Goal: Task Accomplishment & Management: Manage account settings

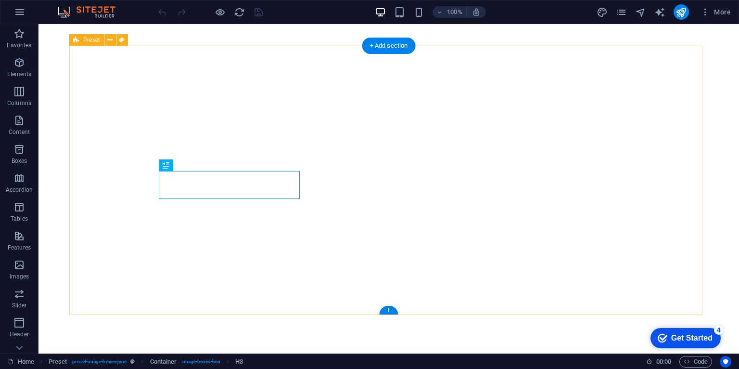
scroll to position [247, 0]
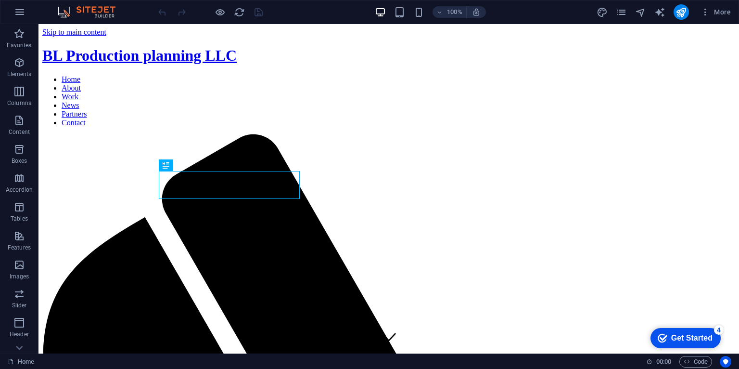
scroll to position [350, 0]
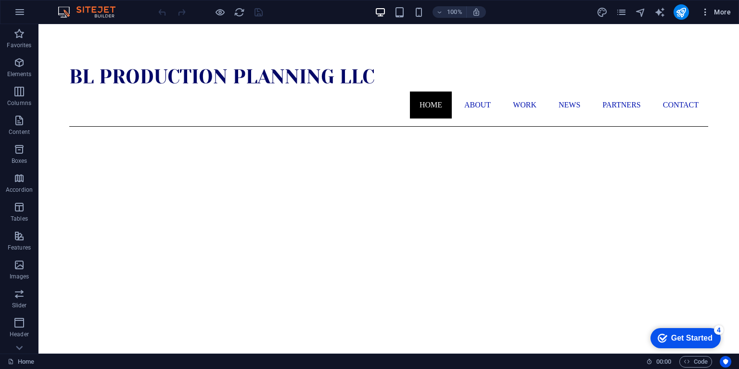
click at [718, 10] on span "More" at bounding box center [716, 12] width 30 height 10
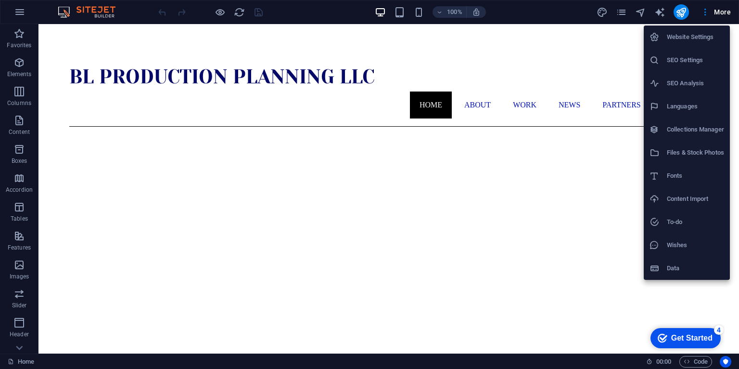
click at [20, 13] on div at bounding box center [369, 184] width 739 height 369
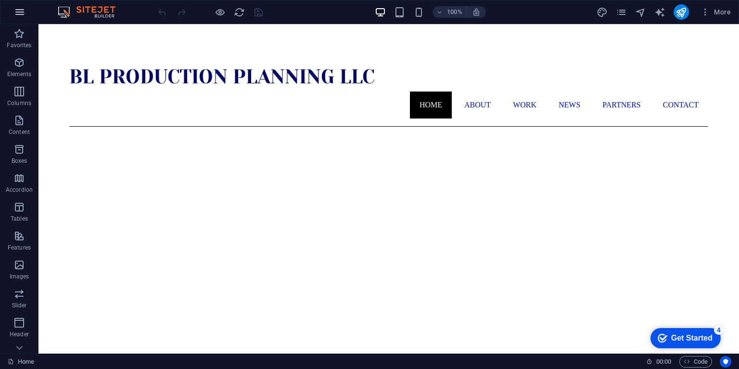
click at [21, 12] on icon "button" at bounding box center [20, 12] width 12 height 12
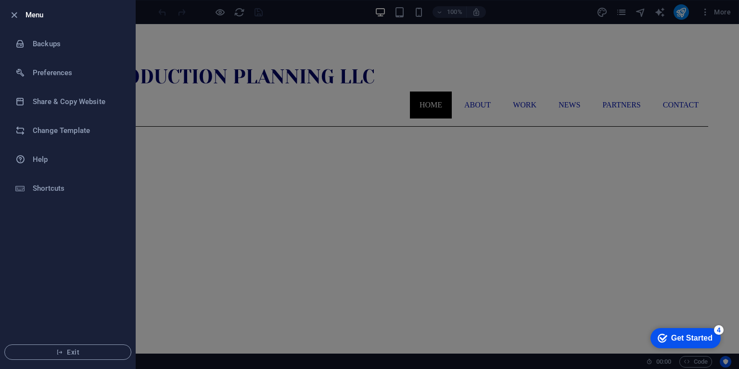
click at [306, 36] on div at bounding box center [369, 184] width 739 height 369
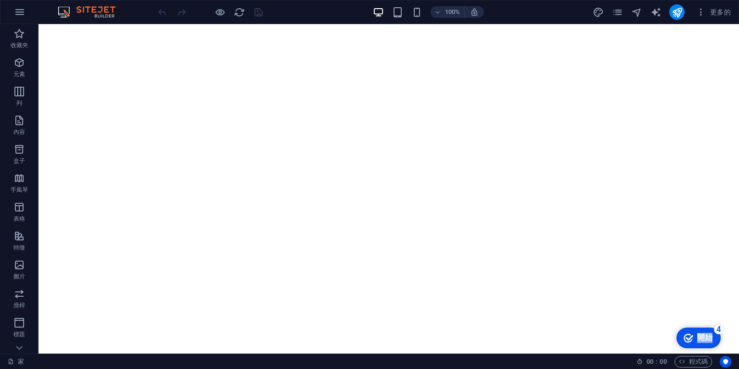
drag, startPoint x: 717, startPoint y: 332, endPoint x: 661, endPoint y: 309, distance: 60.8
click at [661, 323] on html "checkmark 開始 4 編輯器中的第一步 讓我們帶您了解主要功能 20% 1 概述 - 完全的 2 使用元素 - 不完整 3 使用部分 - 不完整 4 …" at bounding box center [684, 337] width 79 height 29
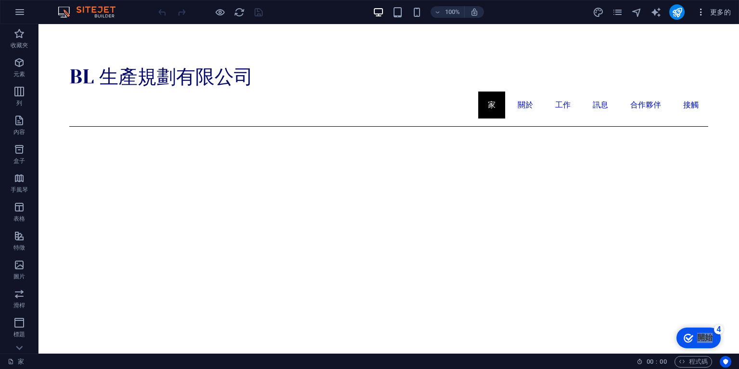
click at [701, 12] on icon "button" at bounding box center [701, 12] width 10 height 10
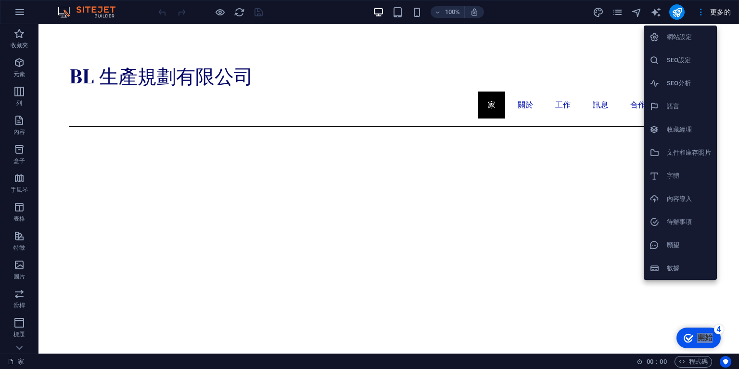
click at [673, 34] on font "網站設定" at bounding box center [679, 36] width 25 height 7
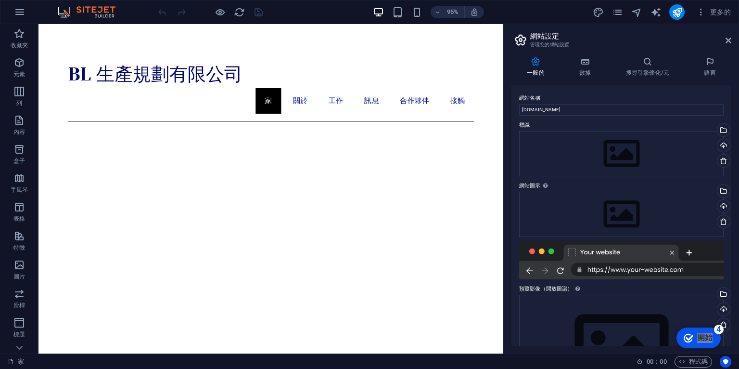
drag, startPoint x: 733, startPoint y: 207, endPoint x: 734, endPoint y: 219, distance: 12.5
click at [734, 220] on div "一般的 數據 搜尋引擎優化/元 語言 網站名稱 pebru3d.com 標識 將文件拖曳到此處，點擊選擇文件或 從文件或我們的免費庫存照片和影片中選擇文件 從…" at bounding box center [621, 201] width 235 height 304
drag, startPoint x: 731, startPoint y: 213, endPoint x: 729, endPoint y: 235, distance: 22.2
click at [731, 239] on div "網站名稱 pebru3d.com 標識 將文件拖曳到此處，點擊選擇文件或 從文件或我們的免費庫存照片和影片中選擇文件 從文件管理器、庫存照片中選擇文件，或上傳…" at bounding box center [621, 215] width 220 height 261
click at [730, 38] on icon at bounding box center [729, 41] width 6 height 8
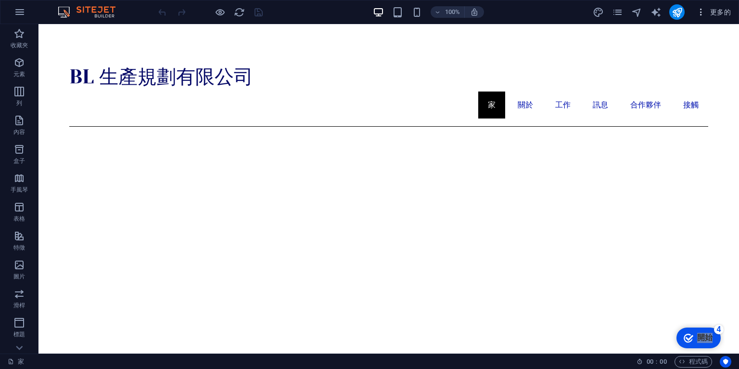
click at [722, 11] on font "更多的" at bounding box center [720, 12] width 21 height 8
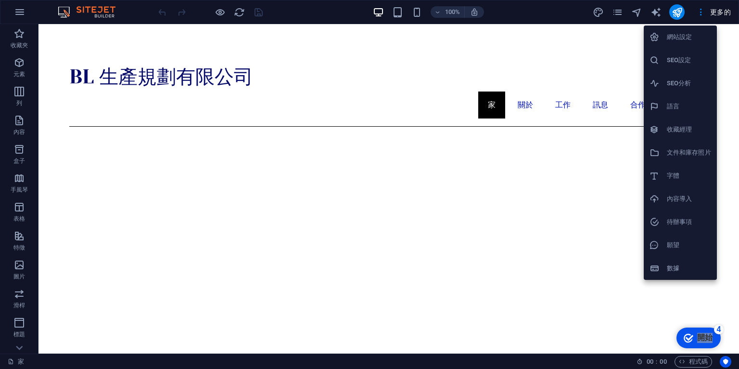
click at [689, 110] on h6 "語言" at bounding box center [689, 107] width 44 height 12
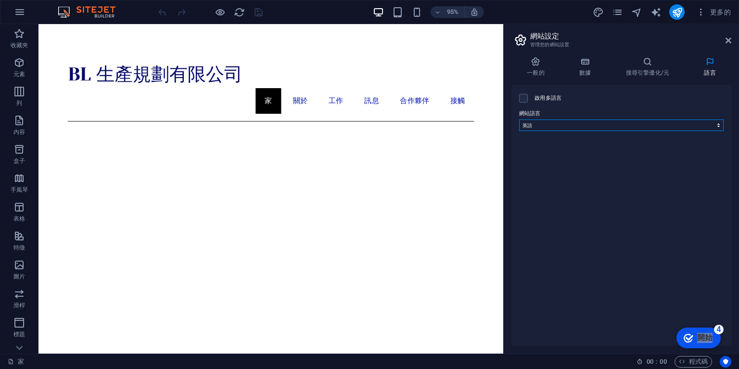
click at [623, 126] on select "阿布哈茲 阿法爾 南非荷蘭語 阿寒 阿爾巴尼亞語 阿姆哈拉語 阿拉伯 阿拉貢人 亞美尼亞語 阿薩姆語 阿瓦里克 阿維斯陀語 艾馬拉語 亞塞拜然 班巴拉 巴什基…" at bounding box center [621, 125] width 204 height 12
select select "30"
click at [519, 119] on select "阿布哈茲 阿法爾 南非荷蘭語 阿寒 阿爾巴尼亞語 阿姆哈拉語 阿拉伯 阿拉貢人 亞美尼亞語 阿薩姆語 阿瓦里克 阿維斯陀語 艾馬拉語 亞塞拜然 班巴拉 巴什基…" at bounding box center [621, 125] width 204 height 12
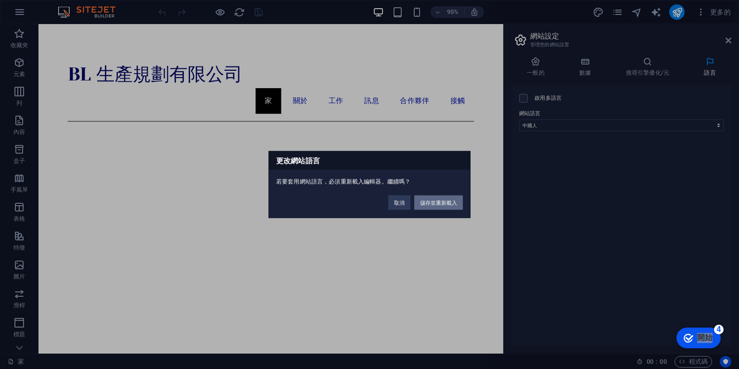
click at [443, 202] on font "儲存並重新載入" at bounding box center [438, 203] width 37 height 6
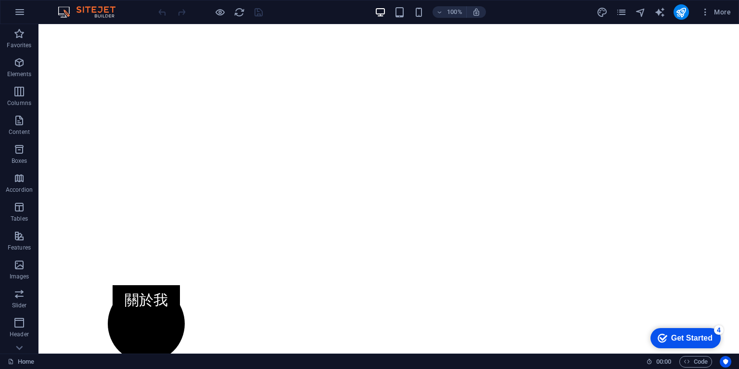
scroll to position [102, 0]
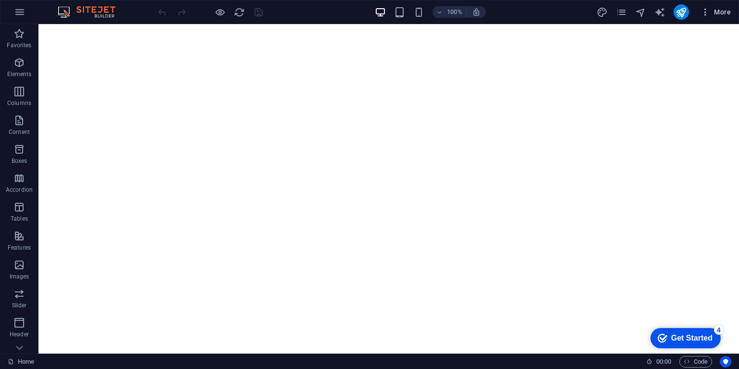
click at [718, 12] on span "More" at bounding box center [716, 12] width 30 height 10
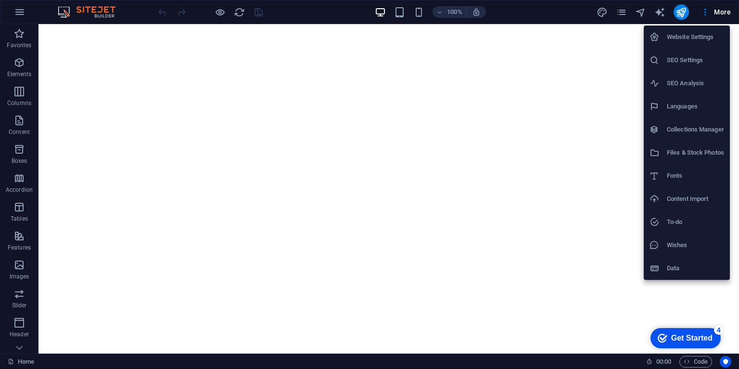
click at [680, 104] on h6 "Languages" at bounding box center [695, 107] width 57 height 12
select select "30"
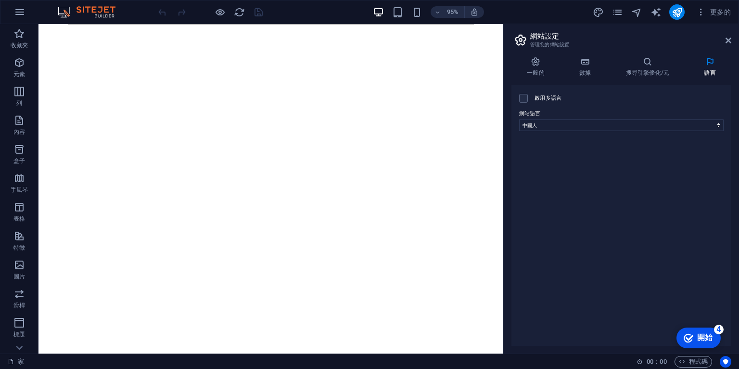
drag, startPoint x: 676, startPoint y: 149, endPoint x: 722, endPoint y: 156, distance: 46.7
click at [722, 156] on div "啟用多語言 若要停用多語言，請刪除所有語言，直到只剩下一種語言。 網站語言 阿布哈茲 阿法爾 南非荷蘭語 阿寒 阿爾巴尼亞語 阿姆哈拉語 阿拉伯 阿拉貢人 亞…" at bounding box center [621, 215] width 220 height 261
click at [585, 64] on icon at bounding box center [585, 62] width 43 height 10
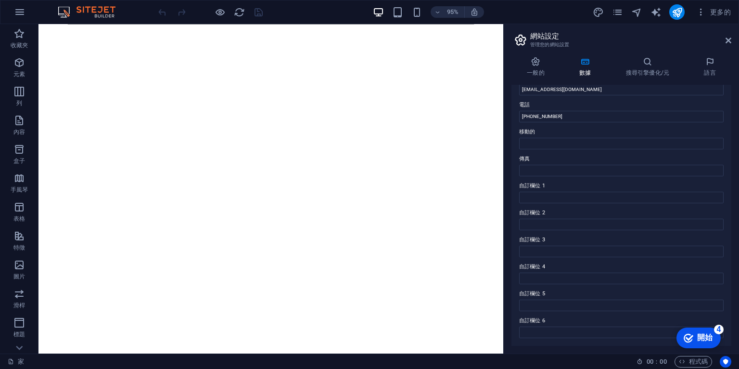
scroll to position [0, 0]
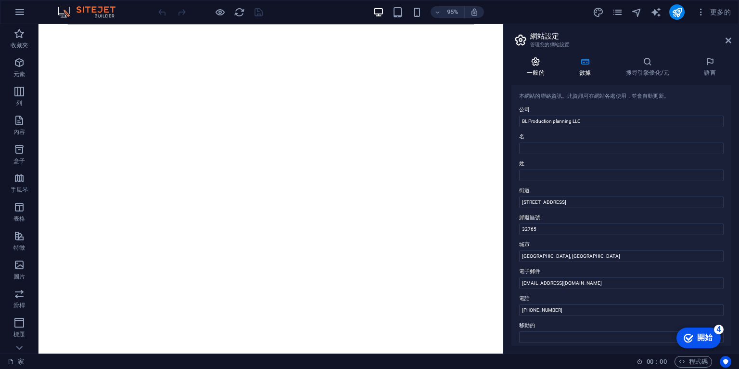
click at [536, 65] on icon at bounding box center [535, 62] width 49 height 10
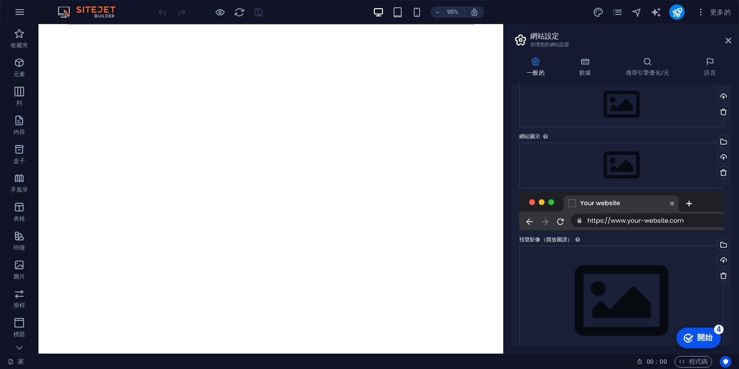
scroll to position [67, 0]
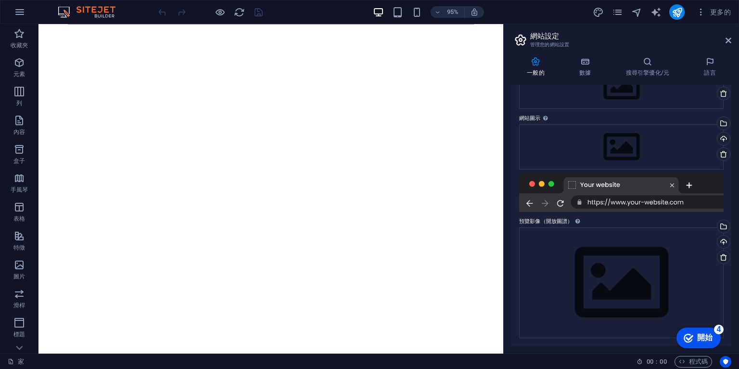
click at [674, 181] on div at bounding box center [621, 192] width 204 height 38
click at [672, 185] on div at bounding box center [621, 192] width 204 height 38
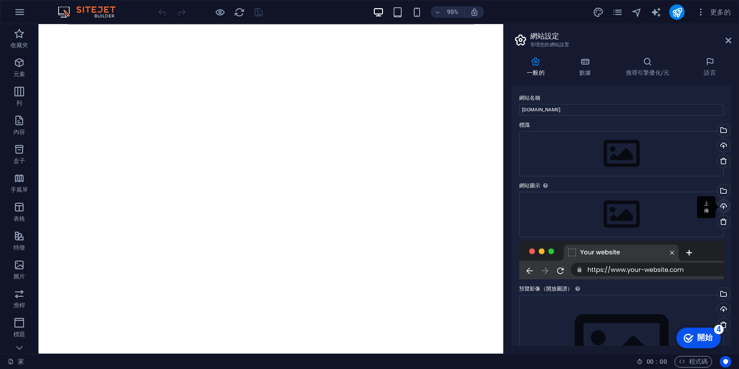
click at [721, 202] on div "上傳" at bounding box center [722, 207] width 14 height 14
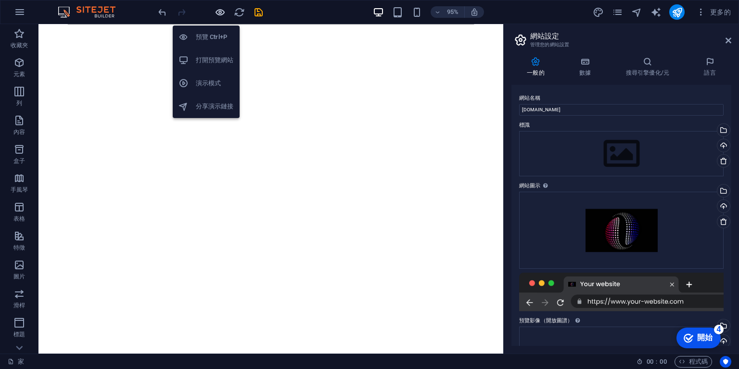
click at [223, 8] on icon "button" at bounding box center [220, 12] width 11 height 11
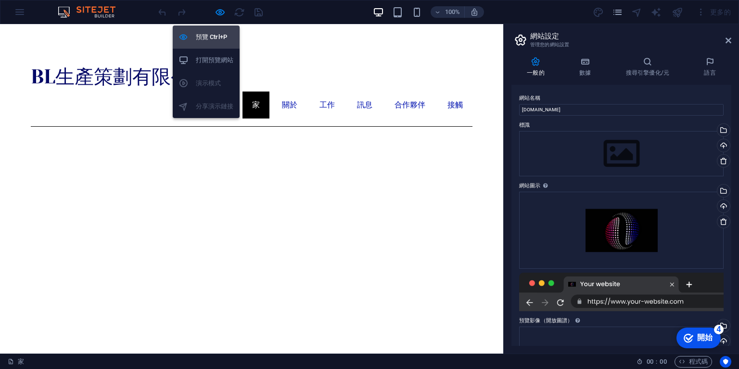
click at [211, 35] on font "預覽 Ctrl+P" at bounding box center [211, 36] width 31 height 7
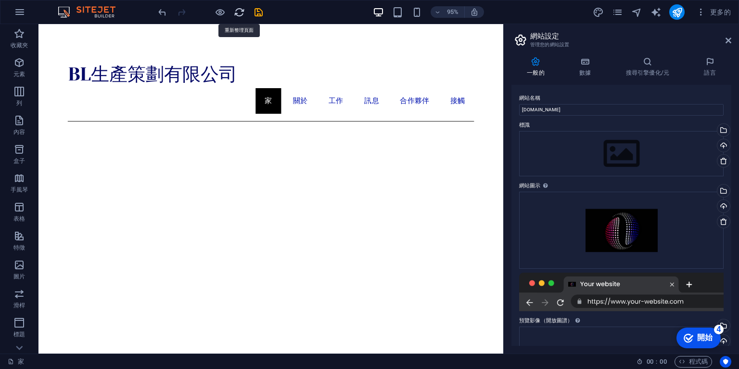
click at [238, 14] on icon "重新載入" at bounding box center [239, 12] width 11 height 11
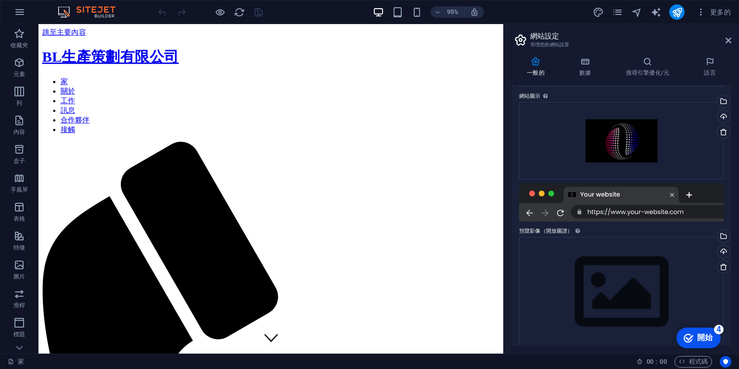
scroll to position [99, 0]
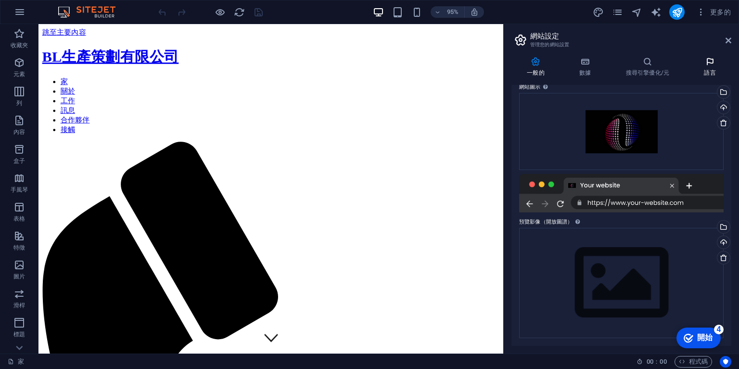
click at [713, 68] on h4 "語言" at bounding box center [710, 67] width 43 height 20
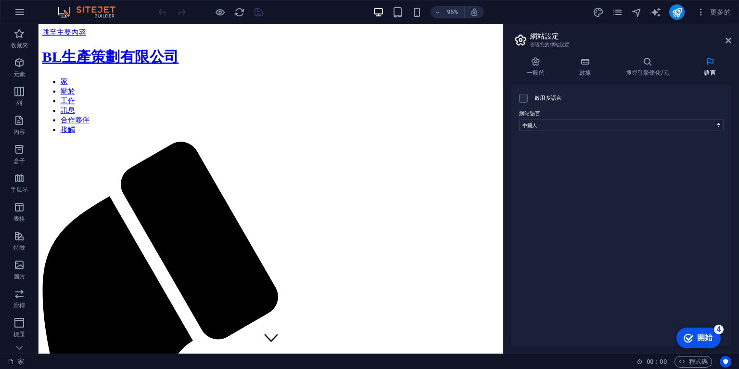
drag, startPoint x: 629, startPoint y: 230, endPoint x: 629, endPoint y: 241, distance: 10.6
click at [629, 230] on div "啟用多語言 若要停用多語言，請刪除所有語言，直到只剩下一種語言。 網站語言 阿布哈茲 阿法爾 南非荷蘭語 阿寒 阿爾巴尼亞語 阿姆哈拉語 阿拉伯 阿拉貢人 亞…" at bounding box center [621, 215] width 220 height 261
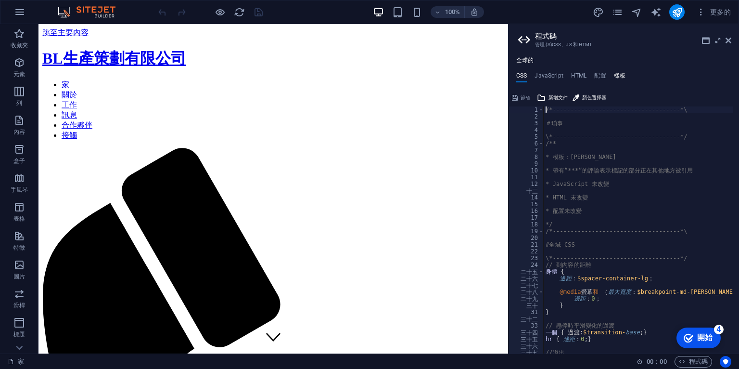
click at [618, 76] on font "樣板" at bounding box center [620, 75] width 12 height 7
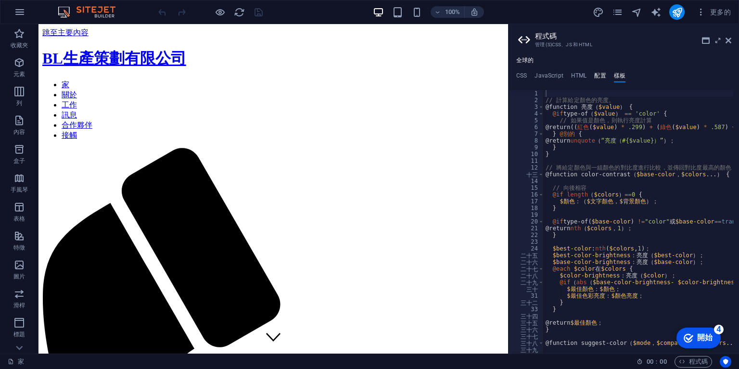
click at [597, 75] on font "配置" at bounding box center [600, 75] width 12 height 7
type textarea "$color-background: #ffffff;"
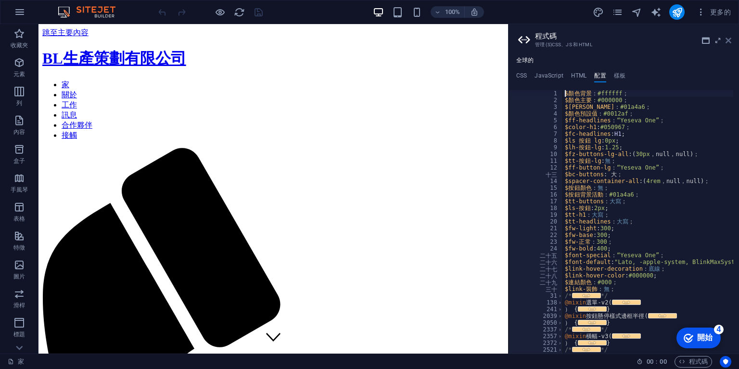
click at [729, 38] on icon at bounding box center [729, 41] width 6 height 8
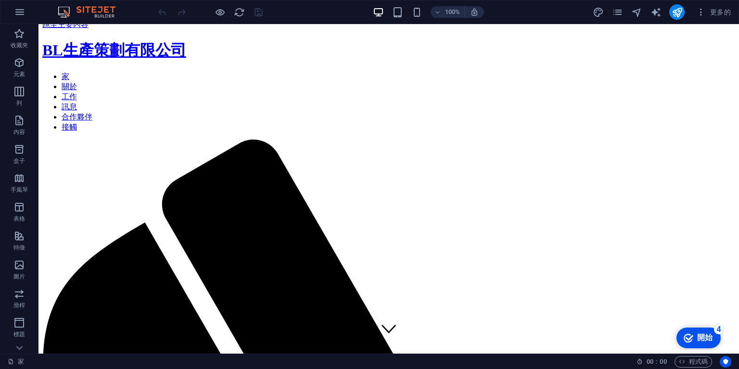
scroll to position [0, 0]
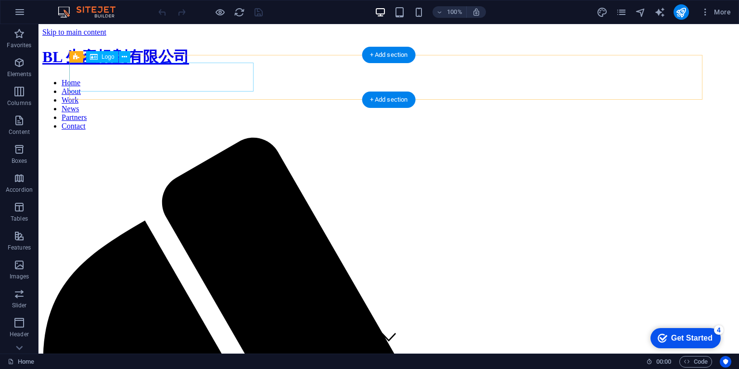
click at [238, 68] on div "BL 生產規劃有限公司" at bounding box center [388, 57] width 693 height 21
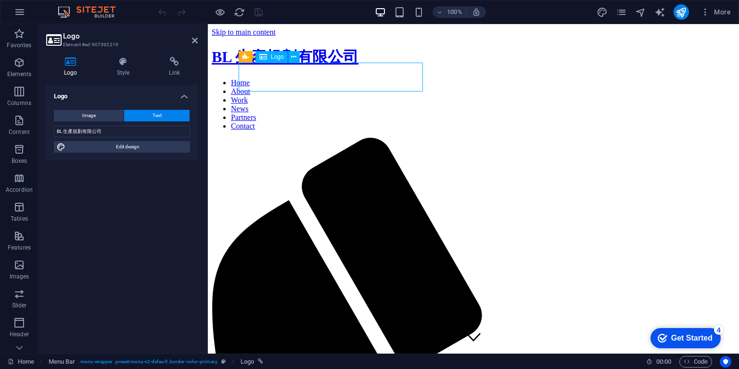
drag, startPoint x: 416, startPoint y: 75, endPoint x: 377, endPoint y: 77, distance: 39.0
click at [377, 68] on div "BL 生產規劃有限公司" at bounding box center [473, 57] width 523 height 21
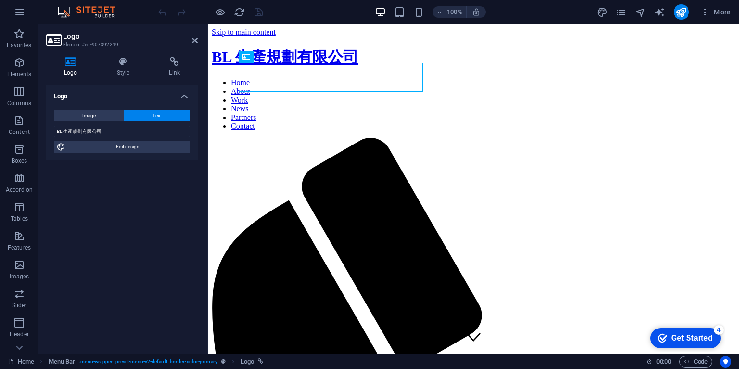
click at [174, 115] on button "Text" at bounding box center [156, 116] width 65 height 12
click at [141, 147] on span "Edit design" at bounding box center [127, 147] width 119 height 12
select select "px"
select select "300"
select select "px"
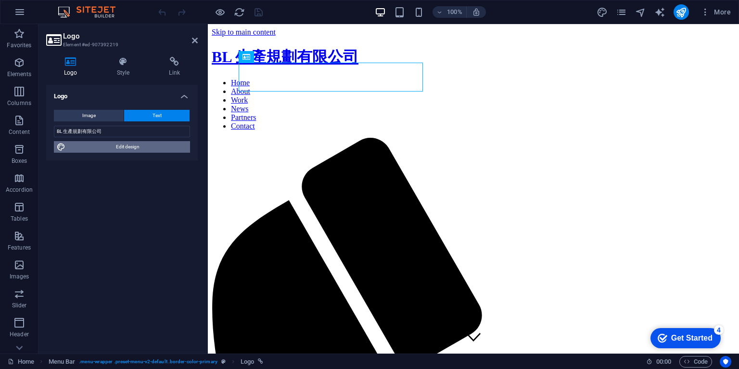
select select "px"
select select "400"
select select "px"
select select "rem"
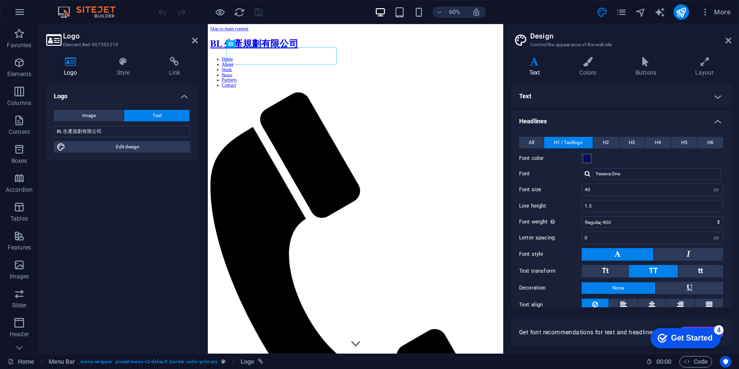
click at [586, 173] on div at bounding box center [588, 173] width 6 height 6
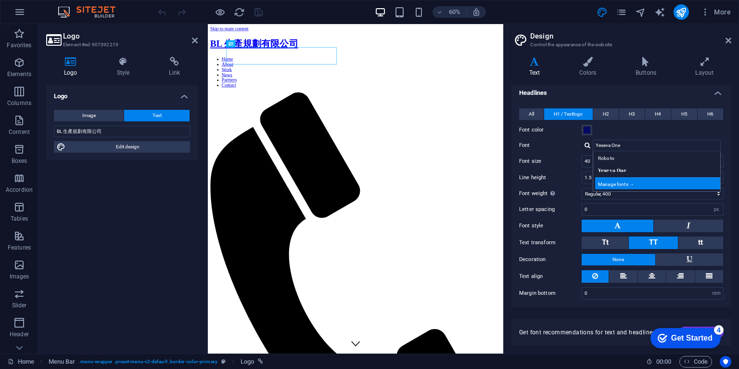
click at [638, 182] on div "Manage fonts →" at bounding box center [658, 183] width 127 height 12
select select "popularity"
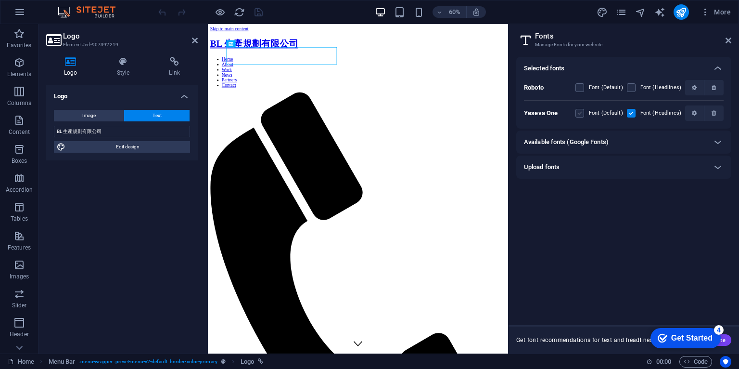
click at [584, 111] on label at bounding box center [579, 113] width 9 height 9
click at [0, 0] on One "checkbox" at bounding box center [0, 0] width 0 height 0
click at [587, 84] on div "Font (Default)" at bounding box center [599, 88] width 48 height 12
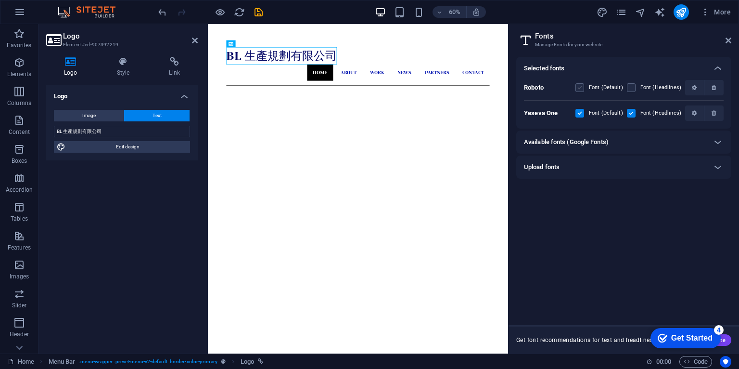
click at [584, 87] on label at bounding box center [579, 87] width 9 height 9
click at [0, 0] on input "checkbox" at bounding box center [0, 0] width 0 height 0
click at [585, 117] on div "Font (Default)" at bounding box center [599, 113] width 48 height 12
click at [580, 87] on label at bounding box center [579, 87] width 9 height 9
click at [0, 0] on input "checkbox" at bounding box center [0, 0] width 0 height 0
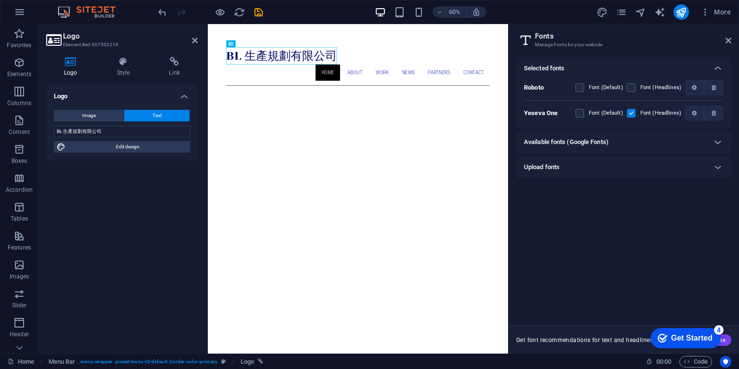
click at [679, 238] on div "Selected fonts Roboto Font (Default) Font (Headlines) Yeseva One Font (Default)…" at bounding box center [623, 187] width 215 height 260
click at [716, 140] on icon at bounding box center [718, 142] width 12 height 12
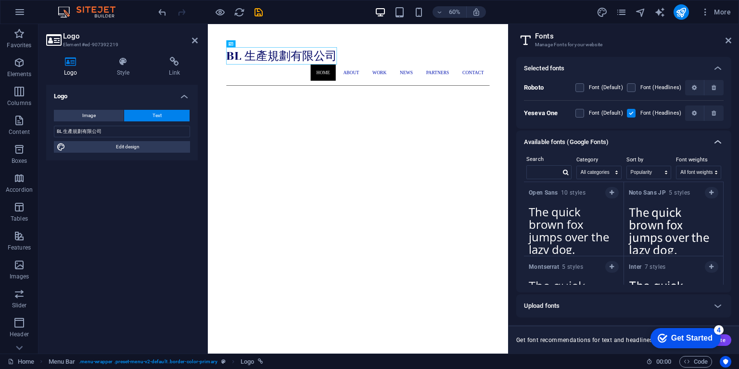
click at [716, 140] on icon at bounding box center [718, 142] width 12 height 12
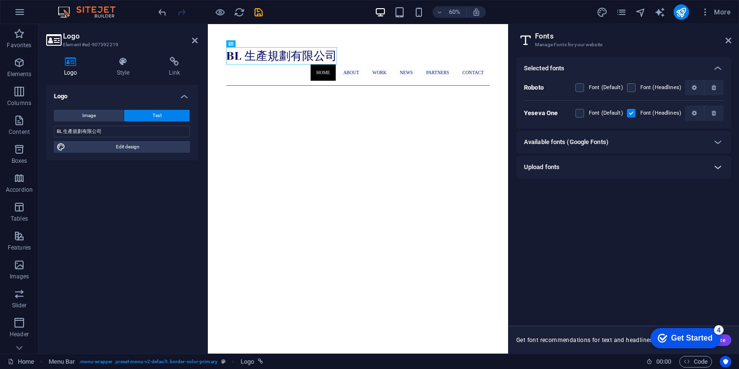
click at [717, 166] on icon at bounding box center [718, 167] width 12 height 12
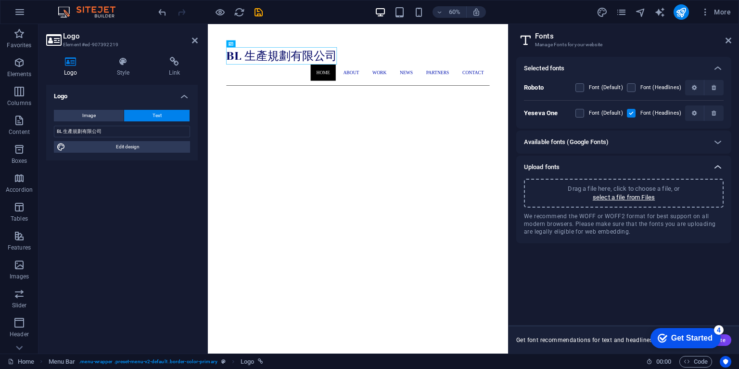
click at [717, 166] on icon at bounding box center [718, 167] width 12 height 12
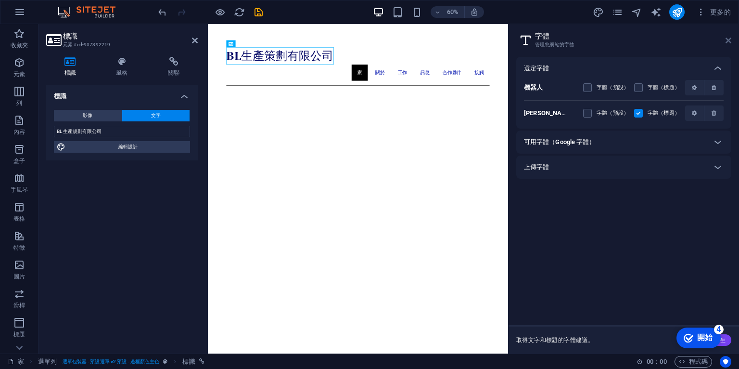
click at [727, 42] on icon at bounding box center [729, 41] width 6 height 8
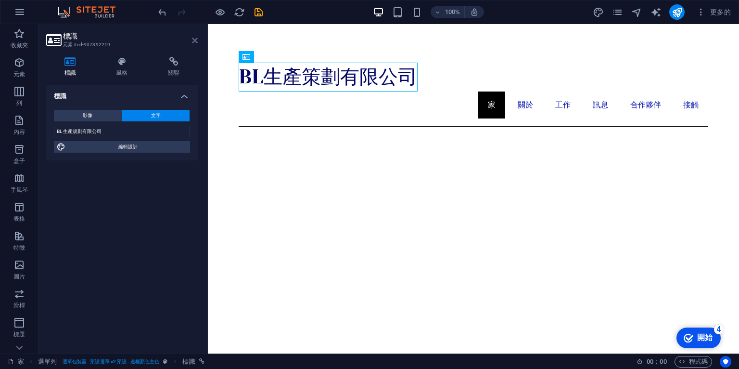
click at [194, 41] on icon at bounding box center [195, 41] width 6 height 8
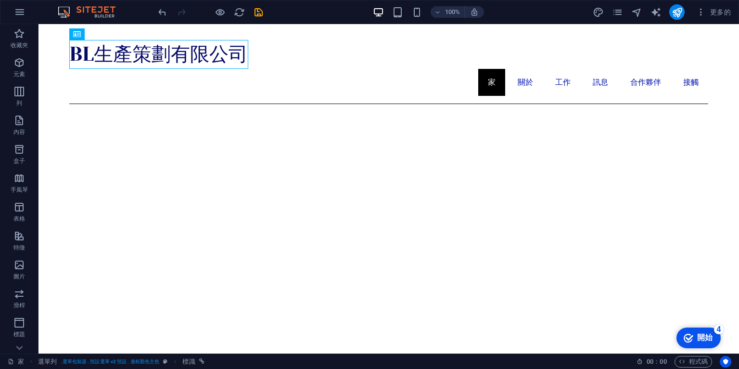
scroll to position [0, 0]
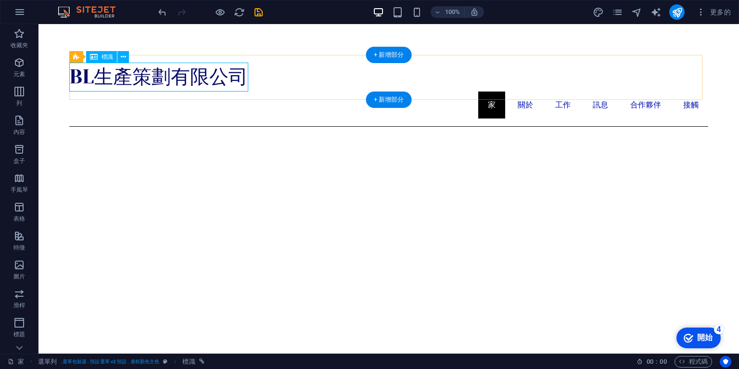
click at [222, 76] on div "BL生產策劃有限公司" at bounding box center [388, 77] width 639 height 29
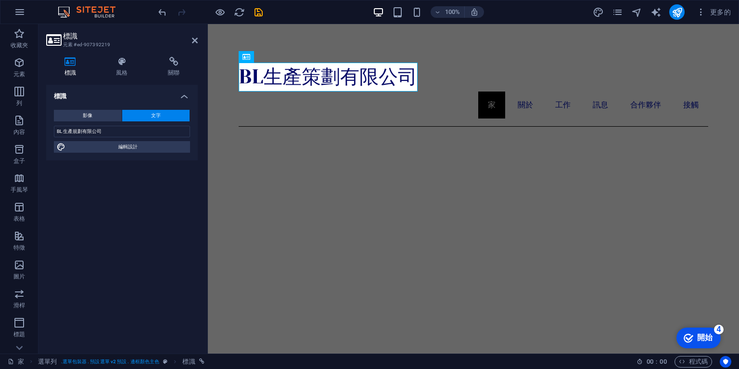
click at [162, 115] on button "文字" at bounding box center [156, 116] width 68 height 12
click at [184, 94] on h4 "標識" at bounding box center [122, 93] width 152 height 17
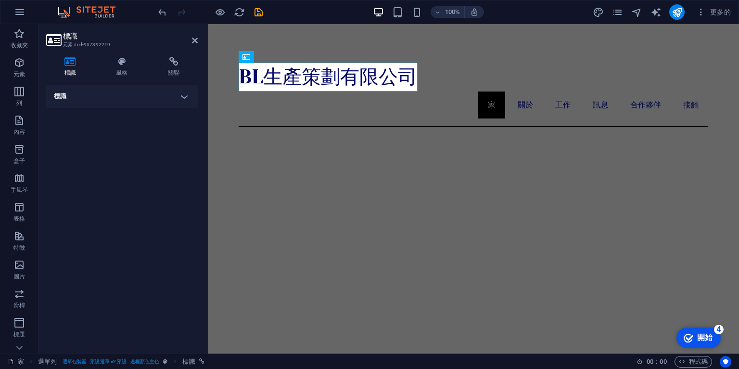
click at [156, 96] on h4 "標識" at bounding box center [122, 96] width 152 height 23
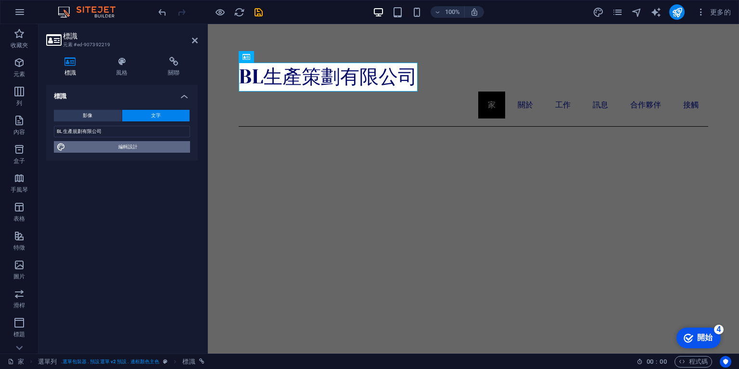
click at [79, 144] on span "編輯設計" at bounding box center [127, 147] width 119 height 12
select select "px"
select select "300"
select select "px"
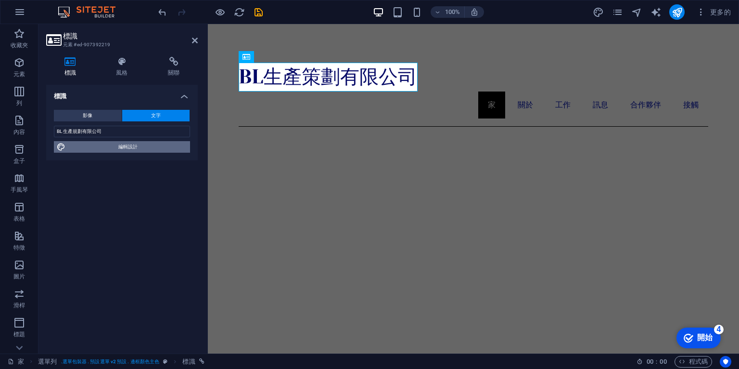
select select "400"
select select "px"
select select "rem"
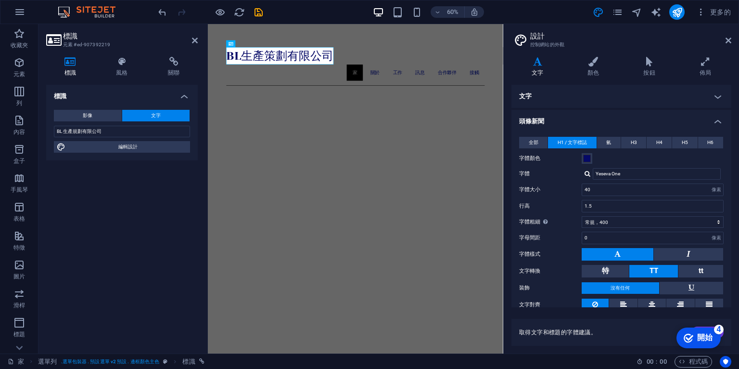
scroll to position [28, 0]
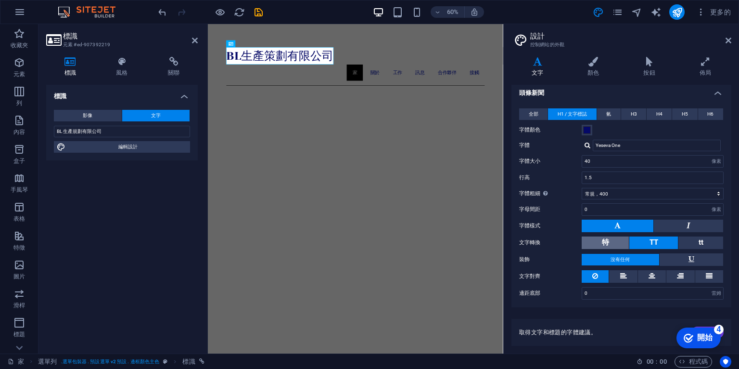
click at [608, 239] on button "特" at bounding box center [605, 242] width 47 height 13
click at [669, 240] on button "TT" at bounding box center [653, 242] width 49 height 13
drag, startPoint x: 694, startPoint y: 331, endPoint x: 662, endPoint y: 331, distance: 32.7
click at [662, 331] on div "checkmark 開始 4 編輯器中的第一步 讓我們帶您了解主要功能 20% 1 概述 - 完全的 2 使用元素 - 不完整 3 使用部分 - 不完整 4 …" at bounding box center [684, 337] width 82 height 29
click at [706, 333] on font "開始" at bounding box center [704, 337] width 15 height 8
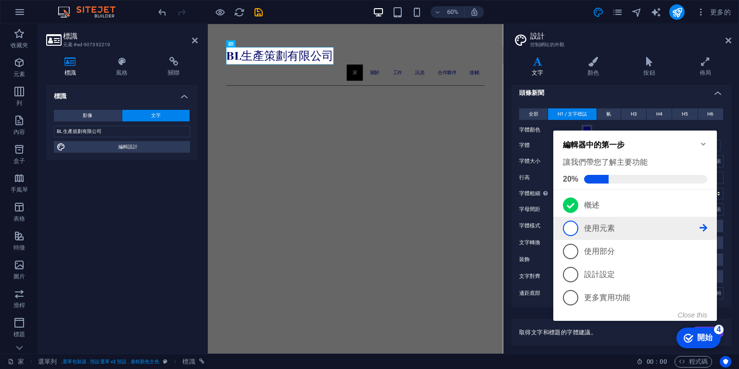
click at [573, 224] on span "2" at bounding box center [570, 227] width 15 height 15
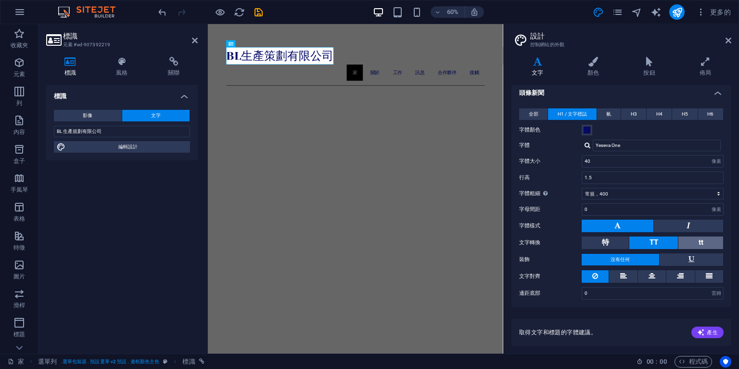
scroll to position [0, 0]
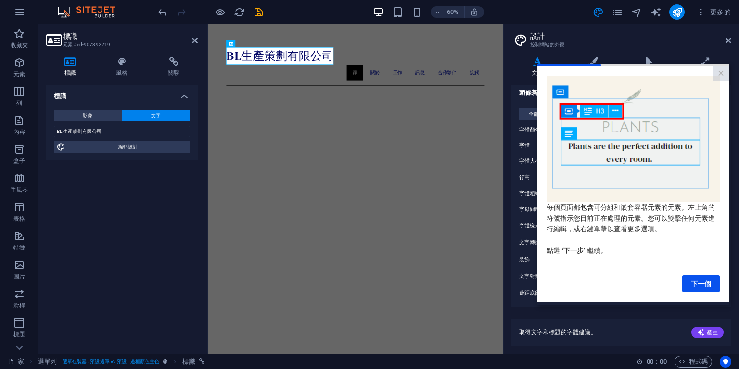
click at [707, 276] on div "下一個" at bounding box center [633, 277] width 173 height 29
click at [712, 282] on link "下一個" at bounding box center [701, 283] width 38 height 17
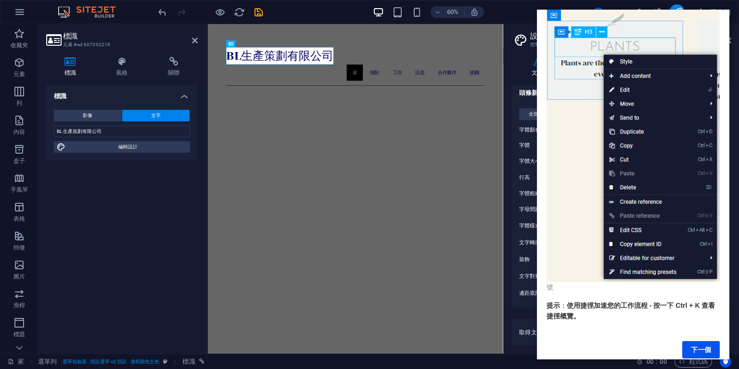
scroll to position [66, 0]
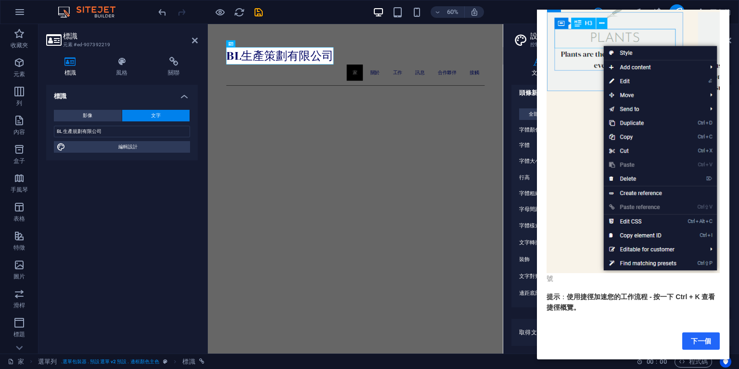
click at [712, 332] on link "下一個" at bounding box center [701, 340] width 38 height 17
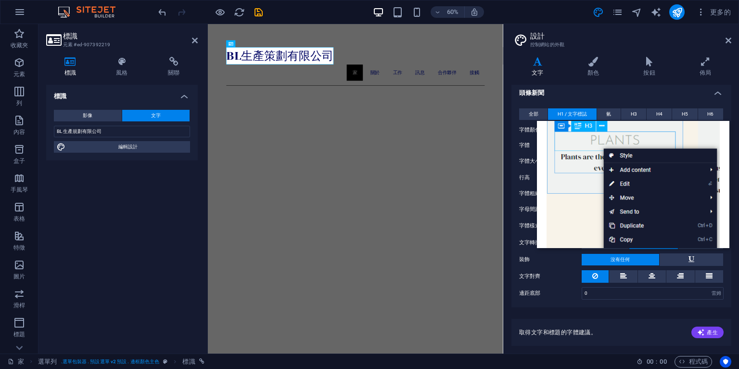
scroll to position [0, 0]
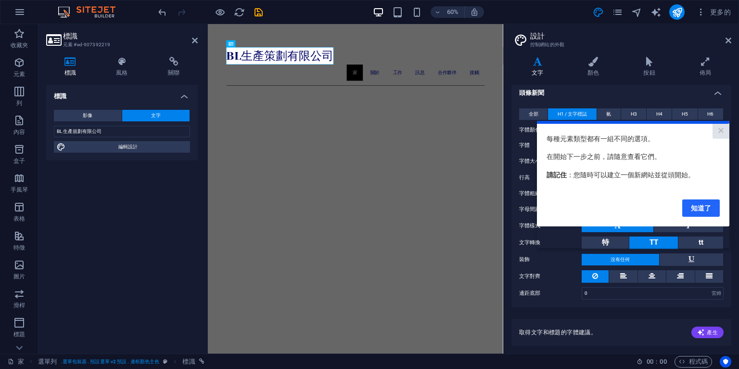
click at [703, 205] on font "知道了" at bounding box center [701, 208] width 20 height 8
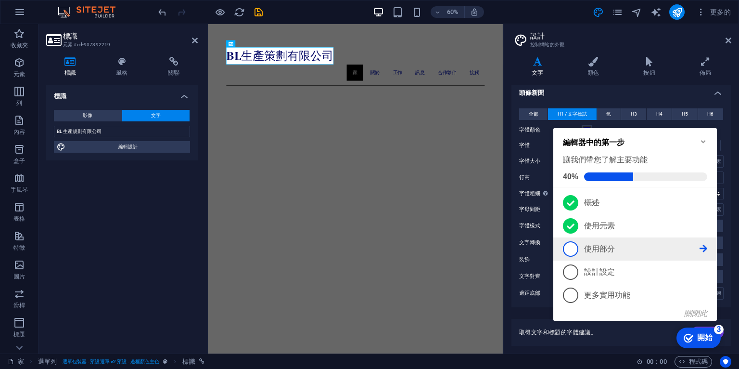
click at [571, 248] on span "3" at bounding box center [570, 248] width 15 height 15
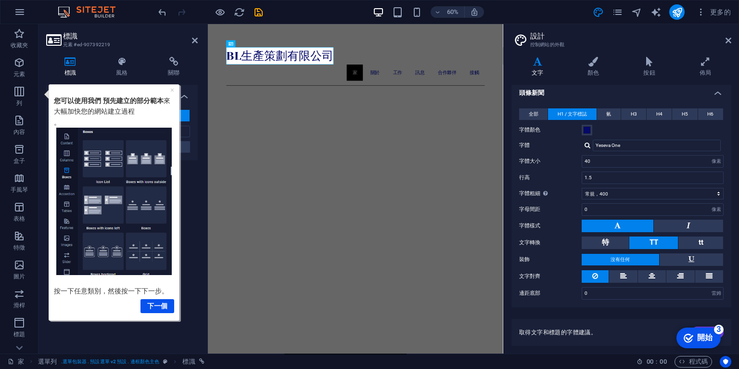
click at [702, 334] on font "開始" at bounding box center [704, 337] width 15 height 8
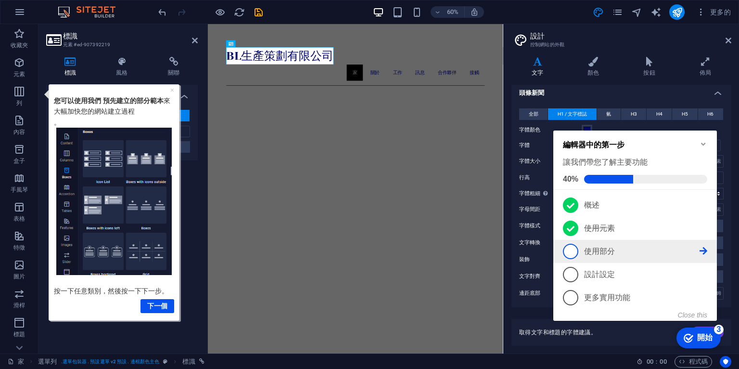
click at [701, 250] on icon at bounding box center [704, 251] width 8 height 8
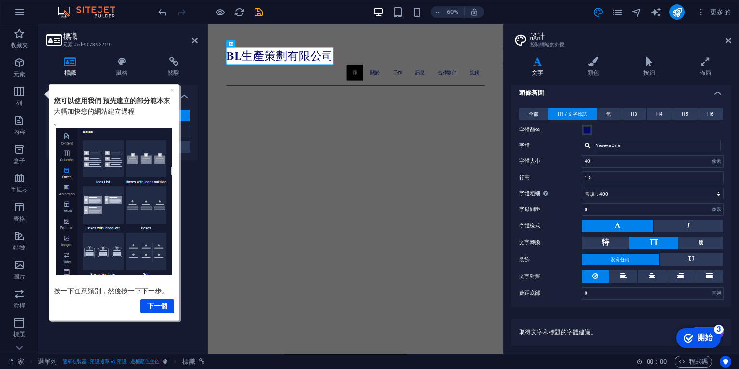
drag, startPoint x: 710, startPoint y: 334, endPoint x: 832, endPoint y: 477, distance: 187.7
click at [710, 334] on font "開始" at bounding box center [704, 337] width 15 height 8
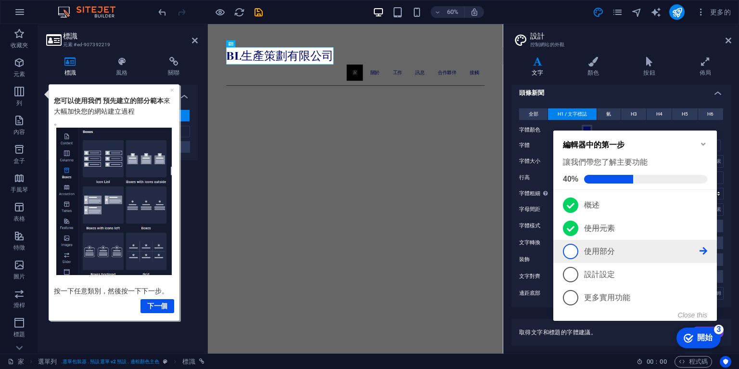
click at [571, 252] on span "3" at bounding box center [570, 250] width 15 height 15
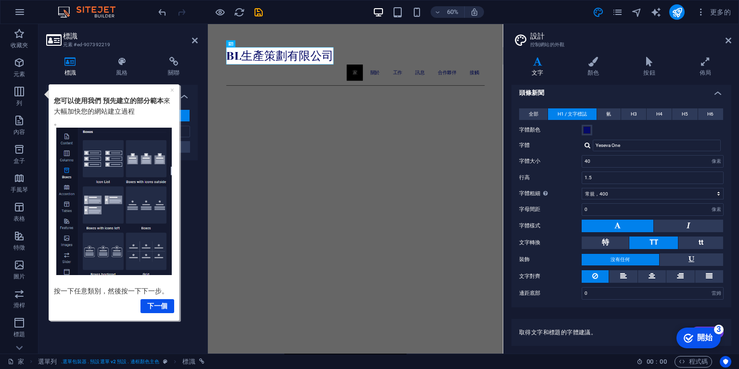
click at [690, 333] on icon "開始 剩餘 3 件，完成 40%" at bounding box center [689, 337] width 10 height 9
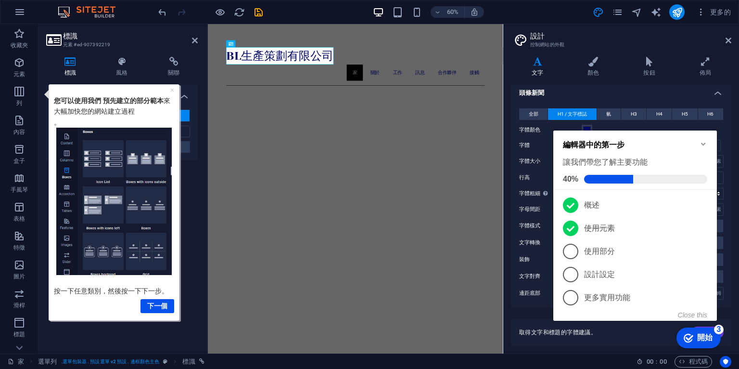
click at [701, 141] on icon "Minimize checklist" at bounding box center [704, 144] width 8 height 8
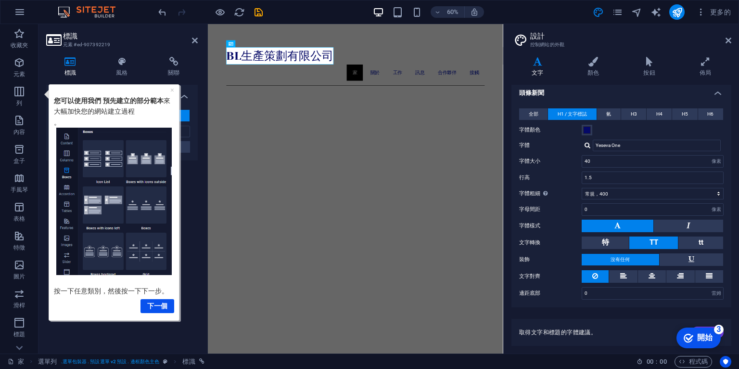
click at [721, 326] on font "3" at bounding box center [719, 329] width 4 height 8
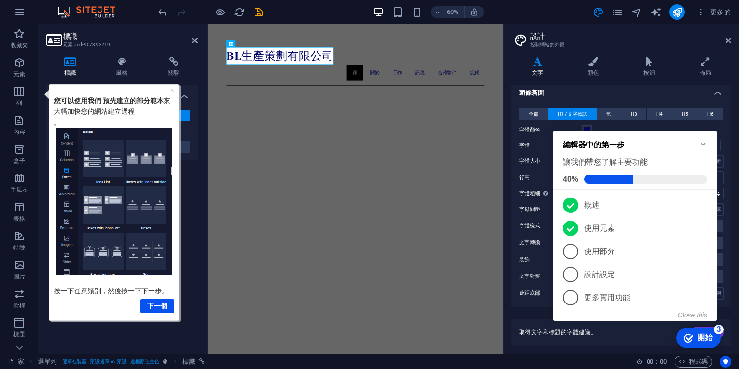
click at [721, 326] on font "3" at bounding box center [719, 329] width 4 height 8
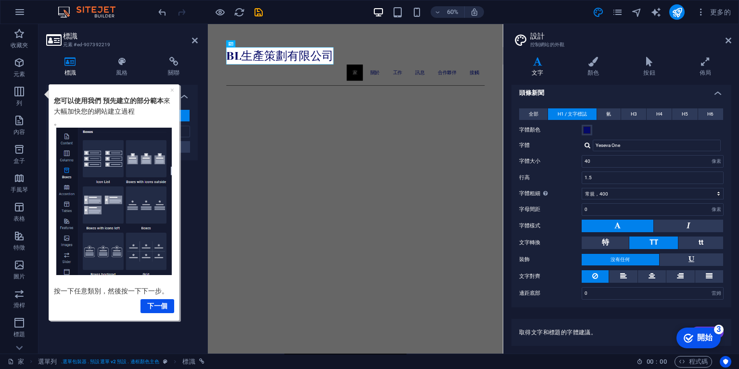
click at [721, 333] on font "3" at bounding box center [719, 329] width 4 height 8
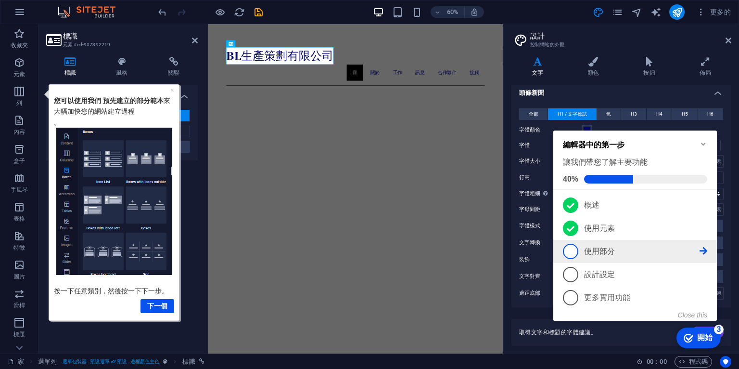
click at [572, 252] on span "3" at bounding box center [570, 250] width 15 height 15
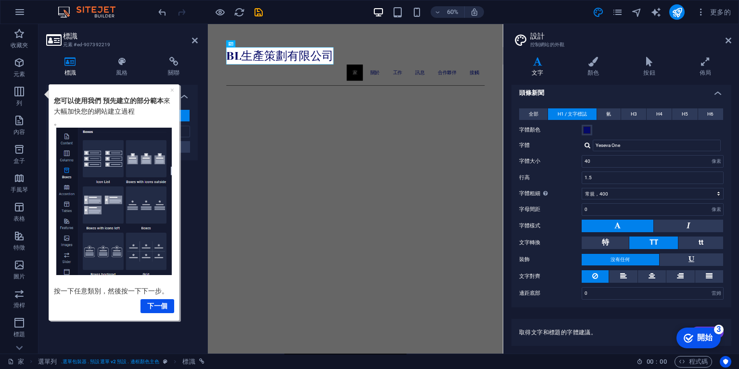
click at [701, 333] on font "開始" at bounding box center [704, 337] width 15 height 8
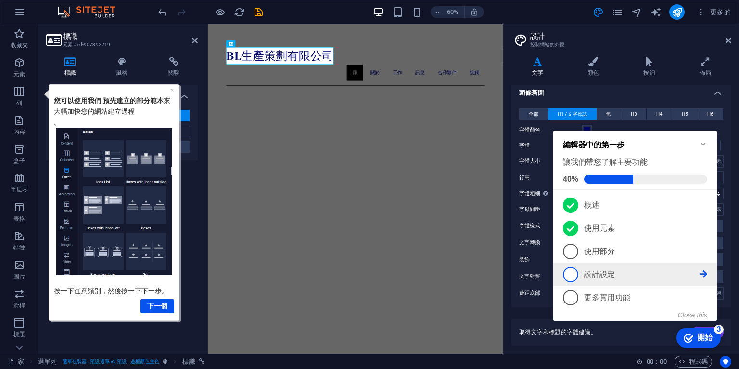
click at [591, 271] on font "設計設定" at bounding box center [599, 274] width 31 height 8
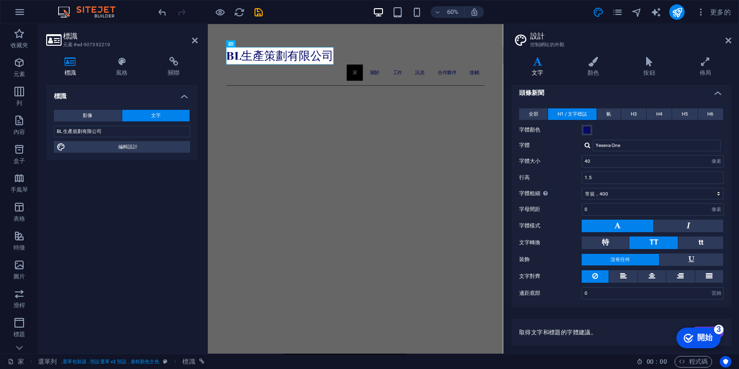
click at [708, 327] on div "checkmark 開始 3" at bounding box center [698, 337] width 44 height 21
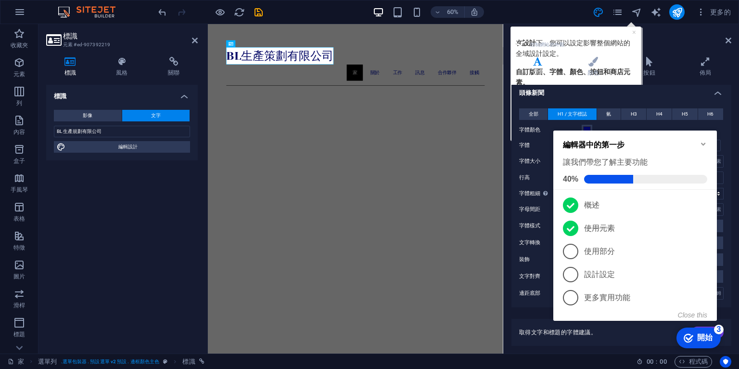
click at [581, 30] on header "設計 控制網站的外觀" at bounding box center [622, 36] width 218 height 25
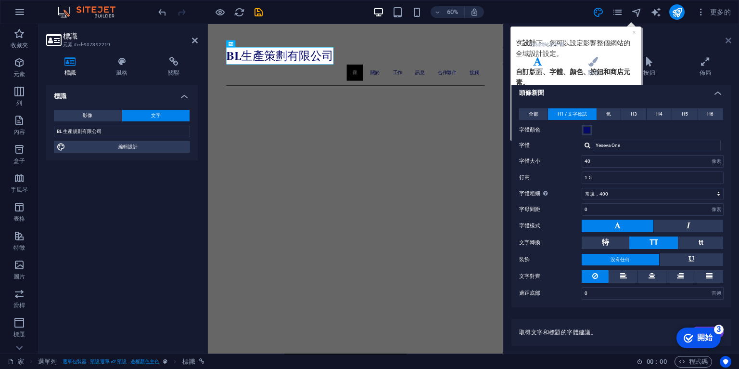
click at [728, 39] on icon at bounding box center [729, 41] width 6 height 8
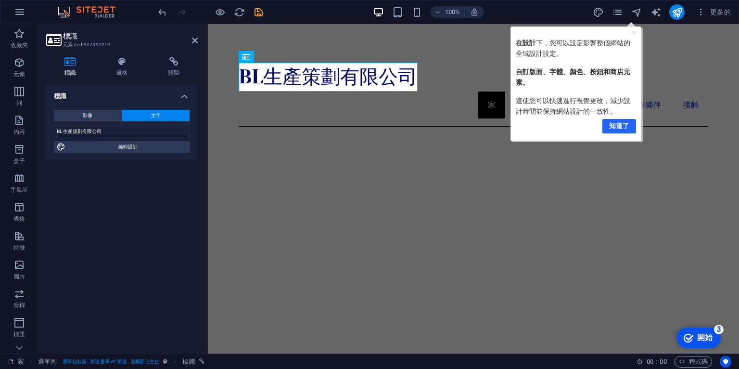
click at [621, 128] on font "知道了" at bounding box center [619, 125] width 20 height 8
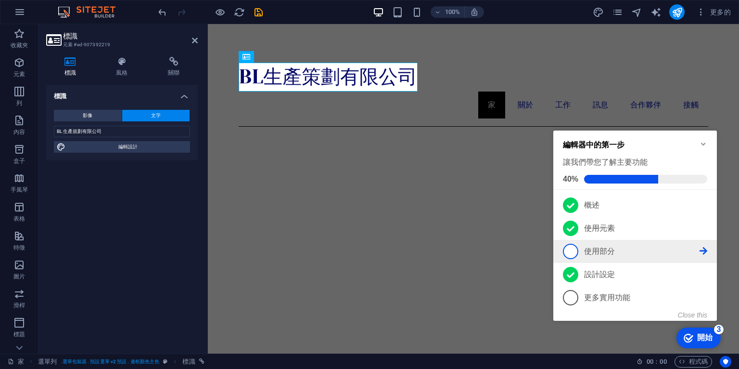
click at [575, 245] on span "3" at bounding box center [570, 250] width 15 height 15
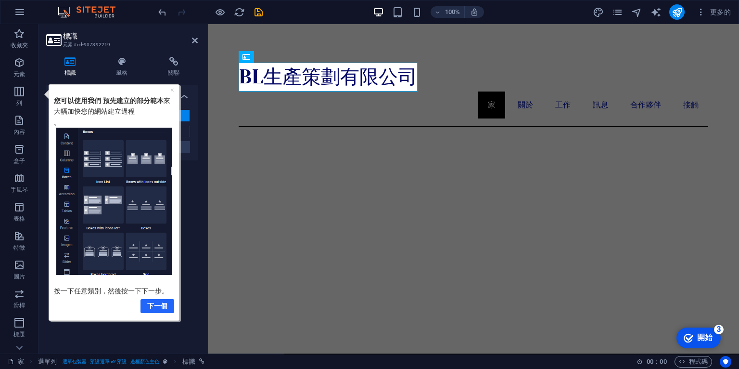
click at [166, 306] on font "下一個" at bounding box center [157, 305] width 20 height 8
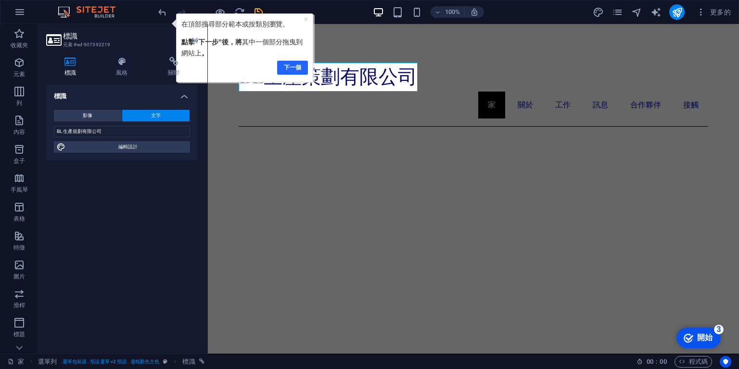
click at [297, 67] on font "下一個" at bounding box center [292, 67] width 17 height 7
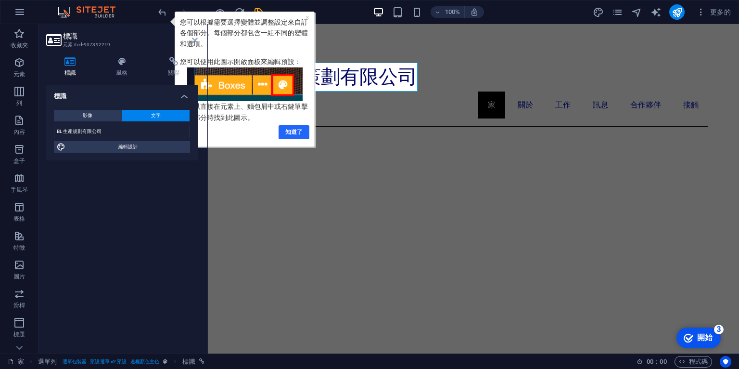
drag, startPoint x: 294, startPoint y: 128, endPoint x: 299, endPoint y: 125, distance: 6.2
click at [294, 128] on font "知道了" at bounding box center [293, 131] width 17 height 7
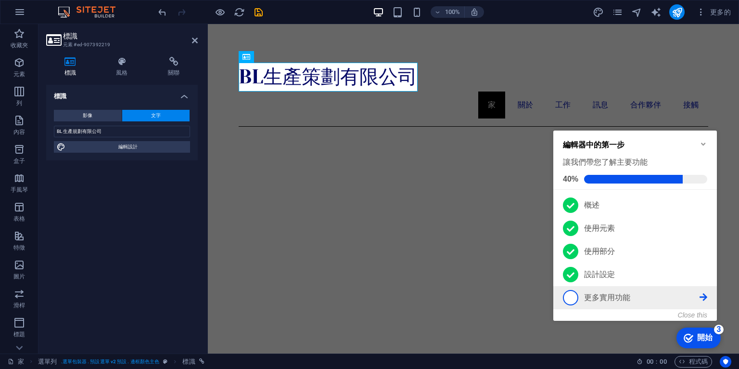
click at [566, 297] on span "5" at bounding box center [570, 297] width 15 height 15
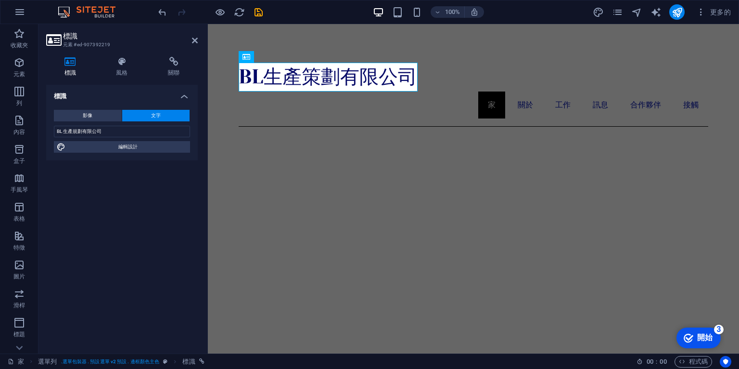
drag, startPoint x: 706, startPoint y: 336, endPoint x: 828, endPoint y: 480, distance: 189.1
click at [706, 336] on font "開始" at bounding box center [704, 337] width 15 height 8
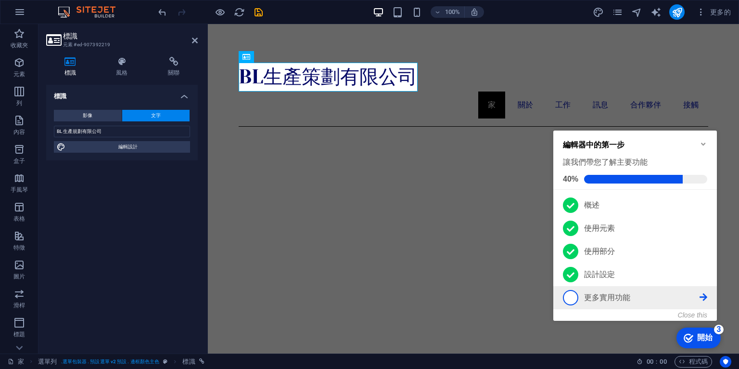
click at [705, 297] on icon at bounding box center [704, 297] width 8 height 8
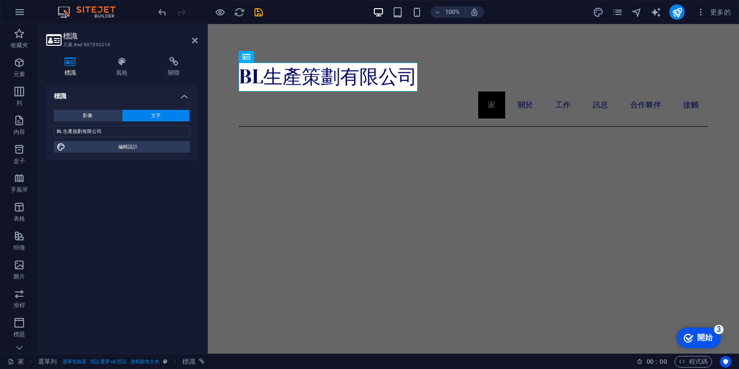
click at [700, 333] on font "開始" at bounding box center [704, 337] width 15 height 8
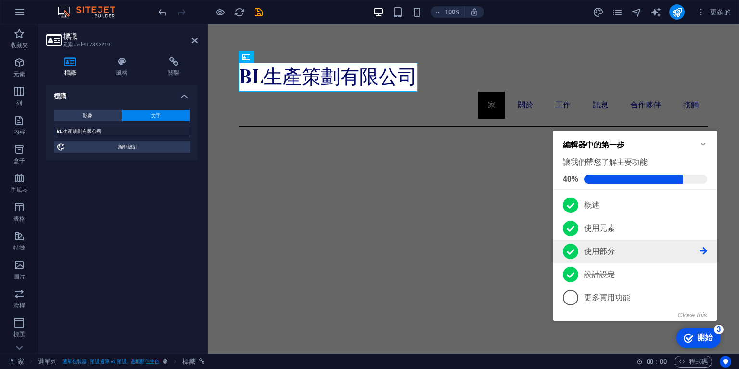
click at [592, 249] on font "使用部分" at bounding box center [599, 251] width 31 height 8
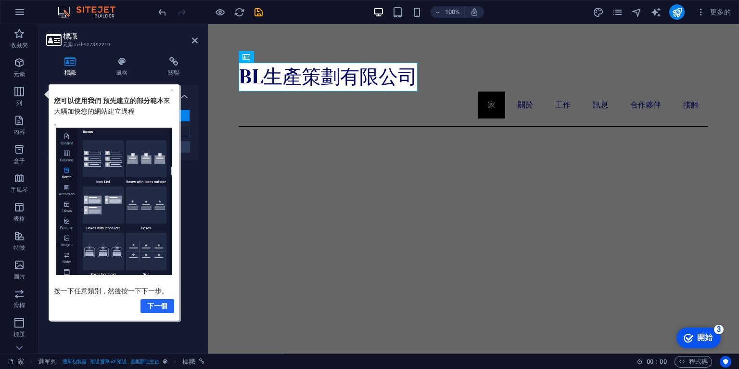
drag, startPoint x: 160, startPoint y: 309, endPoint x: 201, endPoint y: 393, distance: 93.0
click at [160, 309] on link "下一個" at bounding box center [157, 305] width 34 height 14
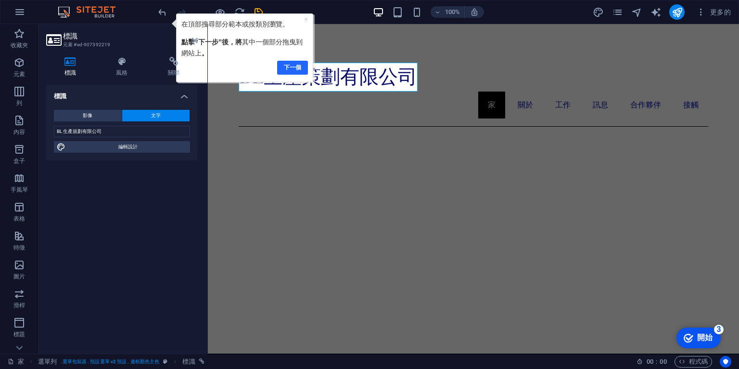
click at [294, 67] on font "下一個" at bounding box center [292, 67] width 17 height 7
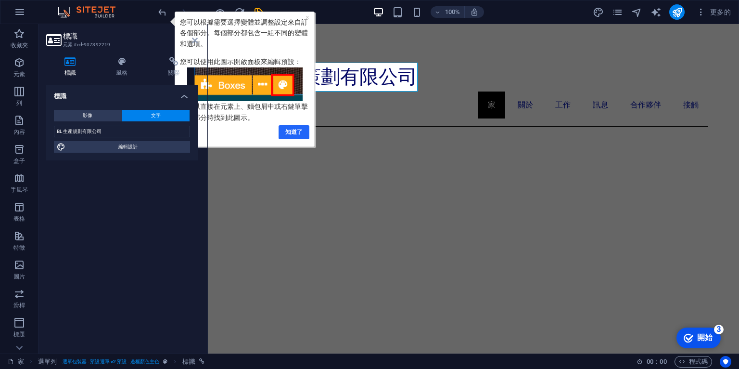
click at [298, 132] on font "知道了" at bounding box center [293, 131] width 17 height 7
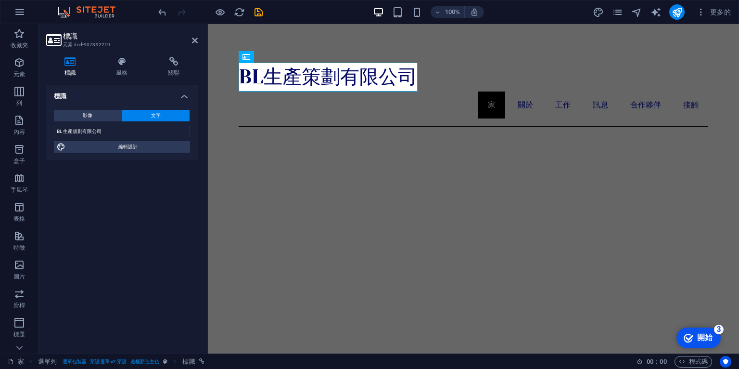
click at [713, 331] on div "checkmark 開始 3" at bounding box center [698, 337] width 44 height 21
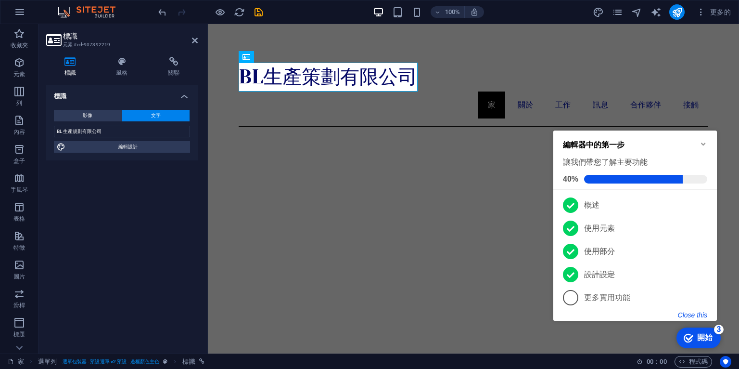
click at [693, 315] on button "Close this" at bounding box center [692, 315] width 29 height 8
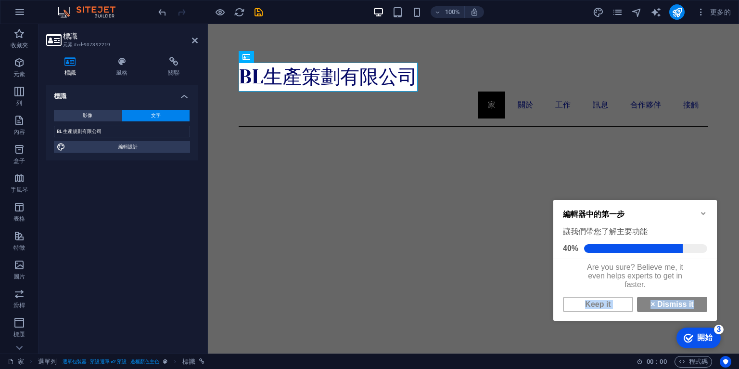
drag, startPoint x: 711, startPoint y: 285, endPoint x: 706, endPoint y: 309, distance: 24.9
click at [706, 309] on div "Are you sure? Believe me, it even helps experts to get in faster. Keep it × Dis…" at bounding box center [635, 284] width 164 height 50
click at [648, 272] on div "Are you sure? Believe me, it even helps experts to get in faster." at bounding box center [635, 276] width 164 height 34
click at [596, 306] on link "Keep it" at bounding box center [598, 303] width 70 height 15
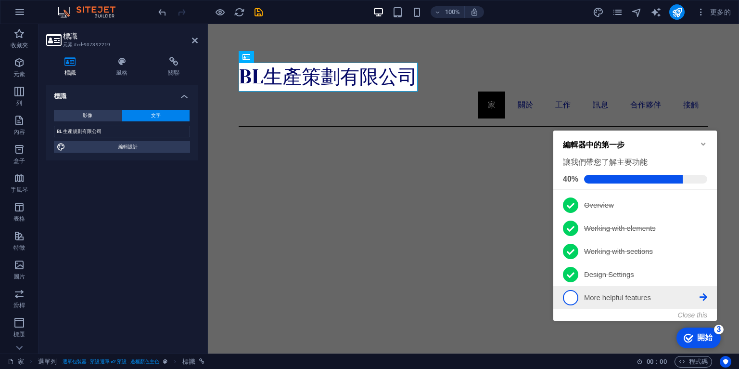
click at [575, 296] on span "5" at bounding box center [570, 297] width 15 height 15
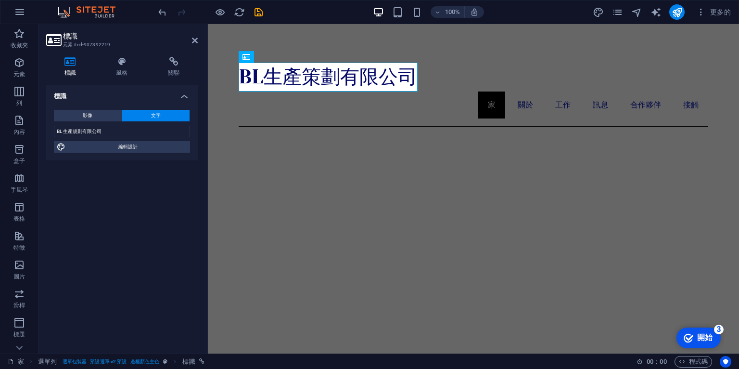
click at [708, 337] on font "開始" at bounding box center [704, 337] width 15 height 8
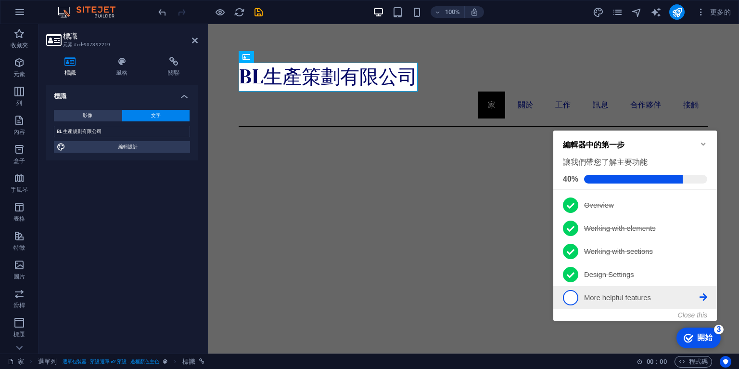
click at [706, 297] on icon at bounding box center [704, 297] width 8 height 8
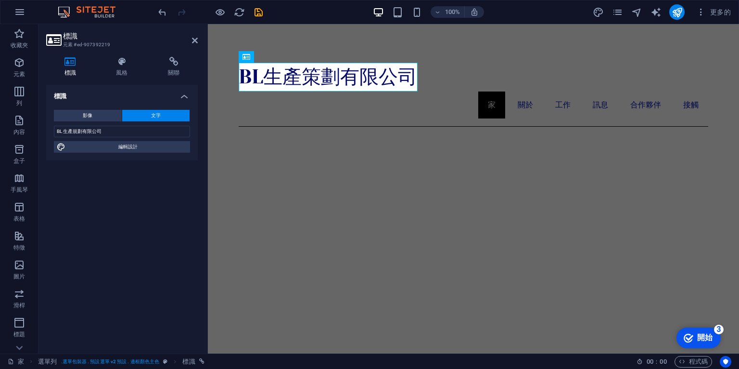
drag, startPoint x: 717, startPoint y: 325, endPoint x: 839, endPoint y: 467, distance: 187.7
click at [717, 325] on font "3" at bounding box center [719, 329] width 4 height 8
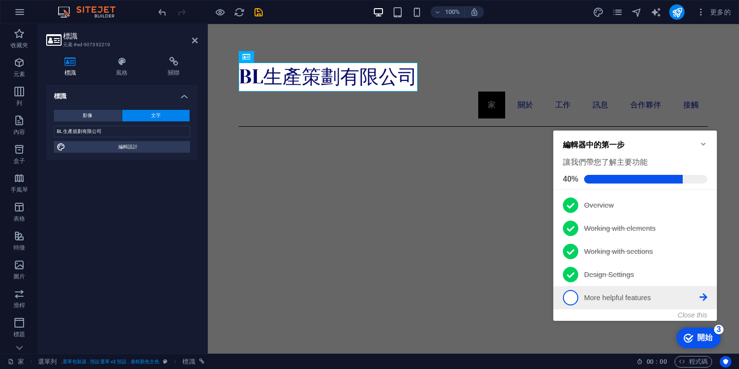
click at [705, 290] on link "5 More helpful features - incomplete" at bounding box center [635, 297] width 144 height 15
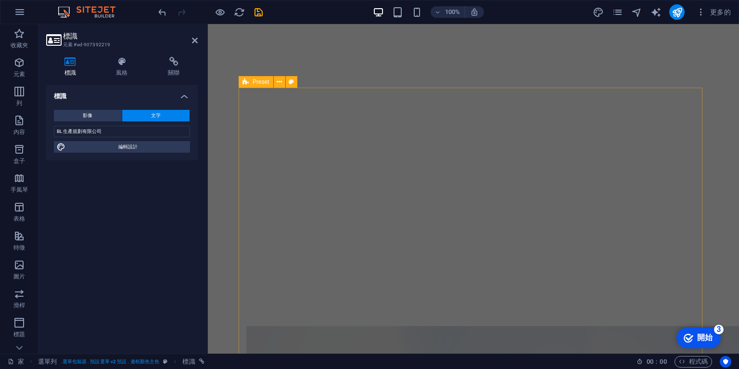
scroll to position [308, 0]
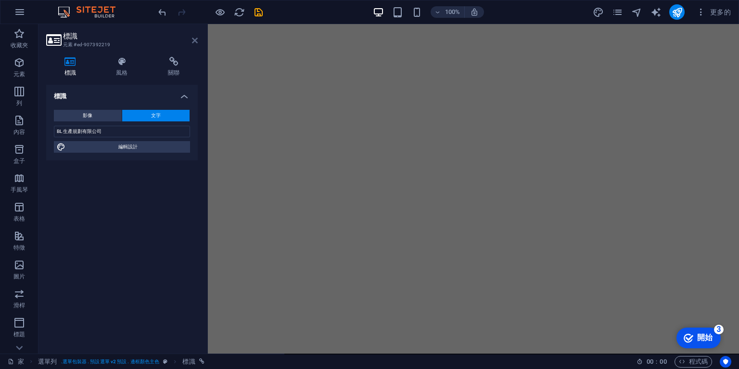
click at [196, 40] on icon at bounding box center [195, 41] width 6 height 8
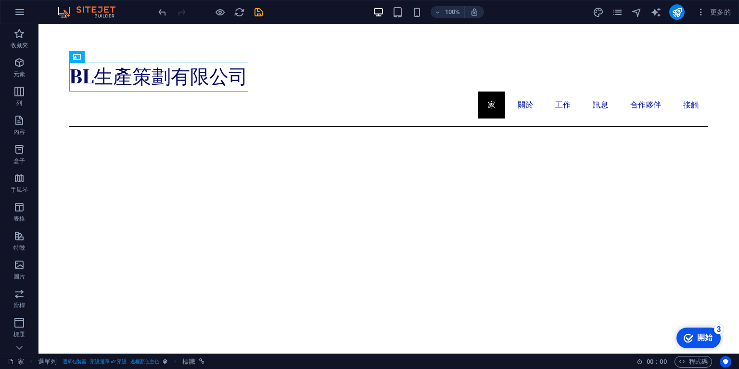
click at [708, 339] on font "開始" at bounding box center [704, 337] width 15 height 8
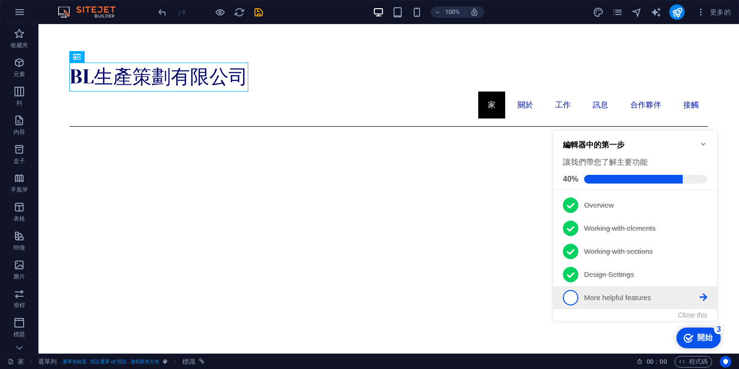
click at [556, 294] on li "5 More helpful features - incomplete" at bounding box center [635, 297] width 164 height 23
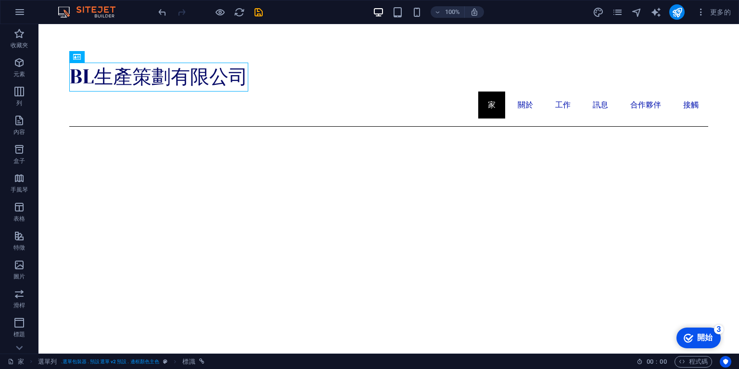
click at [703, 335] on font "開始" at bounding box center [704, 337] width 15 height 8
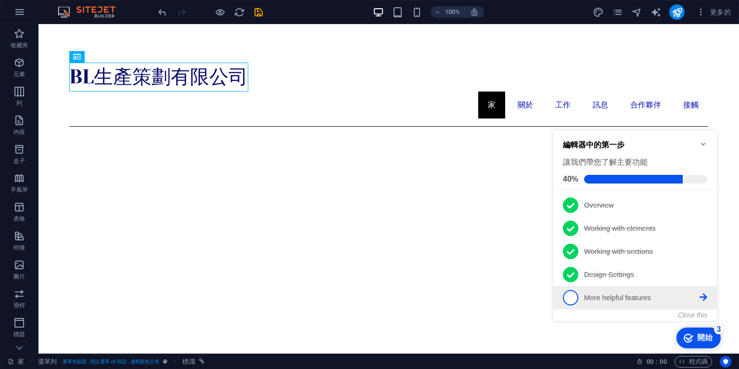
click at [578, 296] on span "5" at bounding box center [570, 297] width 15 height 15
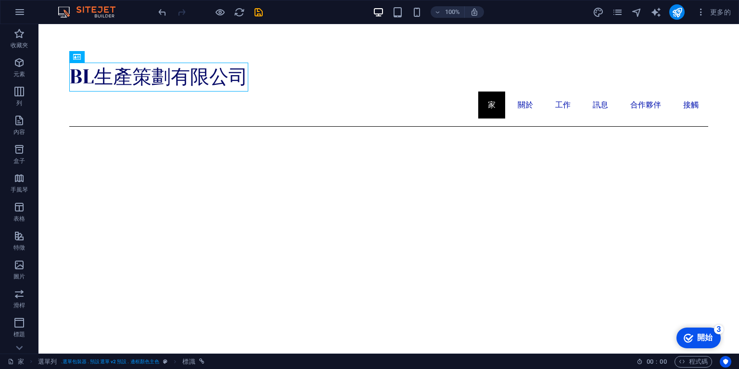
click at [695, 336] on div "checkmark 開始 3" at bounding box center [698, 337] width 29 height 10
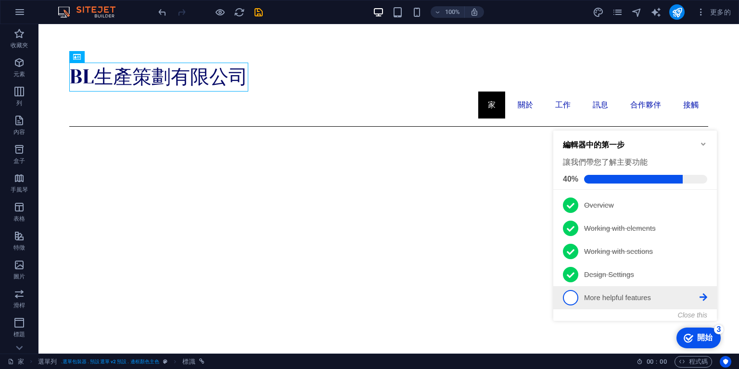
click at [704, 295] on icon at bounding box center [704, 297] width 8 height 8
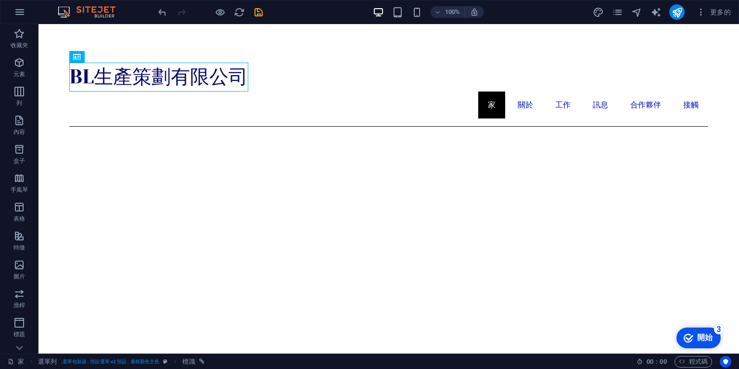
click at [613, 12] on icon "頁面" at bounding box center [617, 12] width 11 height 11
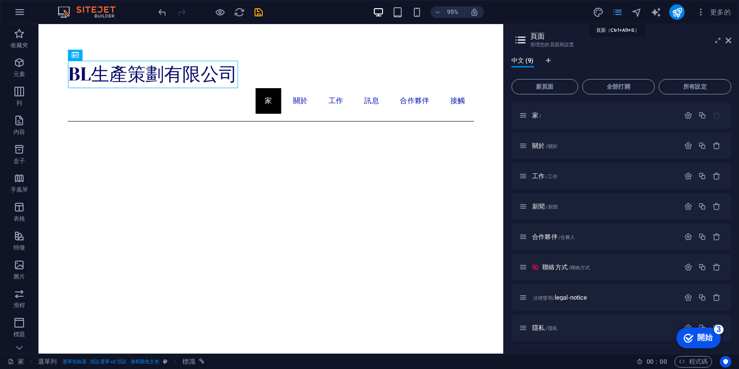
click at [613, 12] on icon "頁面" at bounding box center [617, 12] width 11 height 11
click at [727, 39] on icon at bounding box center [729, 41] width 6 height 8
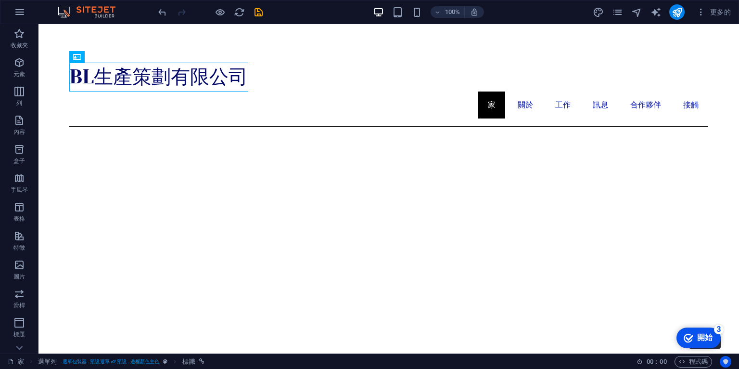
click at [728, 363] on icon "以使用者為中心" at bounding box center [725, 361] width 7 height 7
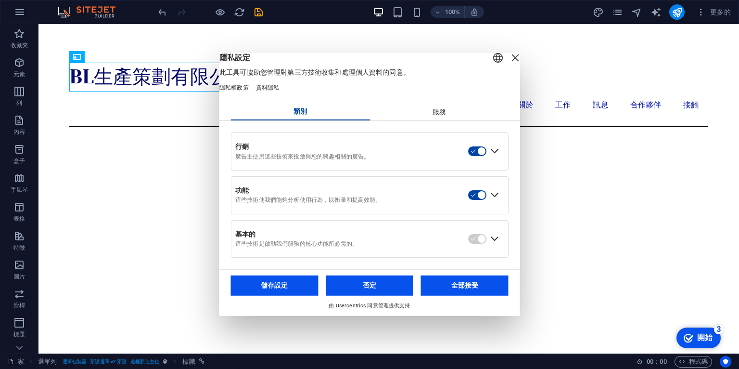
click at [439, 115] on font "服務" at bounding box center [438, 111] width 13 height 8
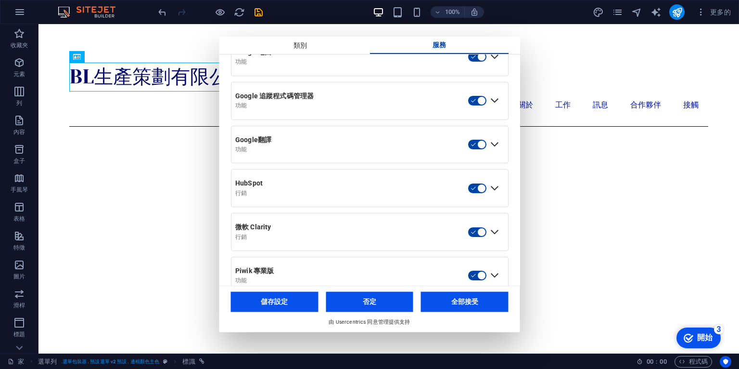
scroll to position [448, 0]
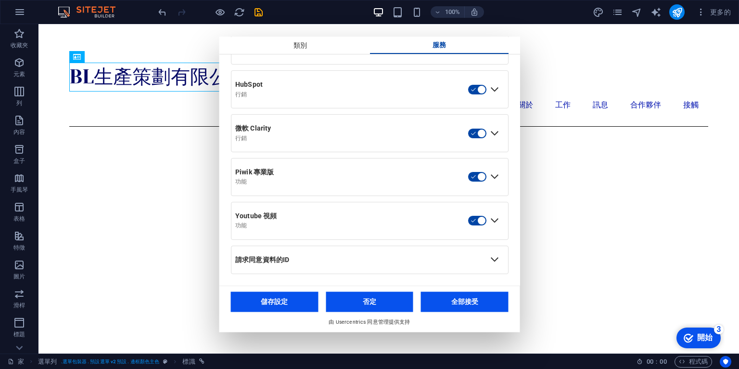
click at [477, 305] on button "全部接受" at bounding box center [465, 301] width 88 height 20
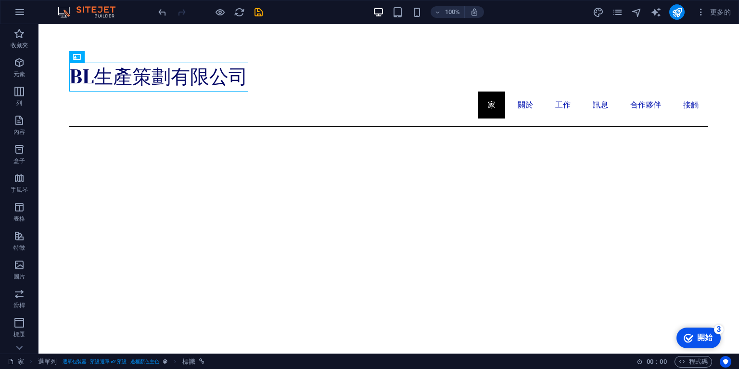
click at [714, 337] on div "checkmark 開始 3" at bounding box center [698, 337] width 44 height 21
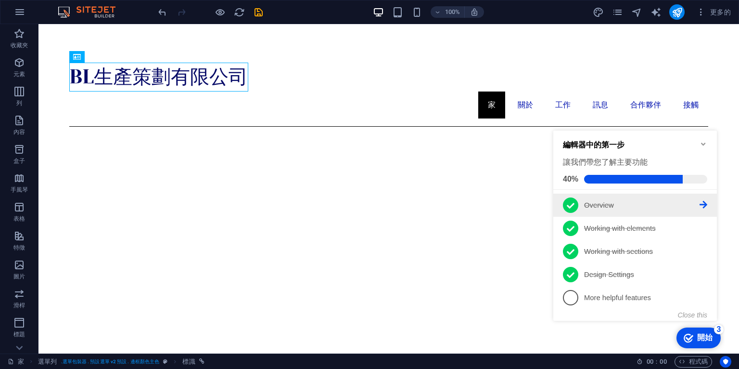
click at [599, 202] on p "Overview - completed" at bounding box center [641, 205] width 115 height 10
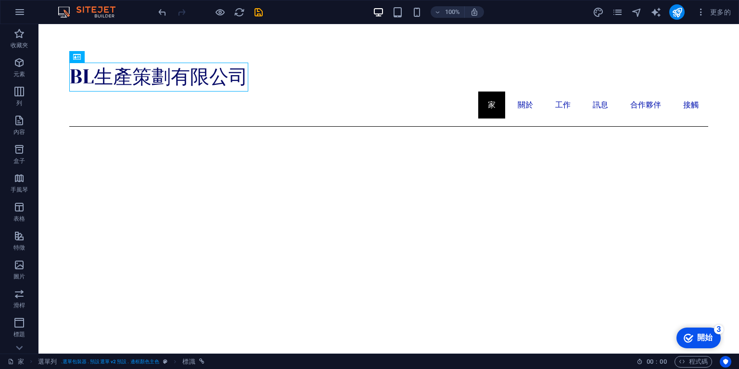
scroll to position [0, 0]
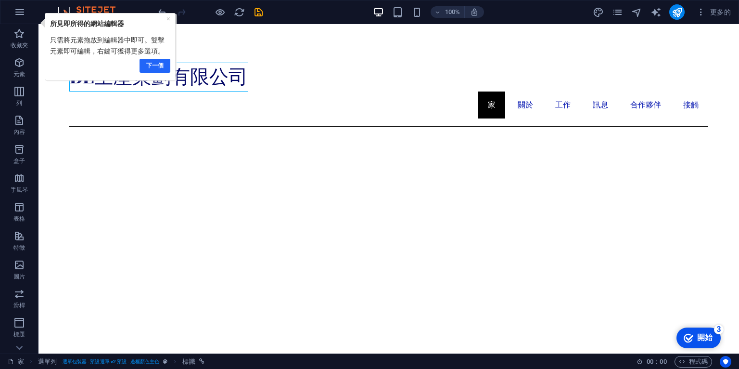
click at [149, 64] on font "下一個" at bounding box center [154, 65] width 17 height 7
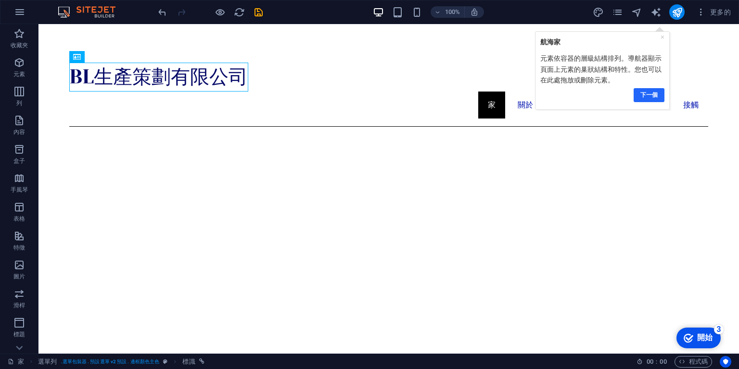
click at [650, 93] on font "下一個" at bounding box center [648, 94] width 17 height 7
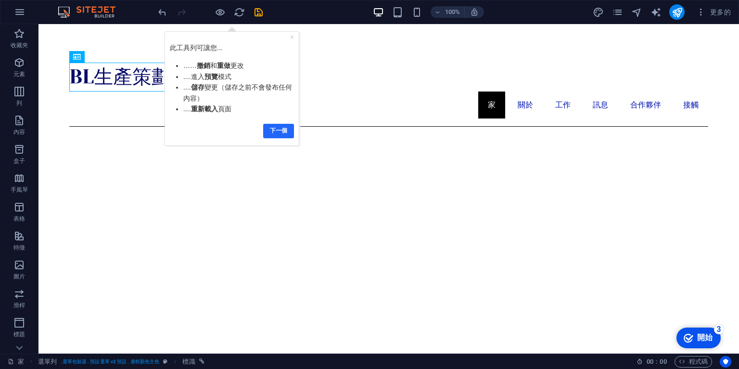
click at [273, 129] on font "下一個" at bounding box center [278, 130] width 17 height 7
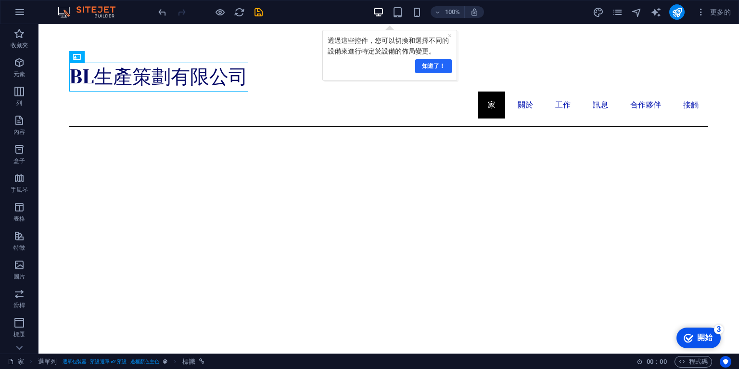
click at [442, 66] on font "知道了！" at bounding box center [433, 65] width 23 height 7
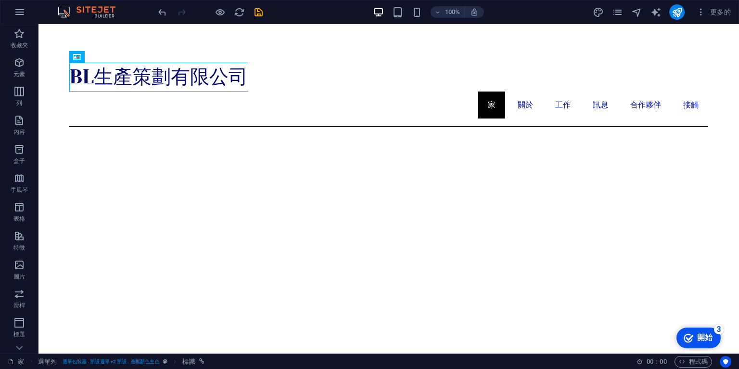
click at [712, 335] on font "開始" at bounding box center [704, 337] width 15 height 8
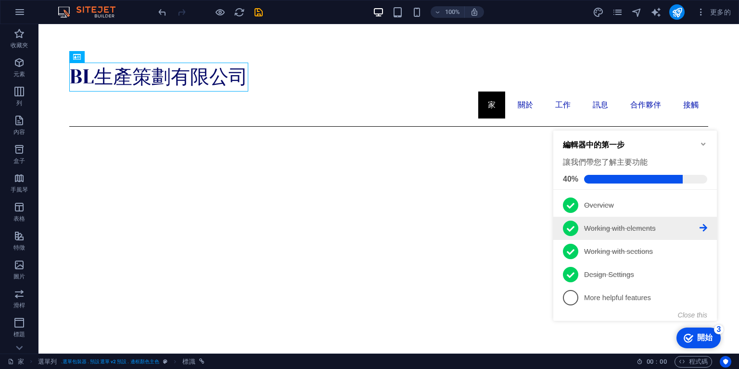
click at [618, 232] on link "2 Working with elements - completed" at bounding box center [635, 227] width 144 height 15
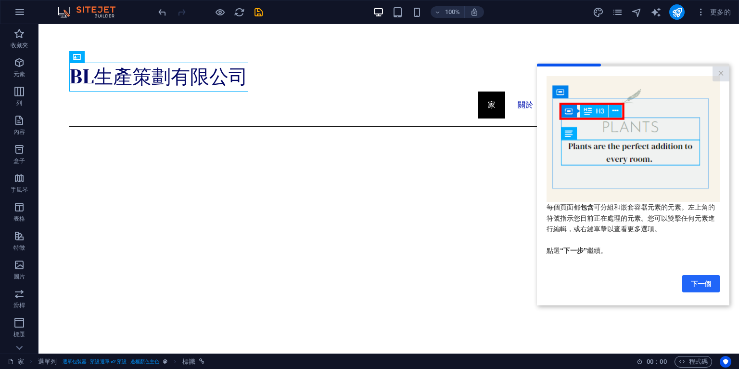
click at [712, 282] on link "下一個" at bounding box center [701, 283] width 38 height 17
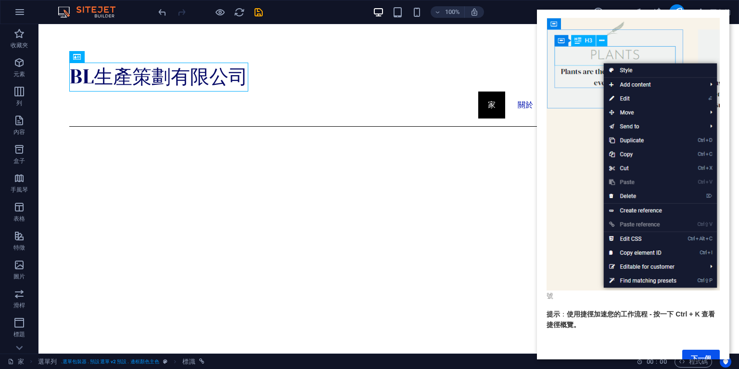
scroll to position [66, 0]
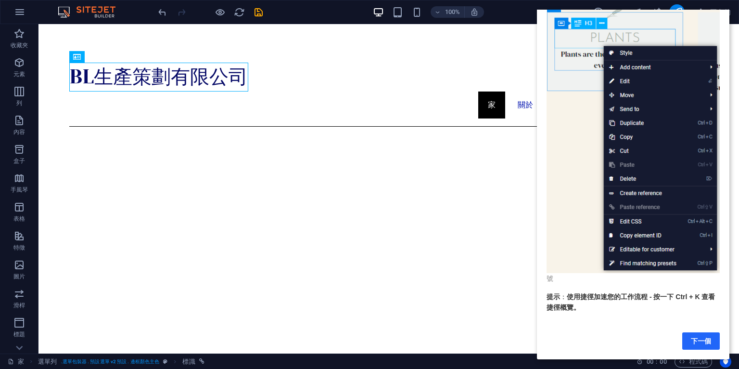
click at [701, 337] on font "下一個" at bounding box center [701, 341] width 20 height 8
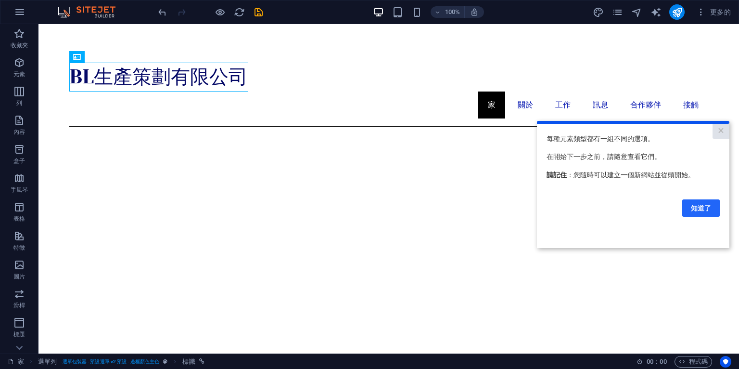
click at [699, 203] on link "知道了" at bounding box center [701, 207] width 38 height 17
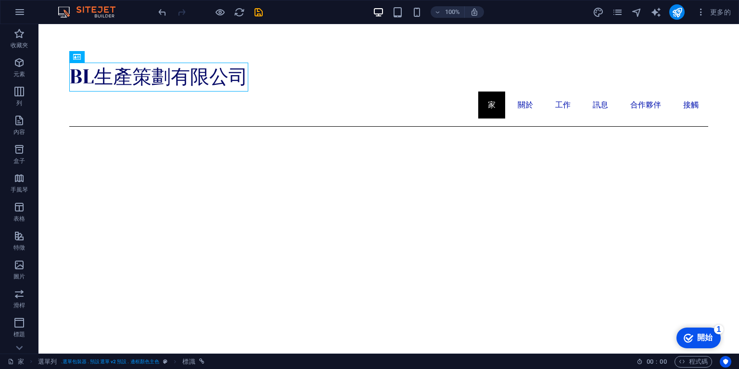
click at [703, 335] on font "開始" at bounding box center [704, 337] width 15 height 8
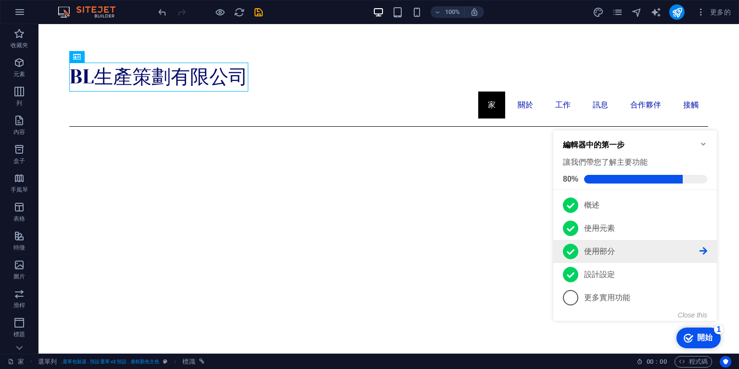
click at [650, 247] on p "使用部分 - 完全的" at bounding box center [641, 251] width 115 height 10
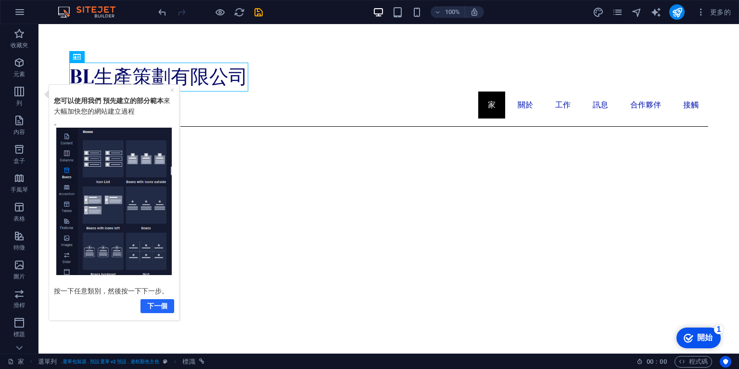
drag, startPoint x: 162, startPoint y: 302, endPoint x: 319, endPoint y: 306, distance: 157.4
click at [162, 302] on font "下一個" at bounding box center [157, 305] width 20 height 8
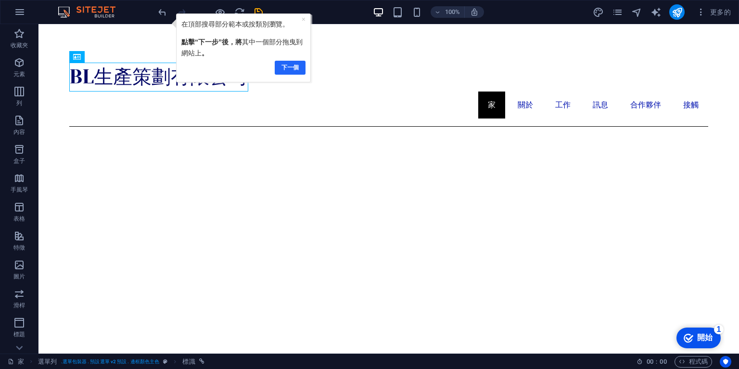
click at [296, 67] on font "下一個" at bounding box center [289, 67] width 17 height 7
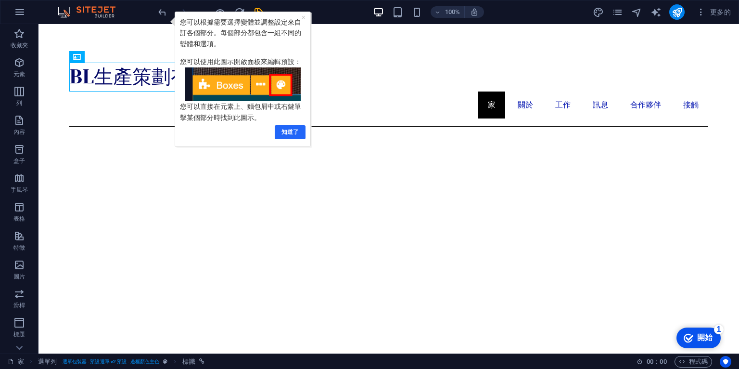
drag, startPoint x: 290, startPoint y: 133, endPoint x: 436, endPoint y: 139, distance: 146.4
click at [290, 133] on font "知道了" at bounding box center [289, 131] width 17 height 7
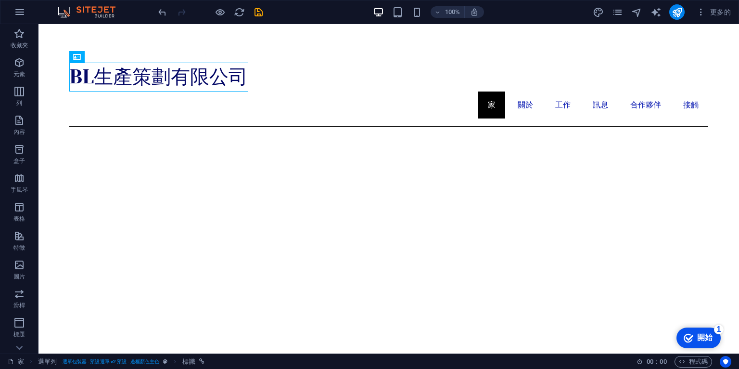
click at [710, 336] on font "開始" at bounding box center [704, 337] width 15 height 8
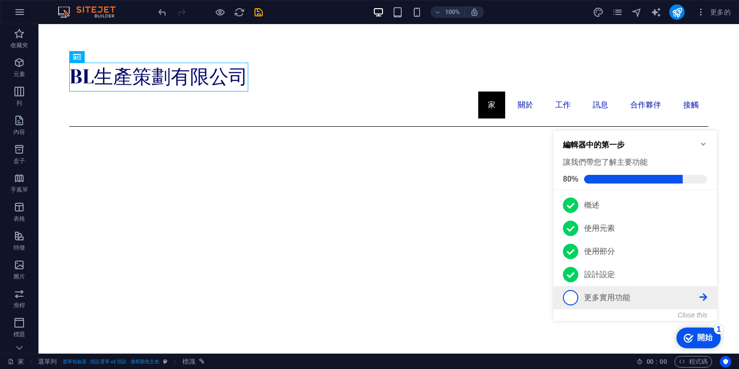
click at [615, 296] on font "更多實用功能" at bounding box center [607, 297] width 46 height 8
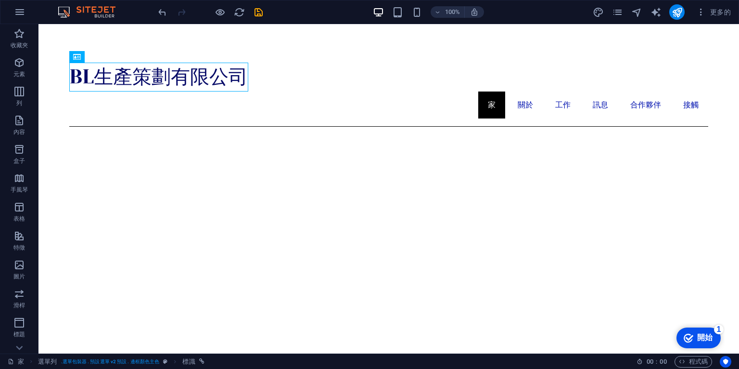
click at [714, 331] on div "checkmark 開始 1" at bounding box center [698, 337] width 44 height 21
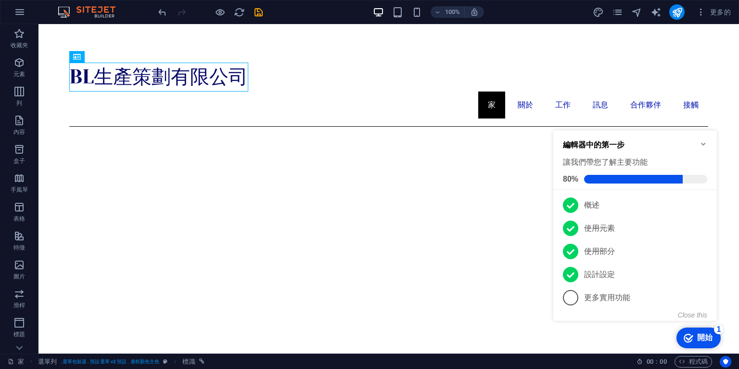
click at [632, 275] on p "設計設定 - 完全的" at bounding box center [641, 274] width 115 height 10
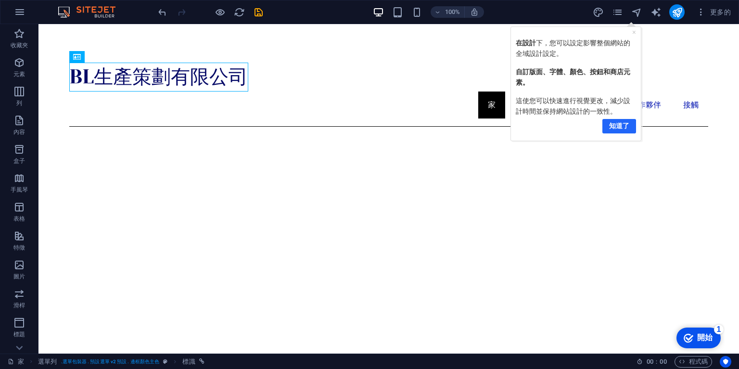
click at [620, 123] on font "知道了" at bounding box center [619, 125] width 20 height 8
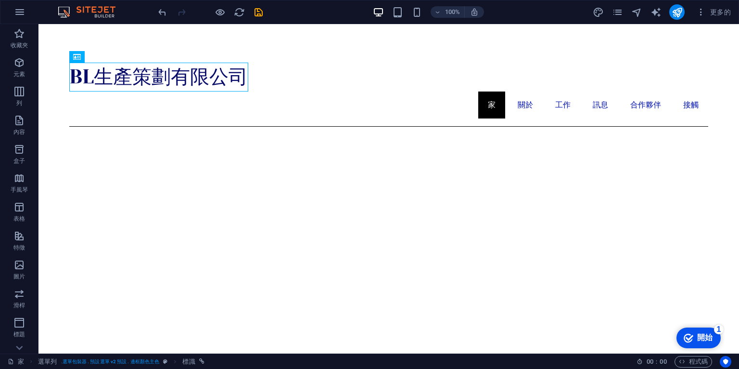
click at [702, 339] on font "開始" at bounding box center [704, 337] width 15 height 8
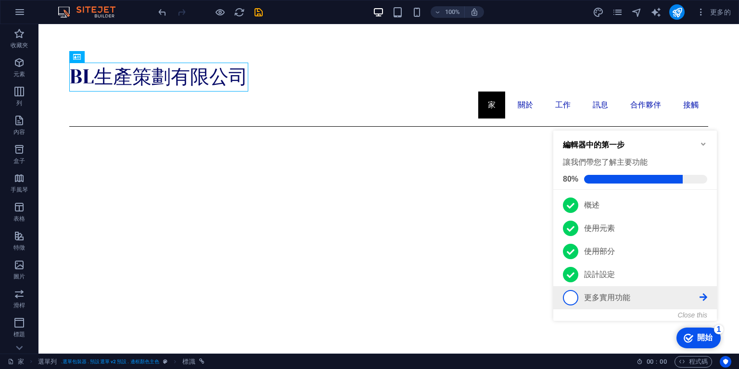
click at [591, 295] on font "更多實用功能" at bounding box center [607, 297] width 46 height 8
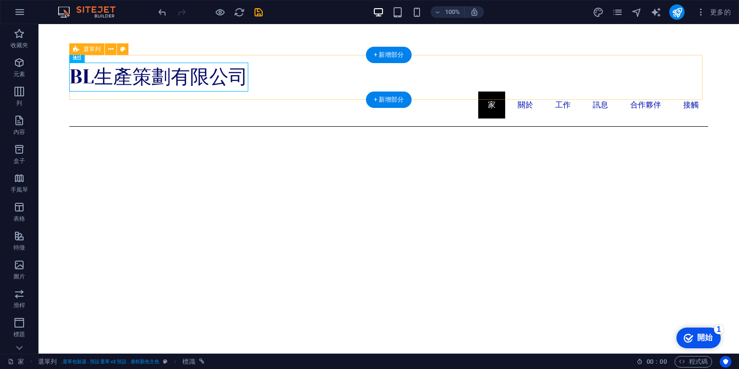
click at [325, 62] on div "BL生產策劃有限公司 家 關於 工作 訊息 合作夥伴 接觸" at bounding box center [388, 91] width 639 height 72
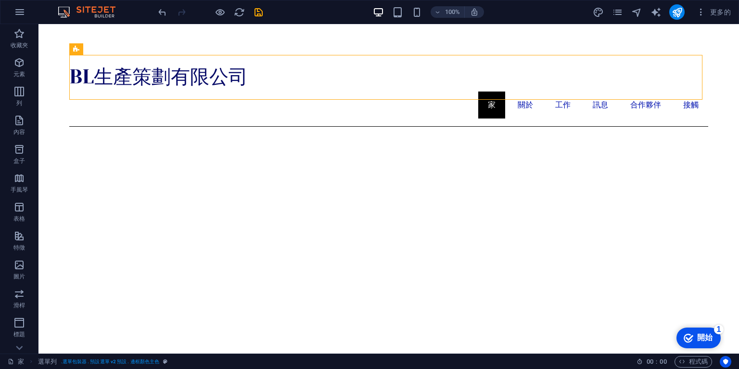
click at [688, 340] on icon "checkmark" at bounding box center [689, 338] width 10 height 10
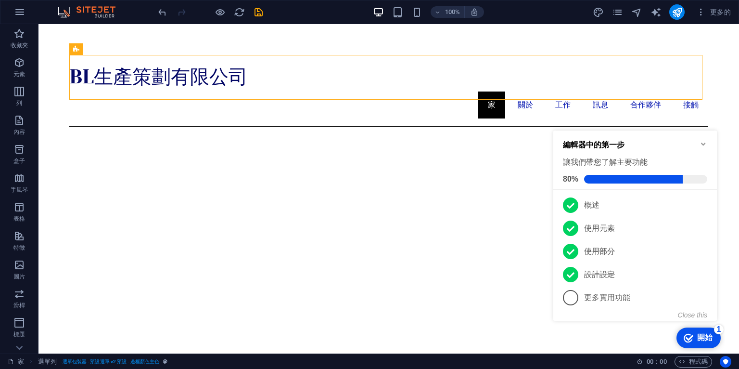
click at [688, 340] on icon "checkmark" at bounding box center [689, 338] width 10 height 10
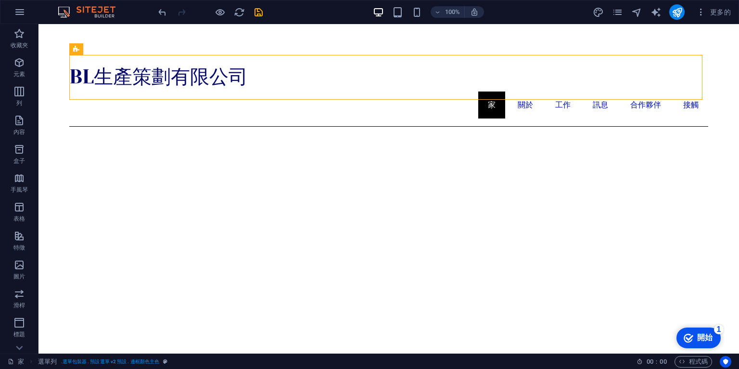
click at [693, 343] on icon "checkmark" at bounding box center [689, 338] width 10 height 10
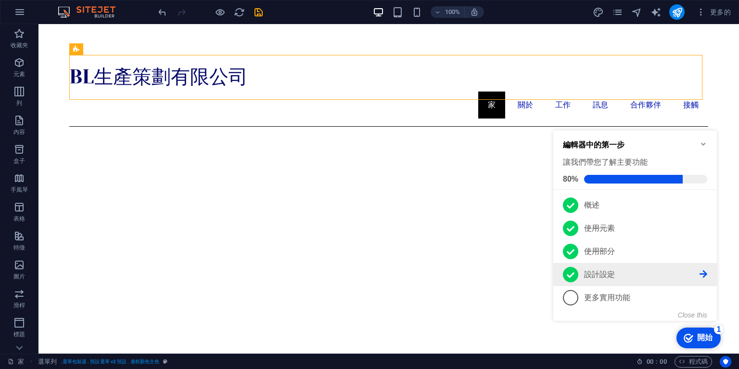
click at [691, 271] on p "設計設定 - 完全的" at bounding box center [641, 274] width 115 height 10
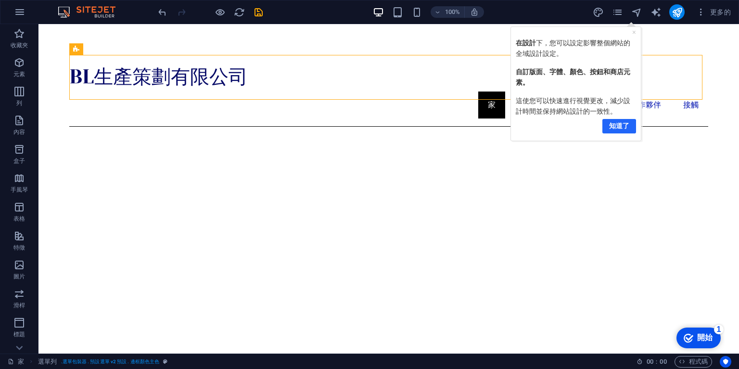
click at [618, 125] on font "知道了" at bounding box center [619, 125] width 20 height 8
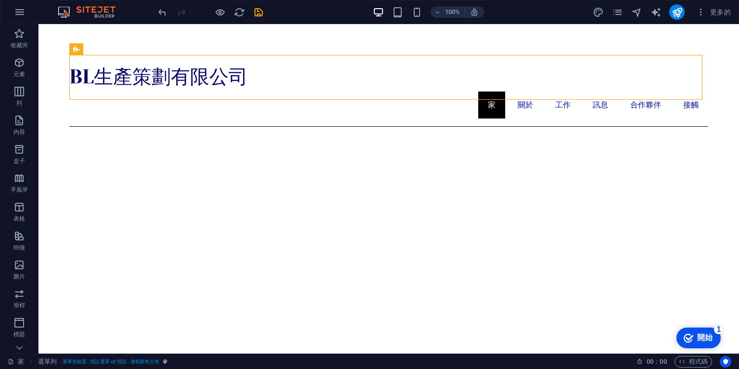
click at [694, 342] on div "checkmark 開始 1" at bounding box center [698, 337] width 29 height 10
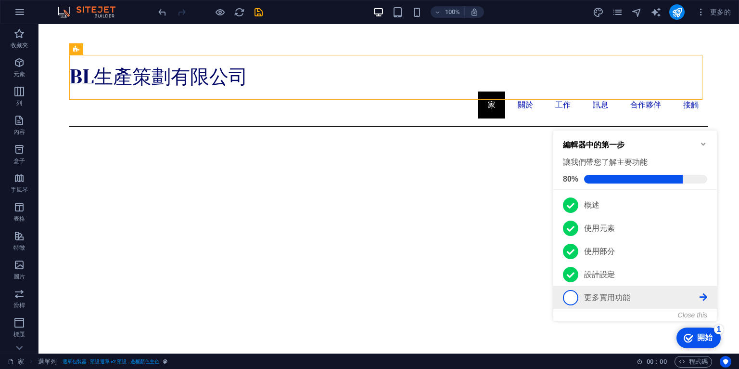
click at [570, 295] on span "5" at bounding box center [570, 297] width 15 height 15
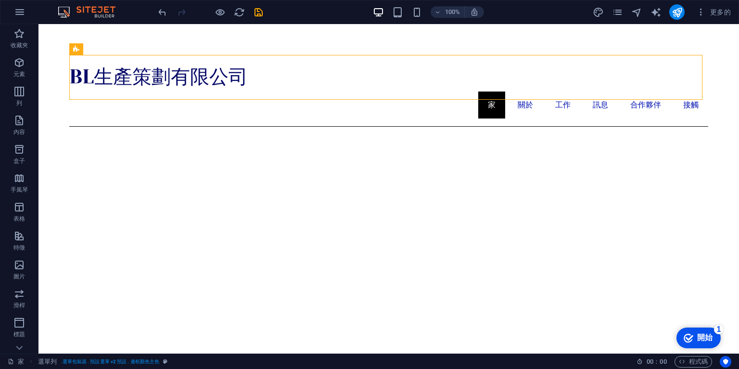
click at [704, 341] on font "開始" at bounding box center [704, 337] width 15 height 8
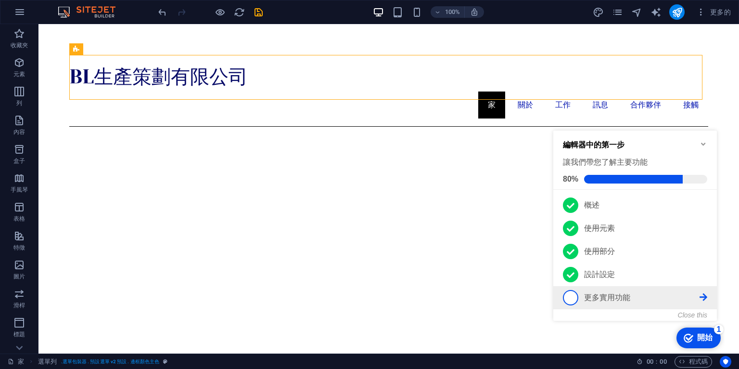
click at [575, 296] on span "5" at bounding box center [570, 297] width 15 height 15
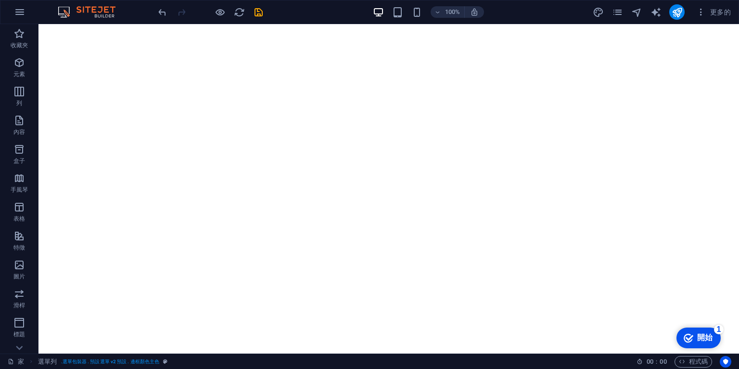
scroll to position [205, 0]
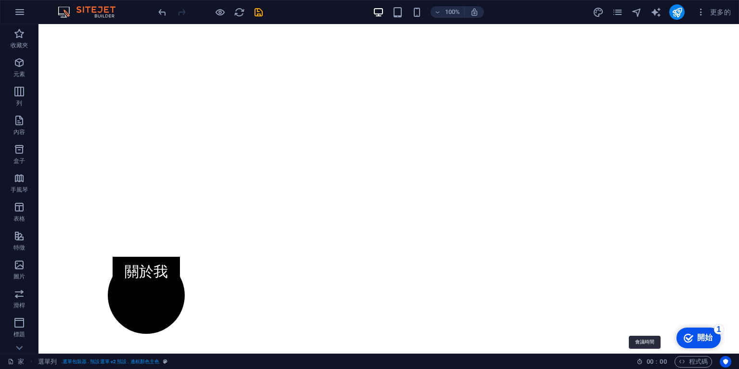
click at [637, 361] on icon at bounding box center [640, 361] width 6 height 6
click at [725, 363] on icon "以使用者為中心" at bounding box center [725, 361] width 7 height 7
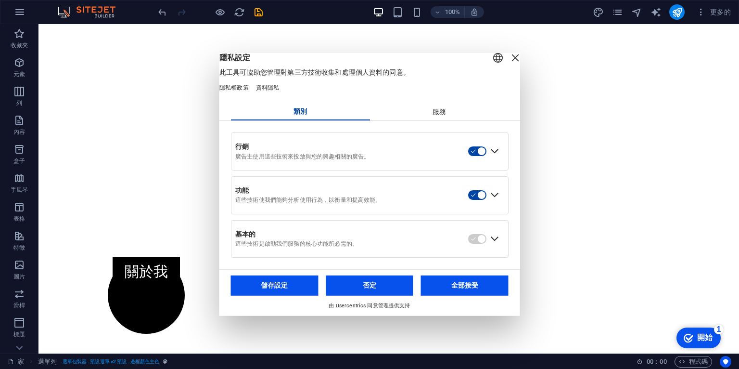
click at [495, 242] on div "展開必需" at bounding box center [494, 238] width 15 height 15
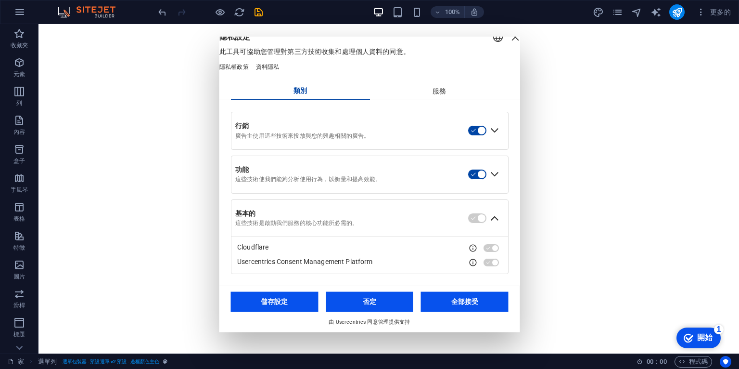
scroll to position [16, 0]
click at [265, 302] on font "儲存設定" at bounding box center [274, 301] width 27 height 8
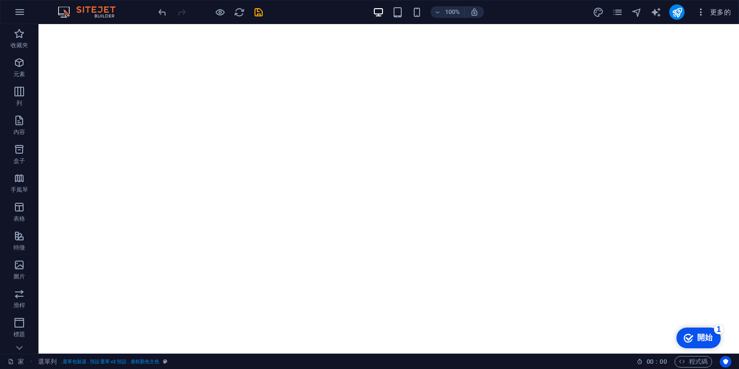
click at [701, 12] on icon "button" at bounding box center [701, 12] width 10 height 10
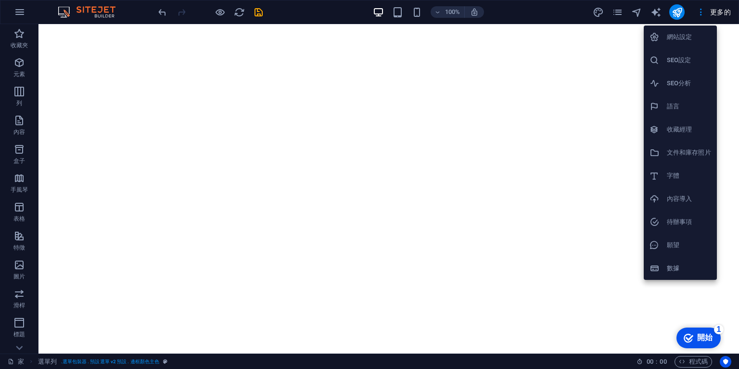
click at [731, 146] on div at bounding box center [369, 184] width 739 height 369
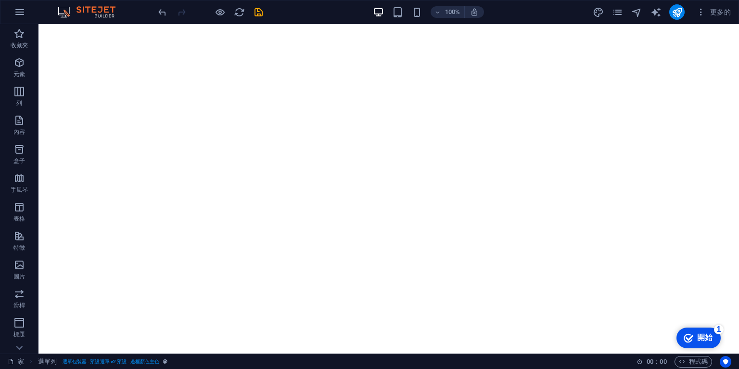
click at [702, 341] on font "開始" at bounding box center [704, 337] width 15 height 8
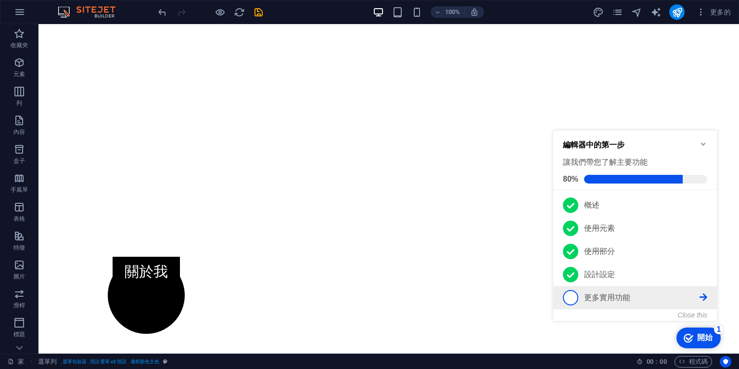
click at [706, 295] on icon at bounding box center [704, 297] width 8 height 8
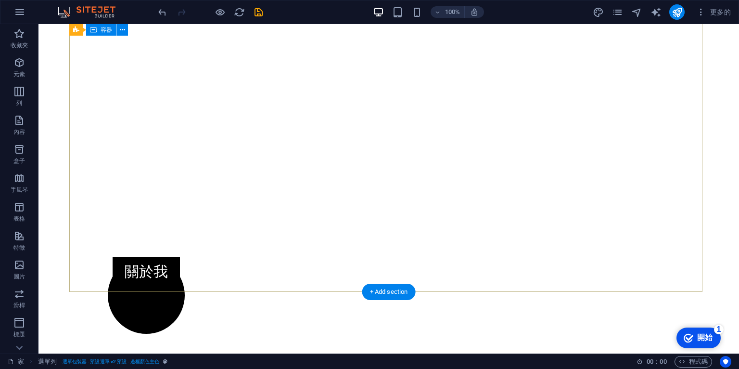
scroll to position [0, 0]
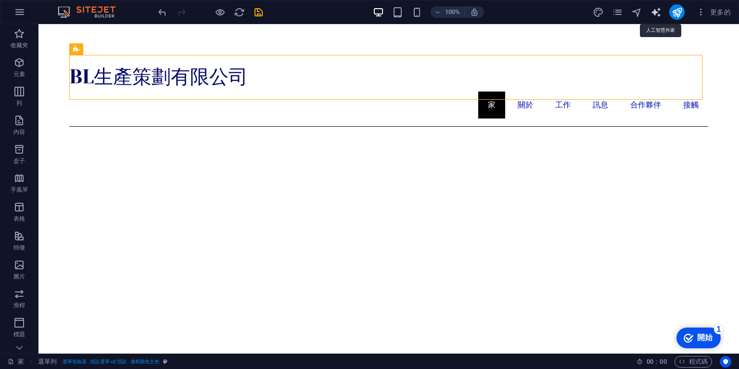
click at [656, 12] on icon "文字產生器" at bounding box center [655, 12] width 11 height 11
select select "English"
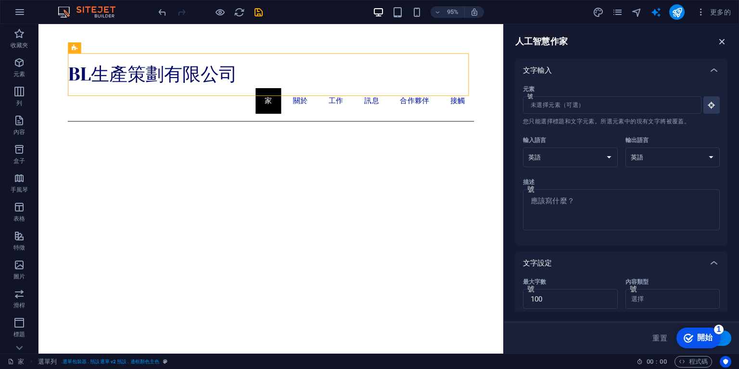
click at [723, 38] on icon "button" at bounding box center [722, 41] width 11 height 11
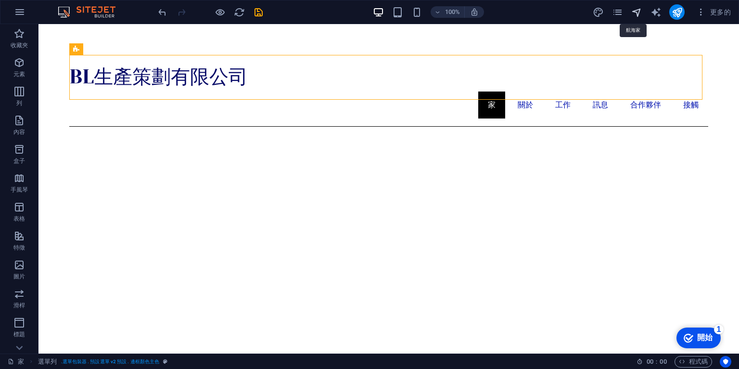
click at [641, 7] on icon "航海家" at bounding box center [636, 12] width 11 height 11
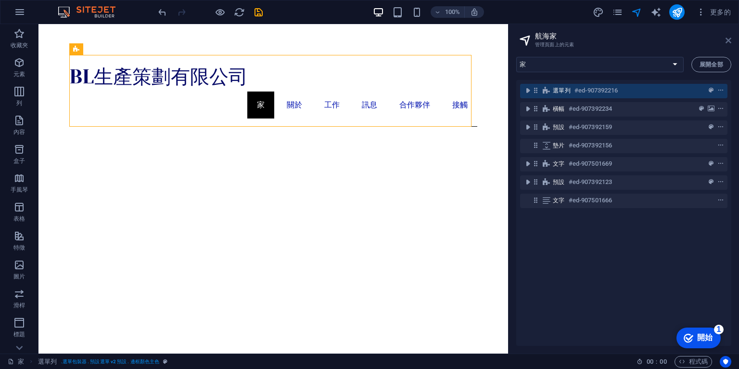
click at [728, 38] on icon at bounding box center [729, 41] width 6 height 8
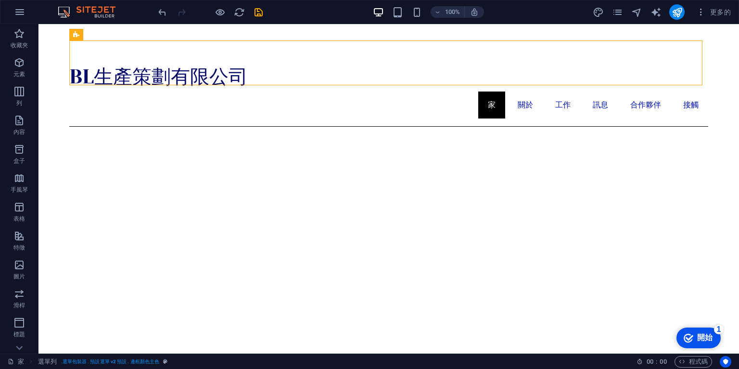
scroll to position [308, 0]
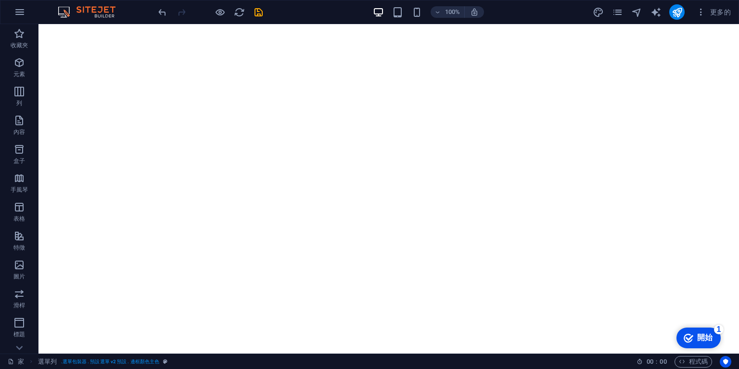
click at [686, 341] on icon "checkmark" at bounding box center [689, 338] width 10 height 10
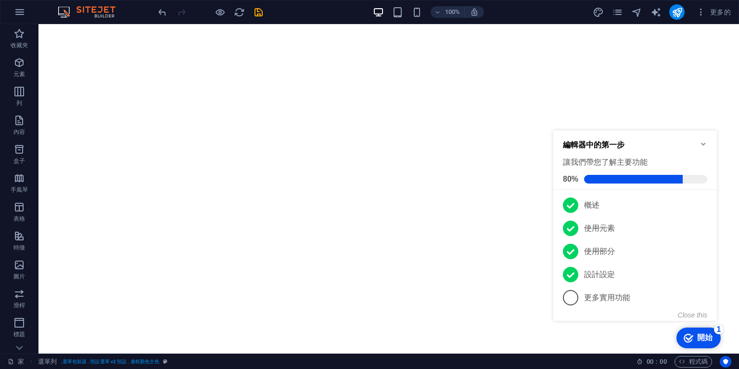
click at [706, 143] on icon "Minimize checklist" at bounding box center [704, 144] width 8 height 8
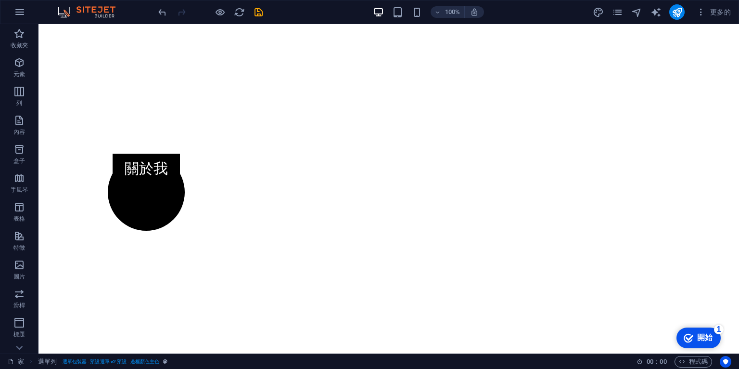
click at [716, 337] on div "checkmark 開始 1" at bounding box center [698, 337] width 44 height 21
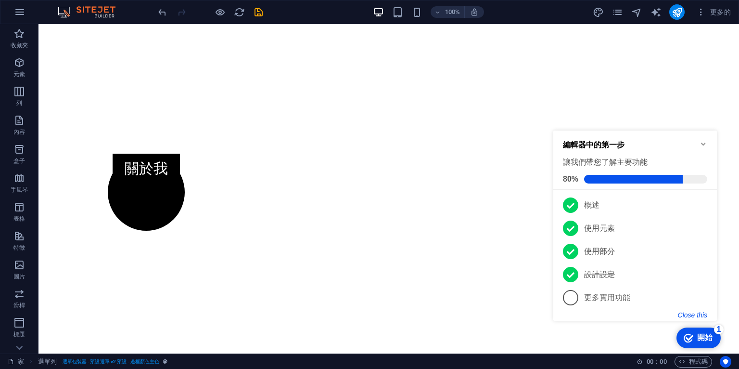
click at [701, 312] on button "Close this" at bounding box center [692, 315] width 29 height 8
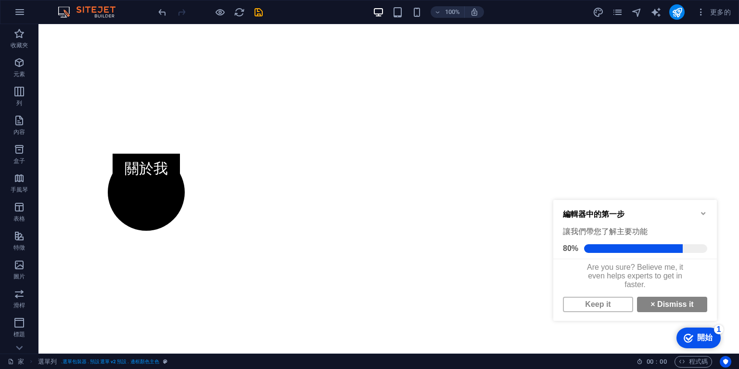
scroll to position [6, 0]
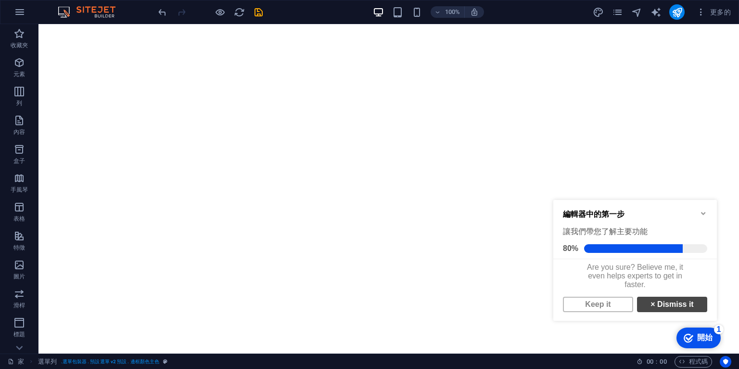
click at [650, 304] on strong "×" at bounding box center [652, 304] width 4 height 8
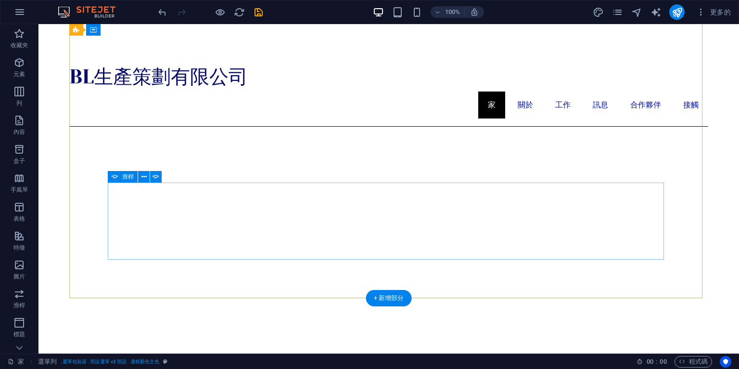
scroll to position [102, 0]
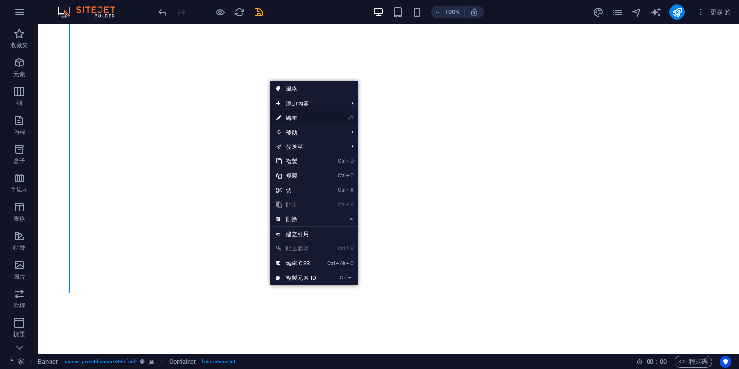
click at [286, 115] on font "編輯" at bounding box center [292, 118] width 12 height 7
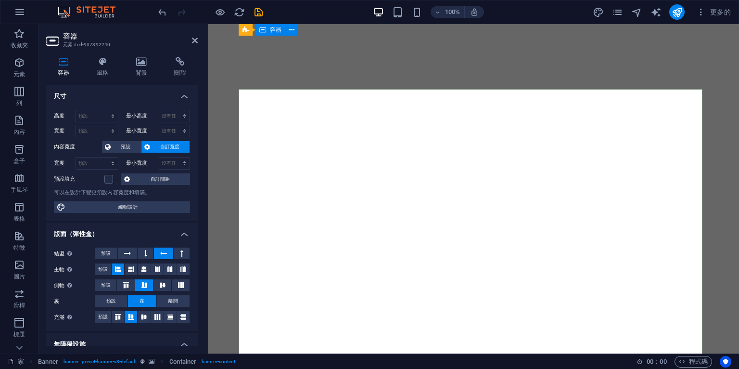
scroll to position [0, 0]
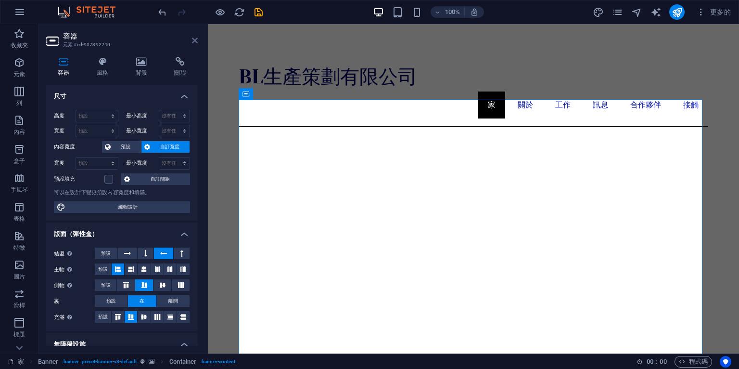
drag, startPoint x: 196, startPoint y: 37, endPoint x: 161, endPoint y: 13, distance: 42.5
click at [196, 37] on icon at bounding box center [195, 41] width 6 height 8
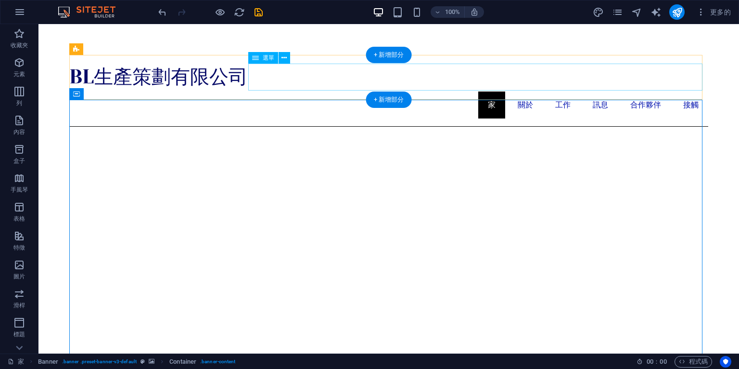
click at [489, 91] on nav "家 關於 工作 訊息 合作夥伴 接觸" at bounding box center [388, 104] width 639 height 27
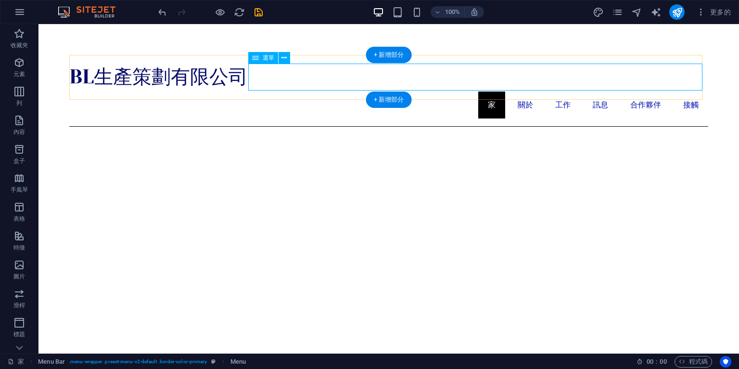
click at [305, 91] on nav "家 關於 工作 訊息 合作夥伴 接觸" at bounding box center [388, 104] width 639 height 27
click at [486, 95] on div "BL生產策劃有限公司 家 關於 工作 訊息 合作夥伴 接觸" at bounding box center [388, 91] width 639 height 72
click at [420, 91] on nav "家 關於 工作 訊息 合作夥伴 接觸" at bounding box center [388, 104] width 639 height 27
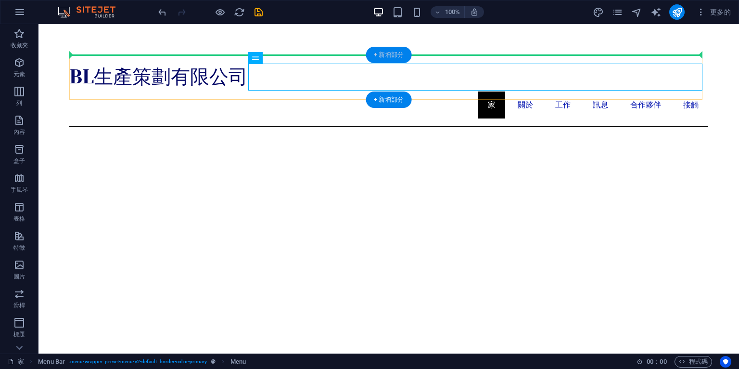
drag, startPoint x: 271, startPoint y: 59, endPoint x: 368, endPoint y: 59, distance: 96.7
click at [368, 59] on div "選單列 選單列 標識 橫幅 容器 橫幅 選單 拖曳至此處即可取代現有內容。如需建立新元素，請按“Ctrl”鍵。 滑桿 容器 按鈕 容器 文字 容器 影像 預設…" at bounding box center [388, 188] width 701 height 329
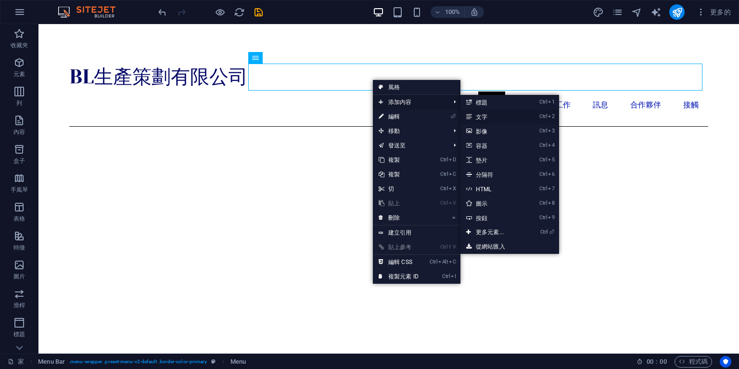
click at [478, 116] on font "文字" at bounding box center [482, 117] width 12 height 7
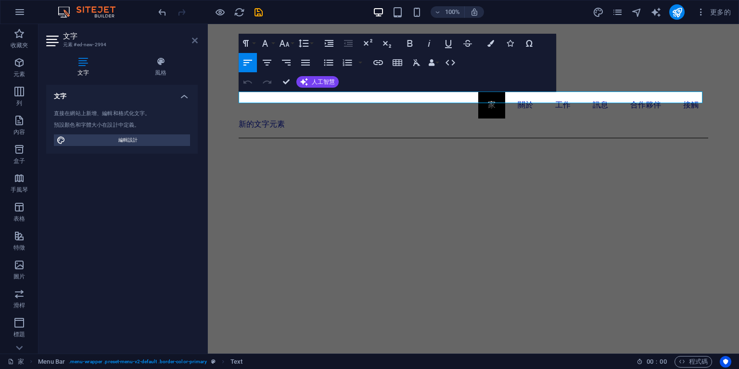
click at [192, 41] on icon at bounding box center [195, 41] width 6 height 8
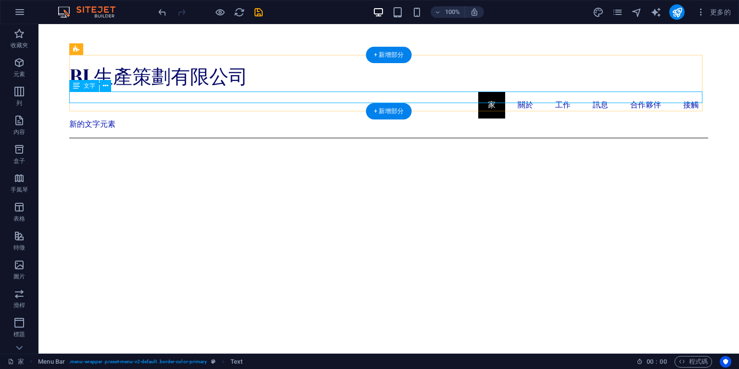
click at [250, 118] on div "新的文字元素" at bounding box center [388, 124] width 639 height 12
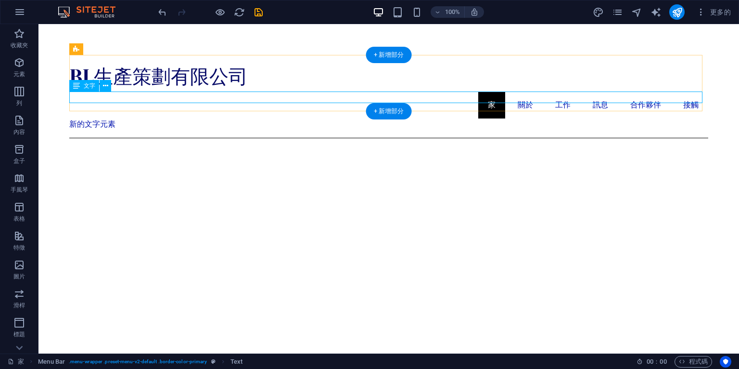
click at [105, 118] on div "新的文字元素" at bounding box center [388, 124] width 639 height 12
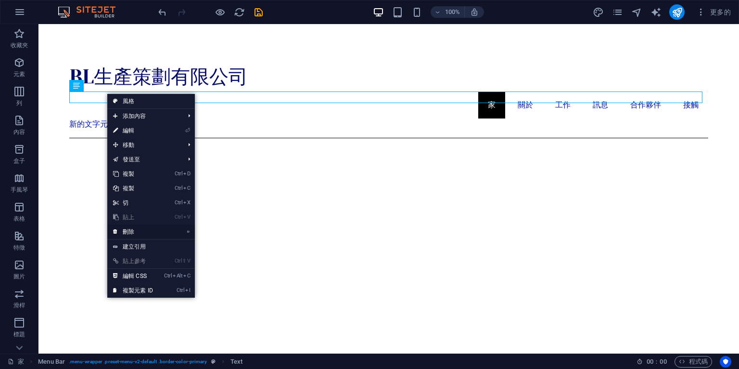
click at [134, 233] on font "刪除" at bounding box center [129, 231] width 12 height 7
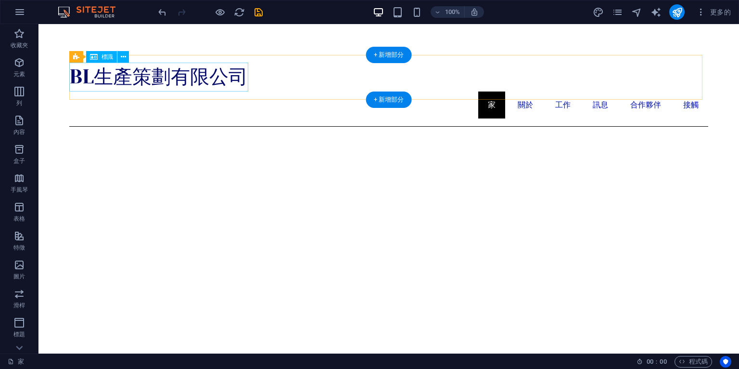
click at [96, 77] on div "BL生產策劃有限公司" at bounding box center [388, 77] width 639 height 29
click at [77, 73] on div "BL生產策劃有限公司" at bounding box center [388, 77] width 639 height 29
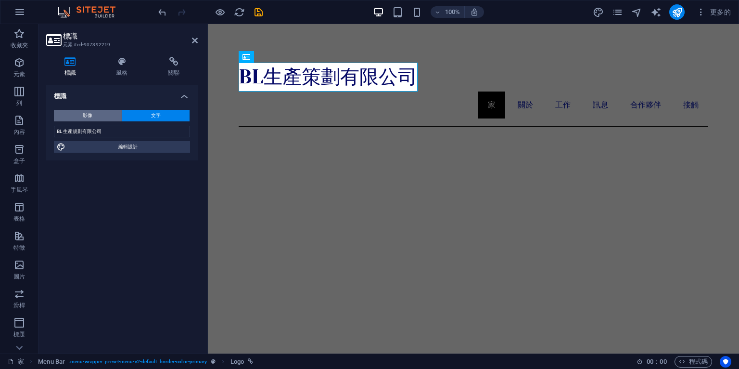
click at [96, 114] on button "影像" at bounding box center [88, 116] width 68 height 12
select select "DISABLED_OPTION_VALUE"
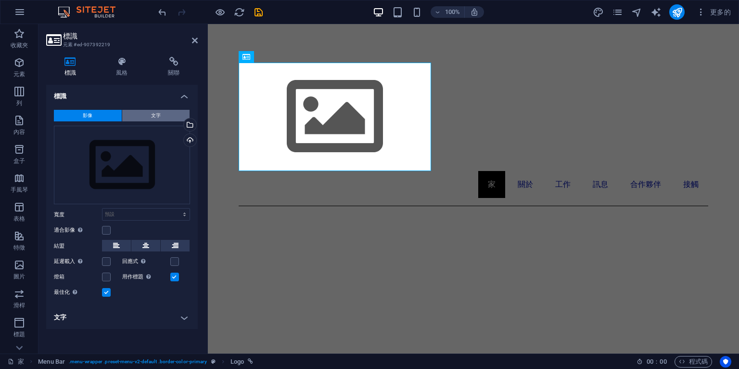
click at [135, 115] on button "文字" at bounding box center [156, 116] width 68 height 12
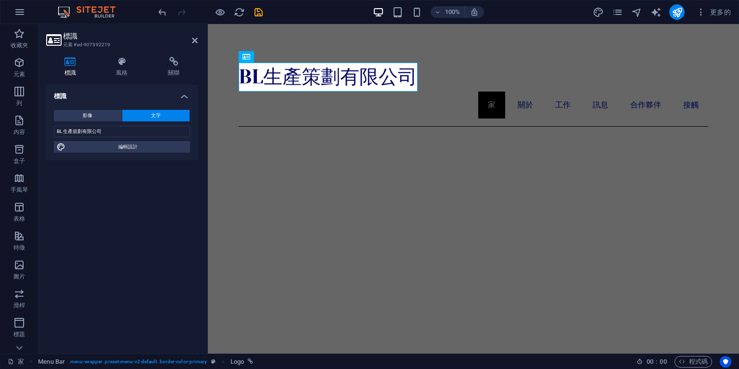
click at [22, 58] on icon "button" at bounding box center [19, 63] width 12 height 12
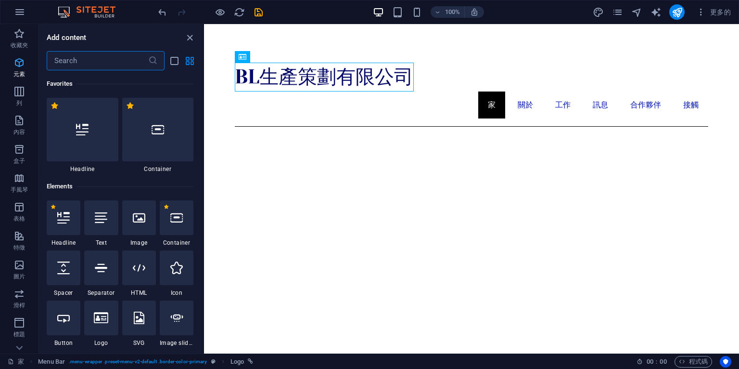
scroll to position [102, 0]
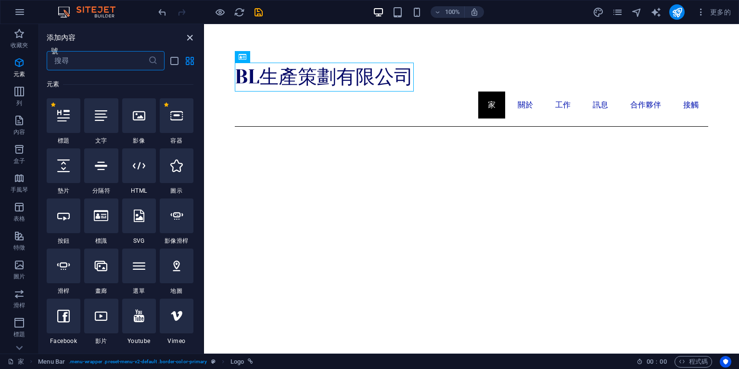
click at [190, 36] on icon "關閉面板" at bounding box center [189, 37] width 11 height 11
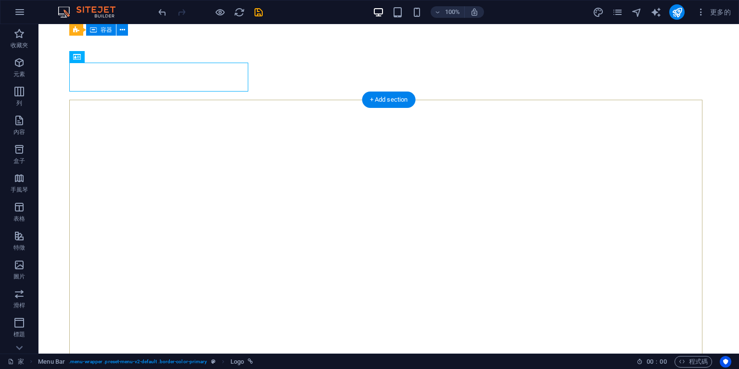
scroll to position [0, 0]
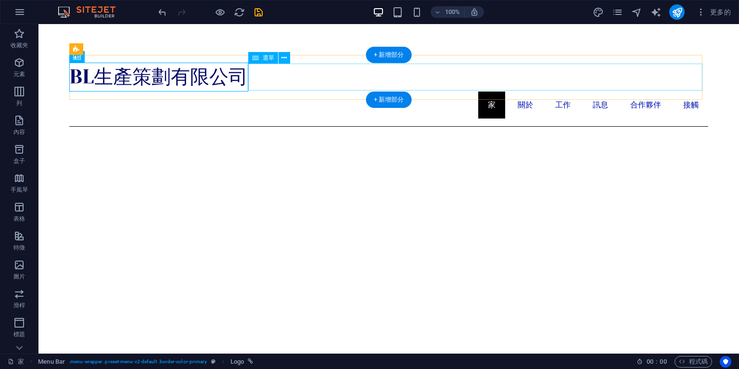
click at [561, 91] on nav "家 關於 工作 訊息 合作夥伴 接觸" at bounding box center [388, 104] width 639 height 27
click at [560, 91] on nav "家 關於 工作 訊息 合作夥伴 接觸" at bounding box center [388, 104] width 639 height 27
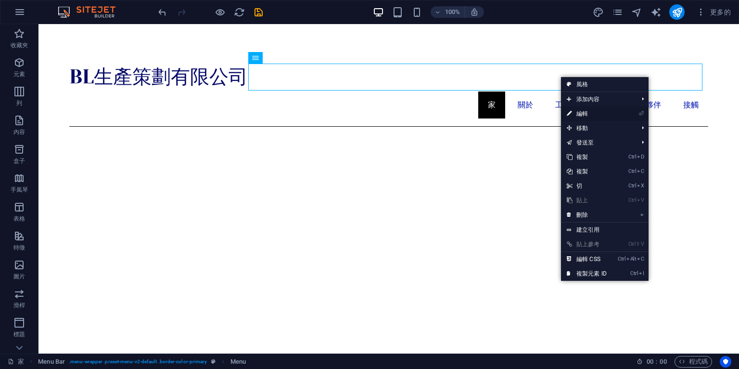
click at [582, 110] on font "編輯" at bounding box center [582, 113] width 12 height 7
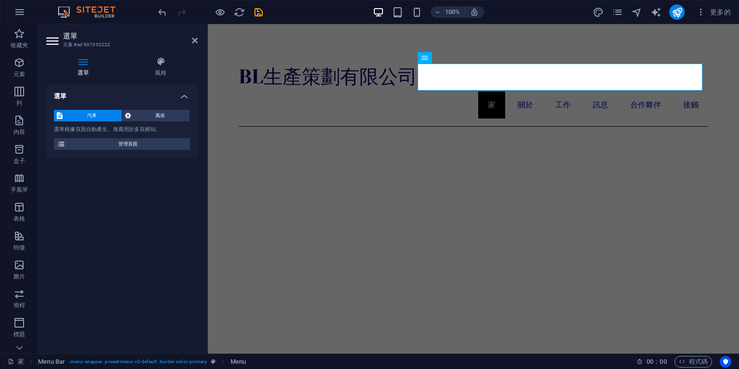
click at [82, 65] on icon at bounding box center [83, 62] width 74 height 10
click at [63, 143] on icon at bounding box center [61, 144] width 9 height 12
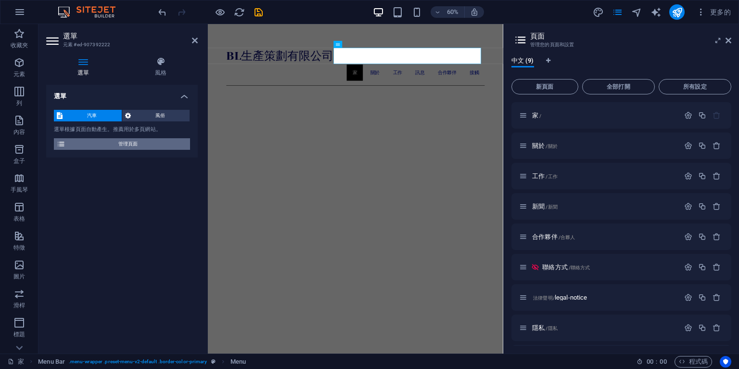
click at [124, 142] on font "管理頁面" at bounding box center [127, 143] width 19 height 5
click at [697, 89] on font "所有設定" at bounding box center [694, 86] width 23 height 7
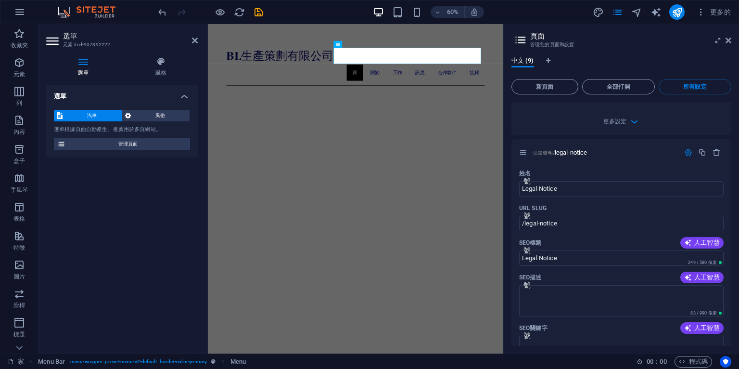
scroll to position [1744, 0]
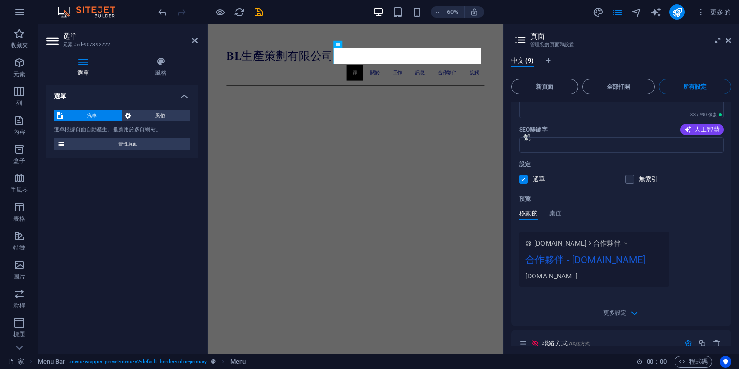
drag, startPoint x: 728, startPoint y: 237, endPoint x: 739, endPoint y: 185, distance: 53.0
click at [731, 153] on div "中文 (9) 新頁面 全部打開 所有設定 家 / 姓名 Home 號 URL SLUG / 號 SEO標題 人工智慧 號 236 / 580 像素 SEO描述…" at bounding box center [621, 201] width 235 height 304
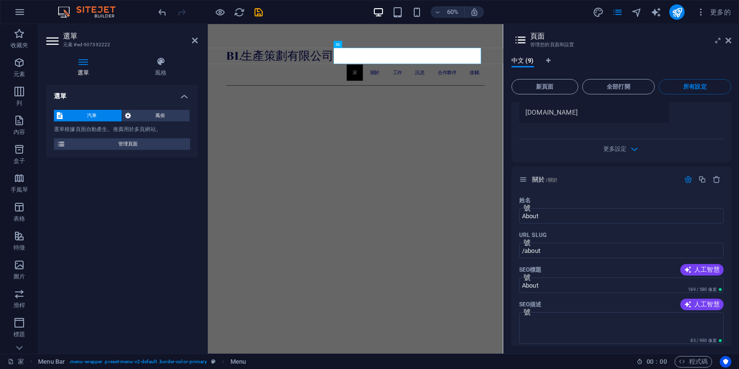
scroll to position [0, 0]
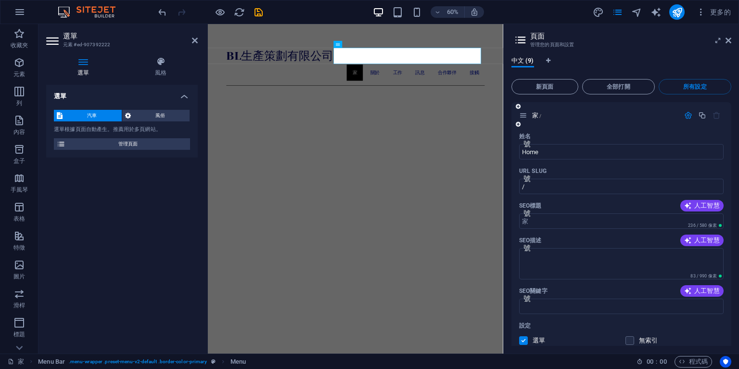
click at [581, 167] on div "URL SLUG" at bounding box center [621, 170] width 204 height 15
click at [729, 36] on h2 "頁面" at bounding box center [630, 36] width 201 height 9
click at [729, 38] on icon at bounding box center [729, 41] width 6 height 8
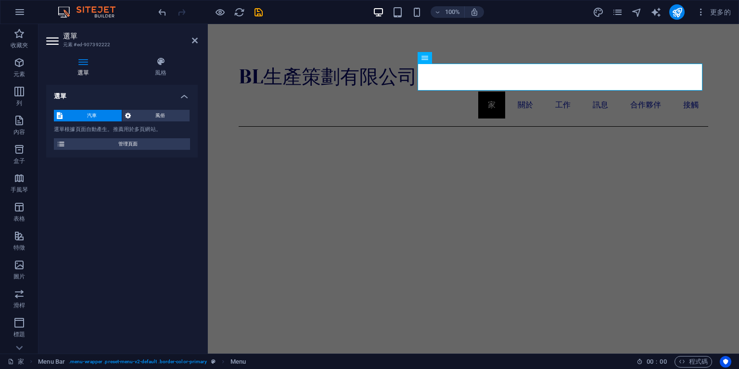
click at [166, 115] on span "風俗" at bounding box center [160, 116] width 53 height 12
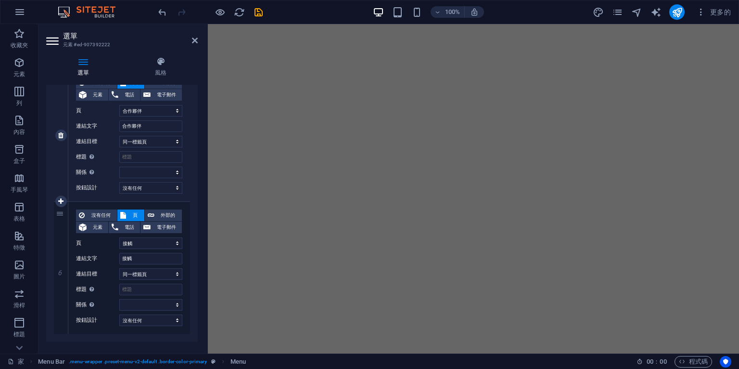
scroll to position [102, 0]
click at [26, 348] on div at bounding box center [19, 348] width 38 height 12
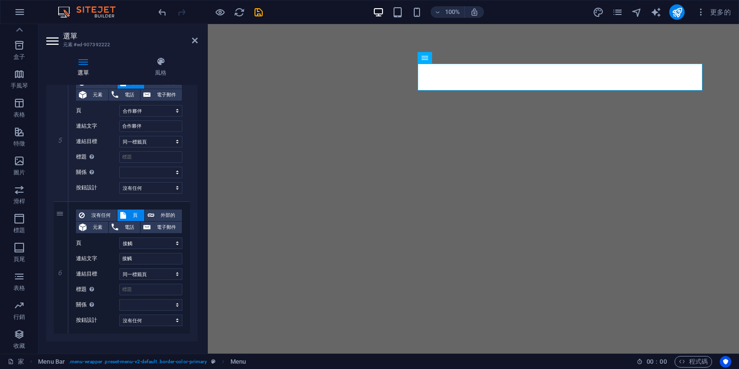
scroll to position [0, 0]
click at [701, 9] on icon "button" at bounding box center [701, 12] width 10 height 10
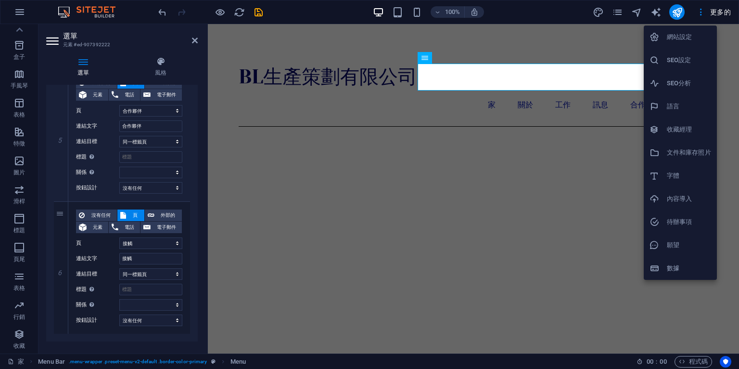
click at [679, 268] on font "數據" at bounding box center [673, 267] width 13 height 7
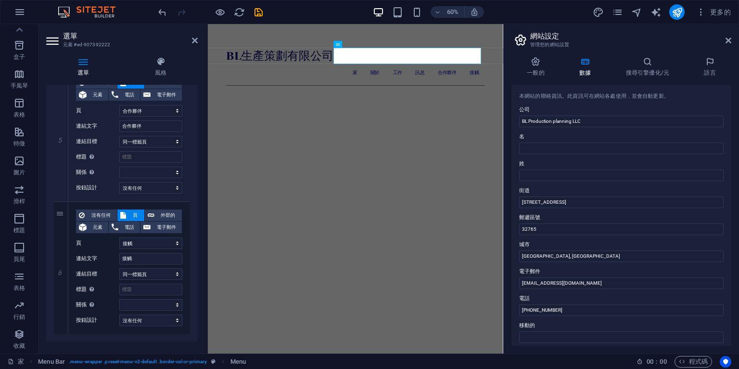
drag, startPoint x: 731, startPoint y: 139, endPoint x: 731, endPoint y: 69, distance: 69.8
click at [733, 78] on div "一般的 數據 搜尋引擎優化/元 語言 網站名稱 pebru3d.com 標識 將文件拖曳到此處，點擊選擇文件或 從文件或我們的免費庫存照片和影片中選擇文件 從…" at bounding box center [621, 201] width 235 height 304
click at [728, 40] on icon at bounding box center [729, 41] width 6 height 8
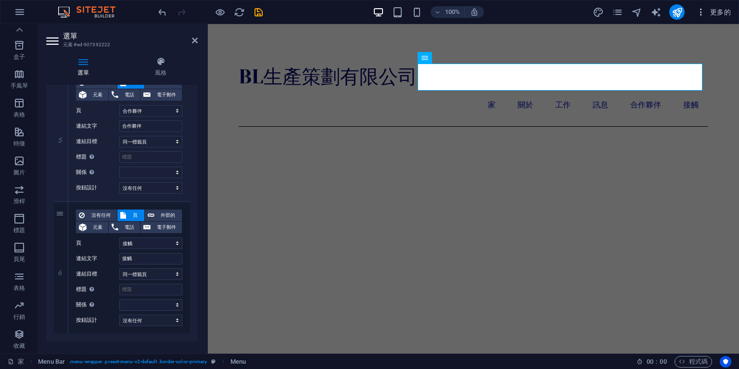
click at [699, 9] on icon "button" at bounding box center [701, 12] width 10 height 10
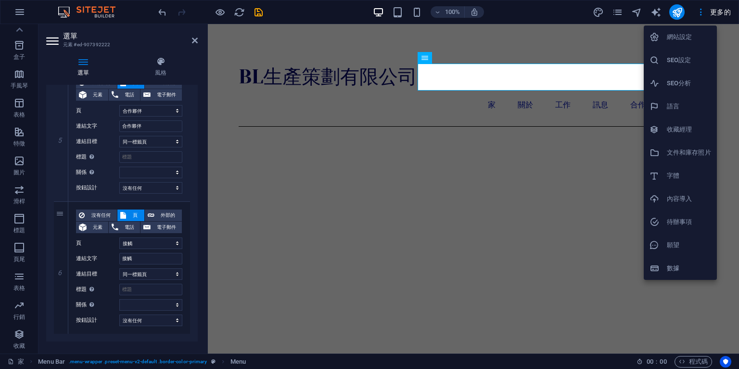
click at [659, 14] on div at bounding box center [369, 184] width 739 height 369
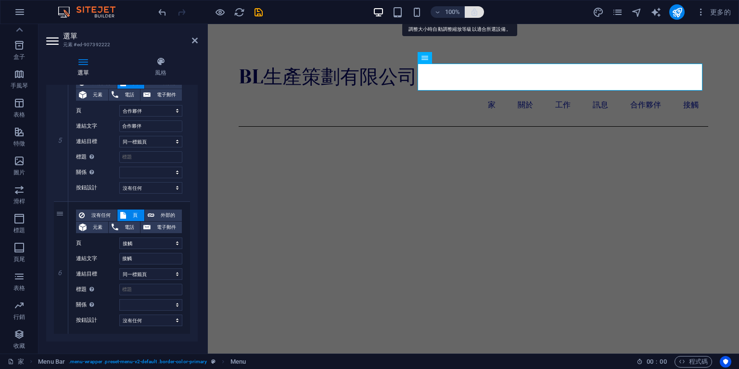
click at [474, 13] on icon "button" at bounding box center [474, 12] width 9 height 9
click at [477, 12] on icon "button" at bounding box center [474, 12] width 9 height 9
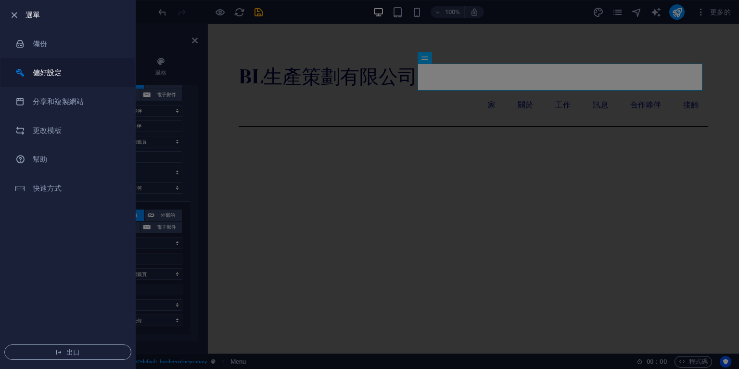
click at [68, 76] on h6 "偏好設定" at bounding box center [77, 73] width 89 height 12
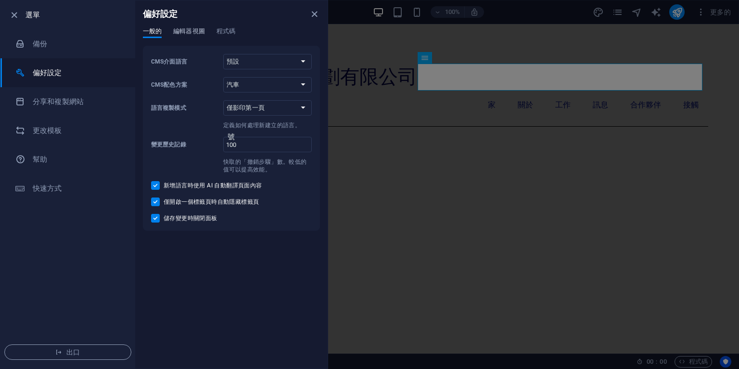
click at [197, 32] on font "編輯器視圖" at bounding box center [188, 30] width 31 height 7
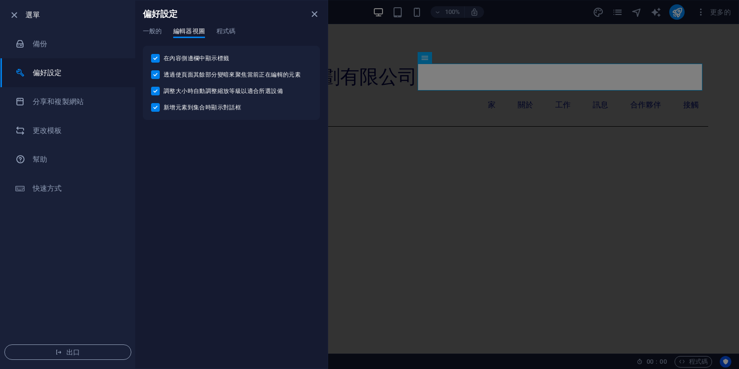
click at [233, 26] on div "偏好設定" at bounding box center [231, 13] width 192 height 27
click at [227, 33] on font "程式碼" at bounding box center [226, 30] width 19 height 7
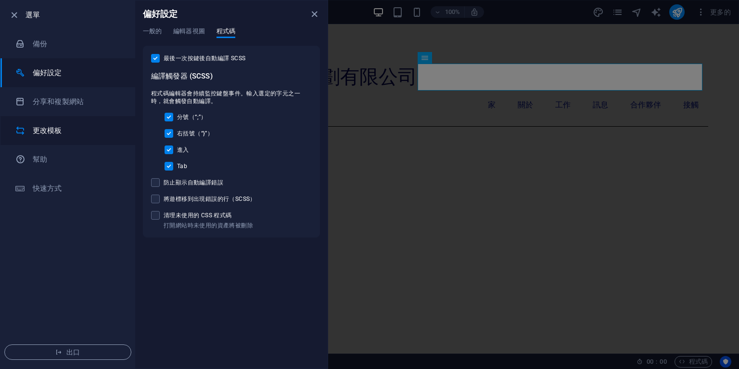
click at [68, 130] on h6 "更改模板" at bounding box center [77, 131] width 89 height 12
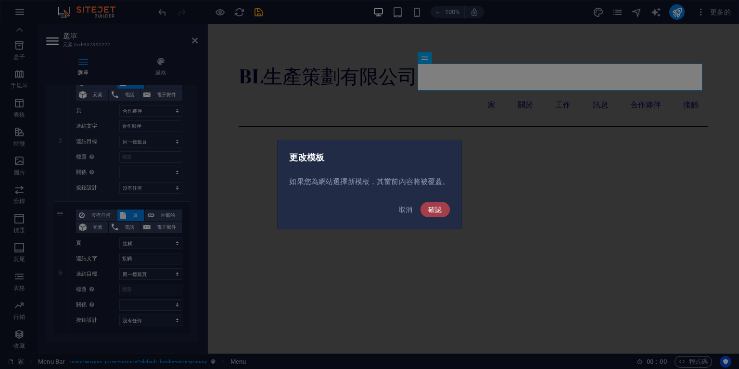
click at [442, 205] on font "確認" at bounding box center [435, 209] width 14 height 8
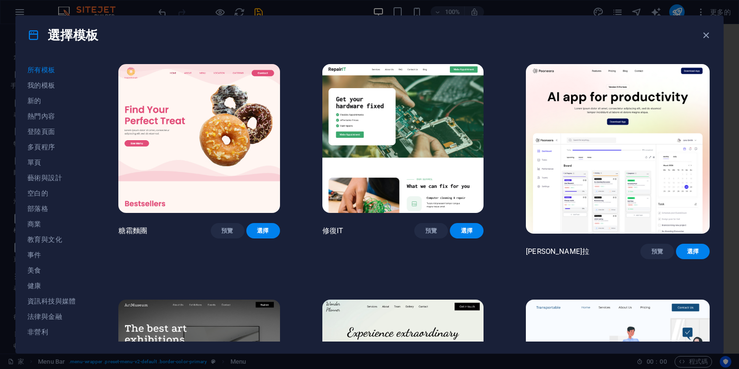
drag, startPoint x: 736, startPoint y: 100, endPoint x: 739, endPoint y: 200, distance: 100.1
click at [739, 222] on div "選擇模板 所有模板 我的模板 新的 熱門內容 登陸頁面 多頁程序 單頁 藝術與設計 空白的 部落格 商業 教育與文化 事件 美食 健康 資訊科技與媒體 法律與…" at bounding box center [369, 184] width 739 height 369
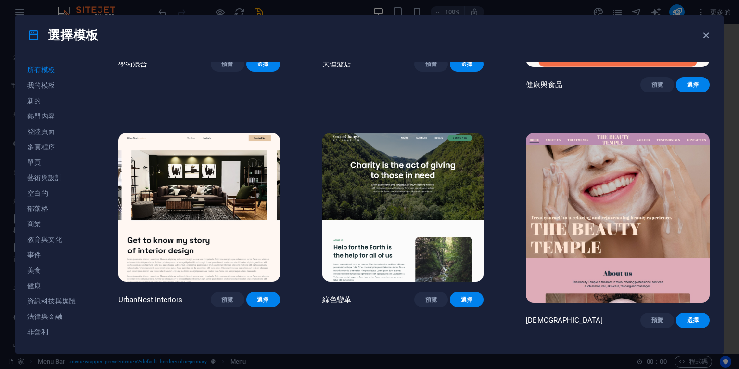
scroll to position [1129, 0]
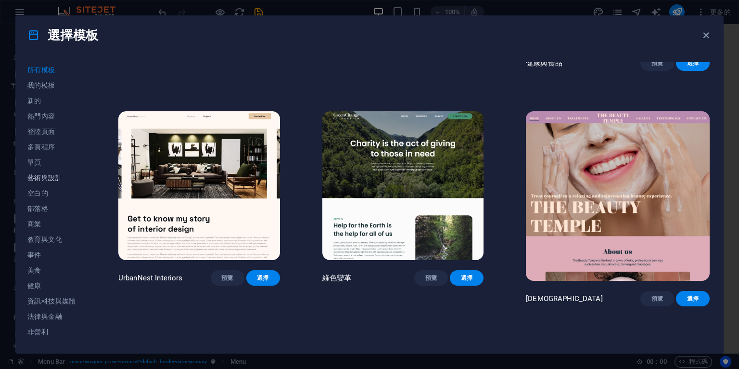
click at [37, 173] on button "藝術與設計" at bounding box center [51, 177] width 49 height 15
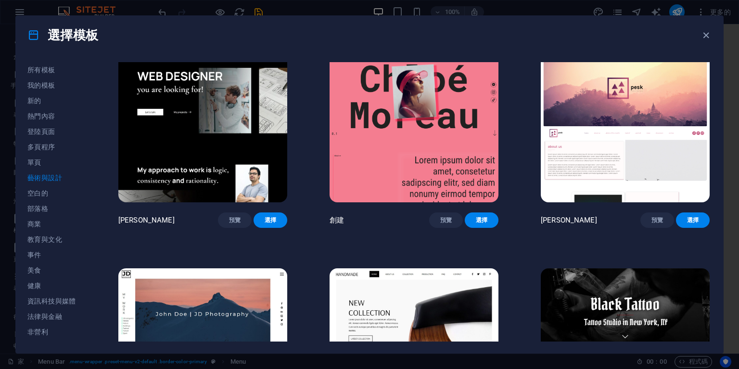
scroll to position [0, 0]
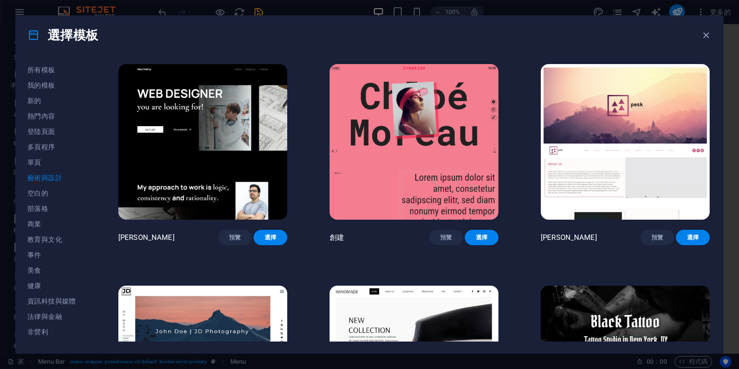
click at [26, 221] on div "所有模板 我的模板 新的 熱門內容 登陸頁面 多頁程序 單頁 藝術與設計 空白的 部落格 商業 教育與文化 事件 美食 健康 資訊科技與媒體 法律與金融 非營…" at bounding box center [369, 203] width 707 height 298
click at [33, 222] on font "商業" at bounding box center [34, 224] width 14 height 8
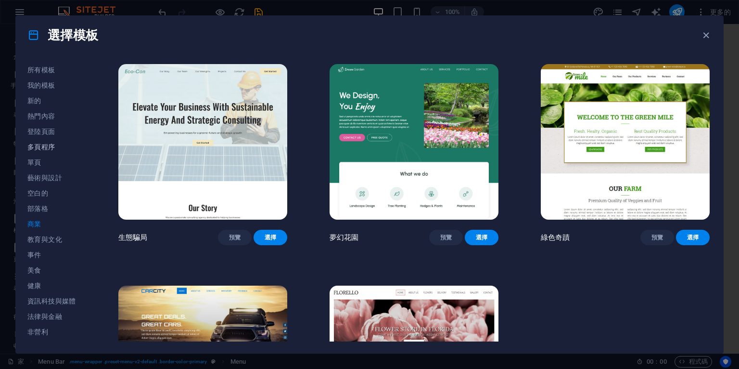
click at [52, 149] on font "多頁程序" at bounding box center [41, 147] width 28 height 8
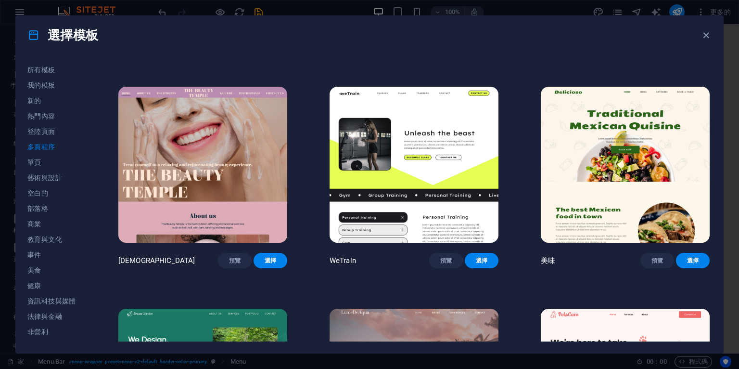
scroll to position [821, 0]
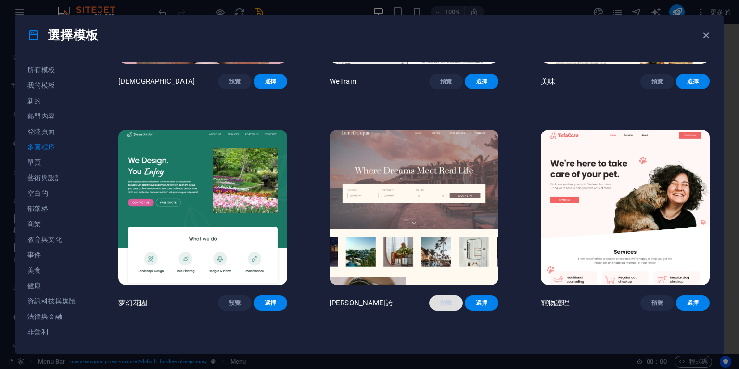
click at [442, 299] on font "預覽" at bounding box center [446, 302] width 12 height 7
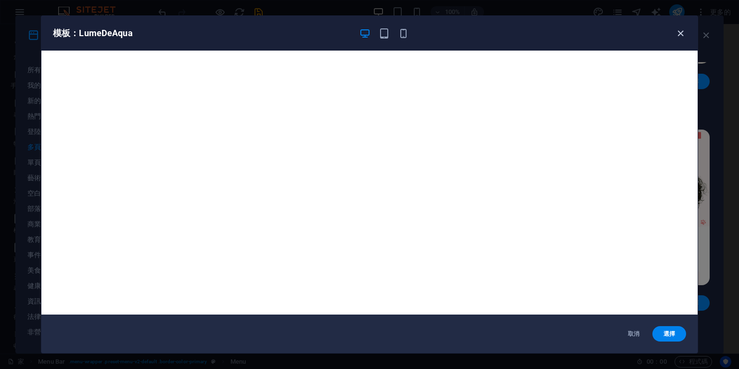
click at [679, 34] on icon "button" at bounding box center [680, 33] width 11 height 11
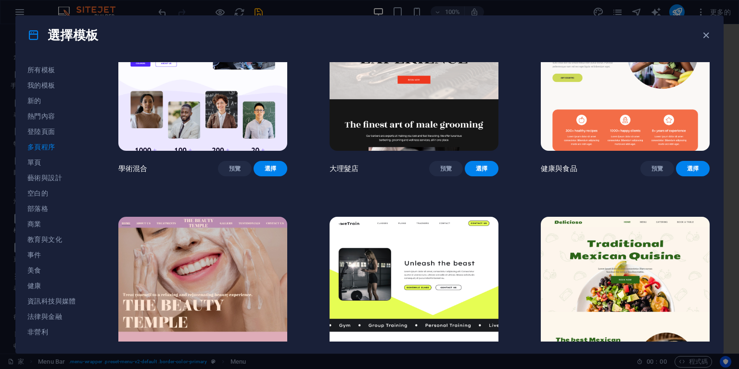
scroll to position [410, 0]
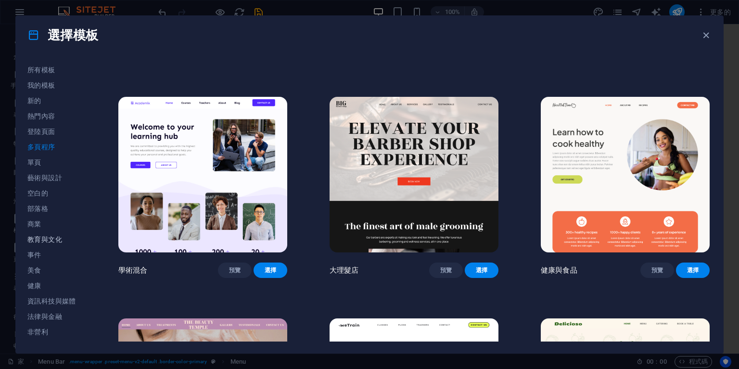
click at [60, 244] on button "教育與文化" at bounding box center [51, 238] width 49 height 15
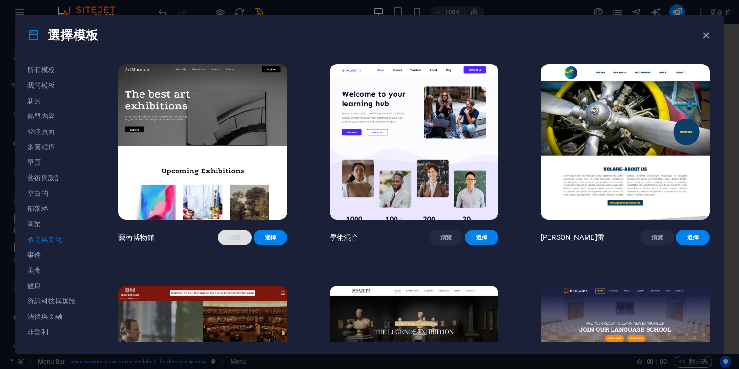
click at [233, 240] on font "預覽" at bounding box center [235, 237] width 12 height 8
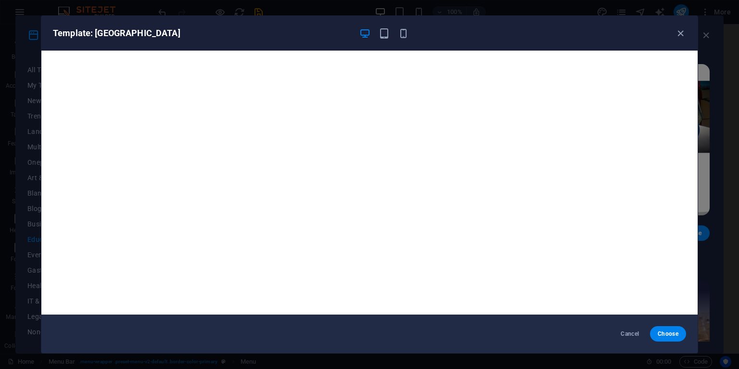
scroll to position [636, 0]
click at [679, 32] on icon "button" at bounding box center [680, 33] width 11 height 11
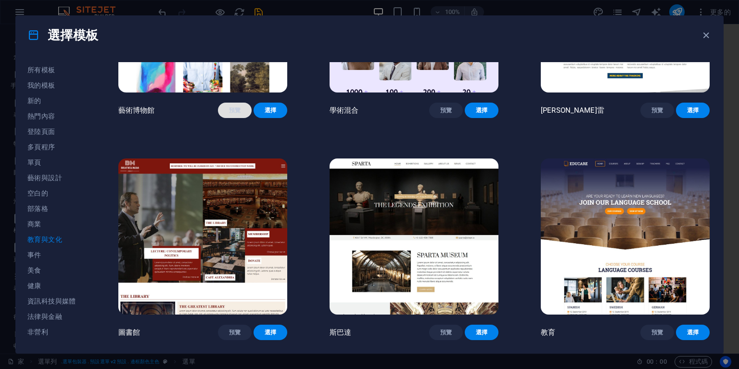
scroll to position [139, 0]
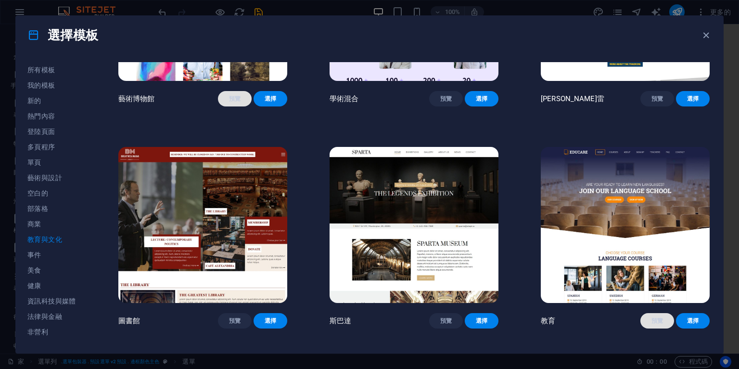
click at [651, 317] on font "預覽" at bounding box center [657, 320] width 12 height 7
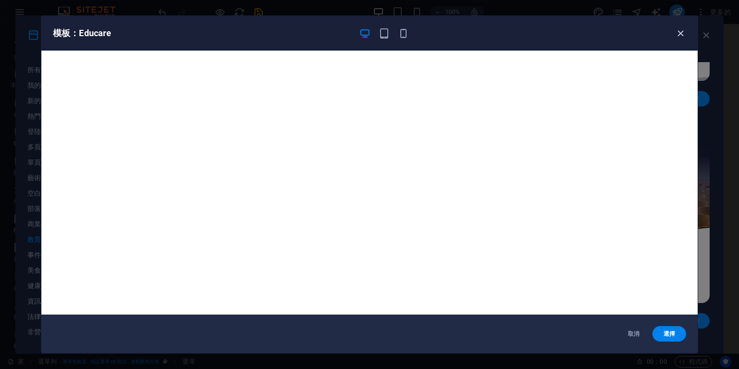
click at [681, 32] on icon "button" at bounding box center [680, 33] width 11 height 11
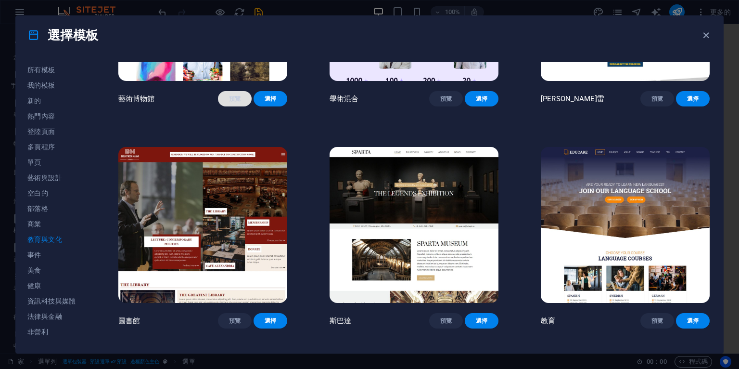
scroll to position [344, 0]
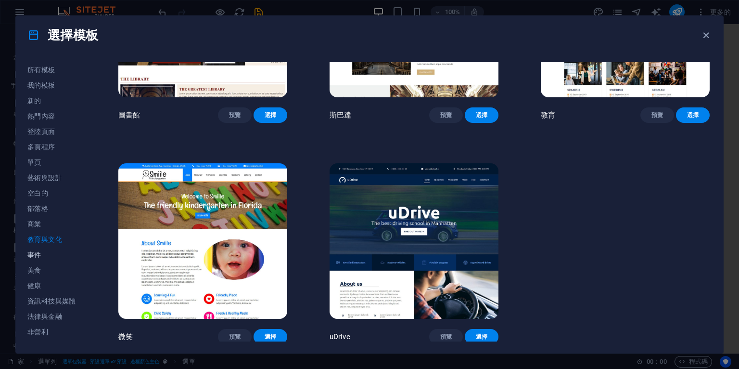
click at [48, 254] on span "事件" at bounding box center [51, 255] width 49 height 8
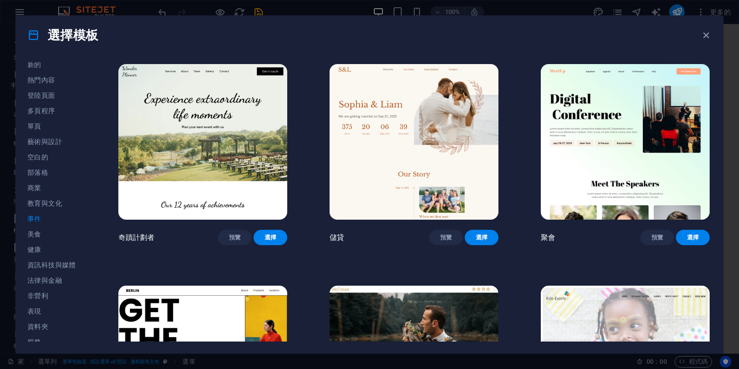
scroll to position [37, 0]
click at [67, 266] on font "資訊科技與媒體" at bounding box center [51, 264] width 49 height 8
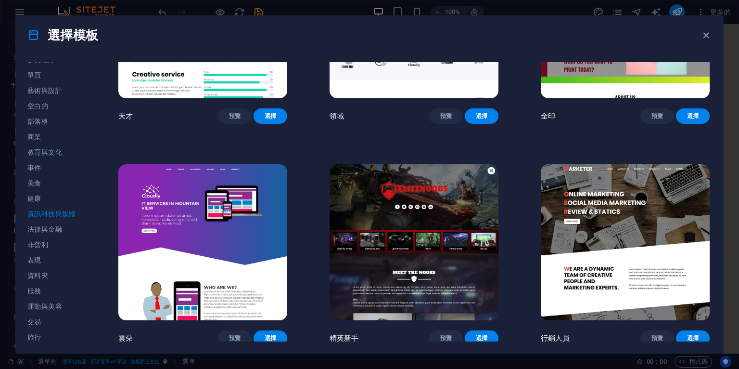
scroll to position [106, 0]
click at [41, 271] on span "服務" at bounding box center [51, 272] width 49 height 8
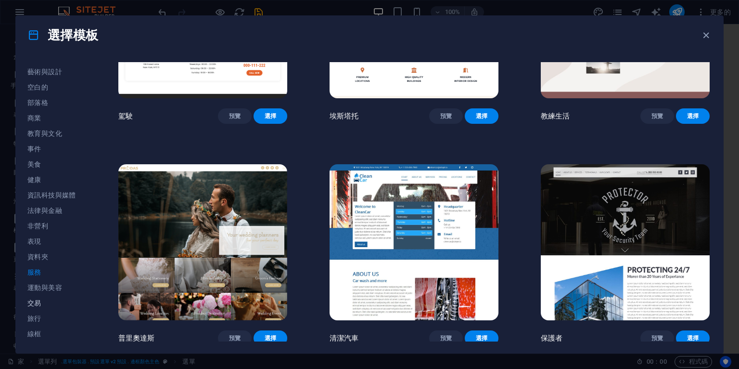
click at [39, 304] on font "交易" at bounding box center [34, 303] width 14 height 8
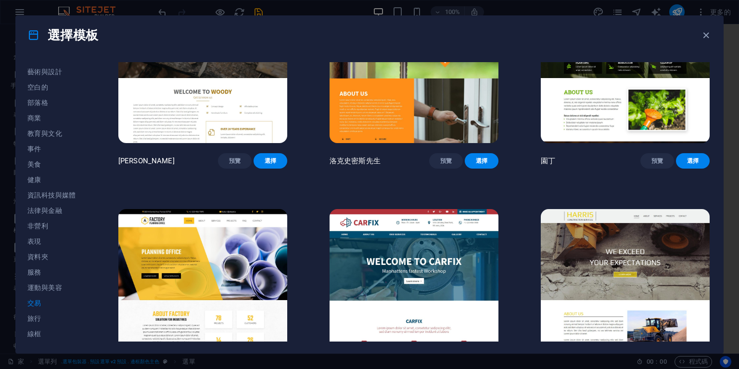
scroll to position [344, 0]
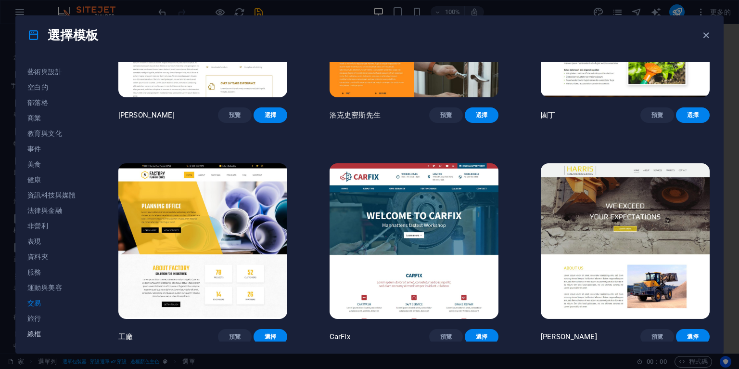
click at [32, 333] on font "線框" at bounding box center [34, 334] width 14 height 8
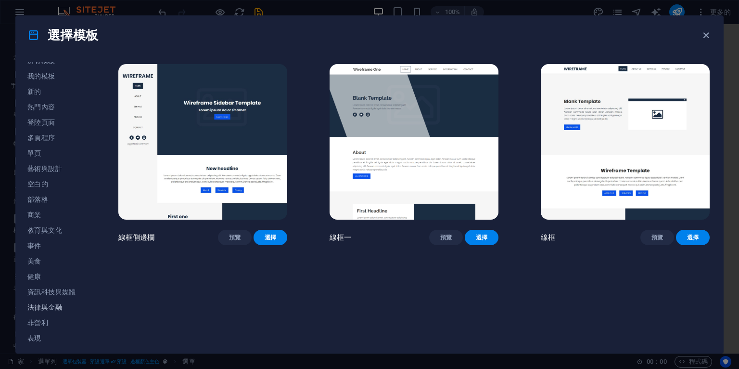
scroll to position [0, 0]
click at [37, 102] on font "新的" at bounding box center [34, 101] width 14 height 8
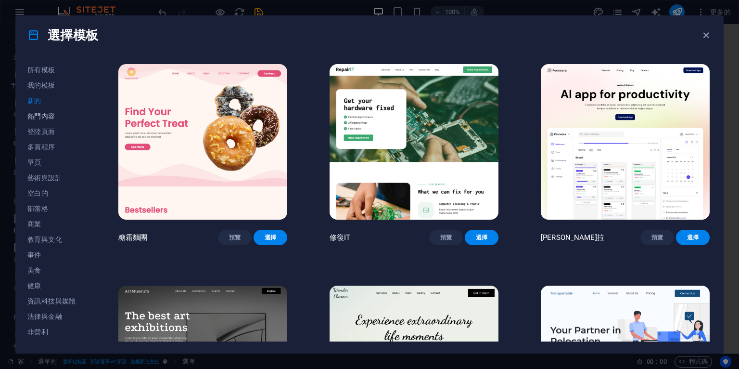
click at [56, 117] on span "熱門內容" at bounding box center [51, 116] width 49 height 8
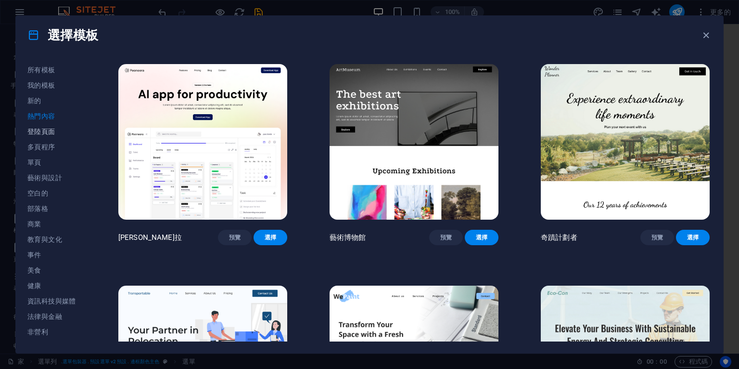
click at [49, 136] on button "登陸頁面" at bounding box center [51, 131] width 49 height 15
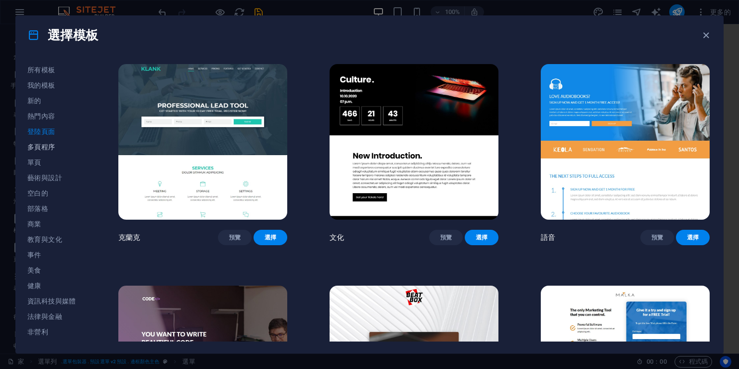
click at [48, 148] on font "多頁程序" at bounding box center [41, 147] width 28 height 8
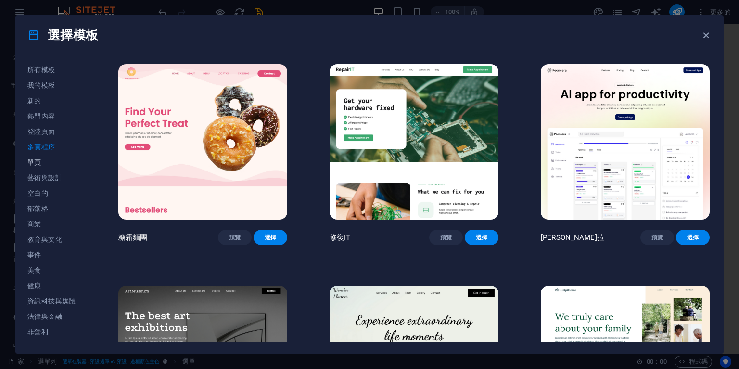
click at [35, 162] on font "單頁" at bounding box center [34, 162] width 14 height 8
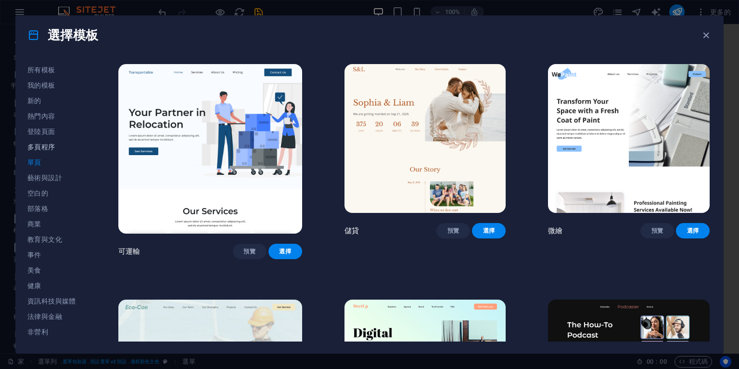
click at [53, 149] on font "多頁程序" at bounding box center [41, 147] width 28 height 8
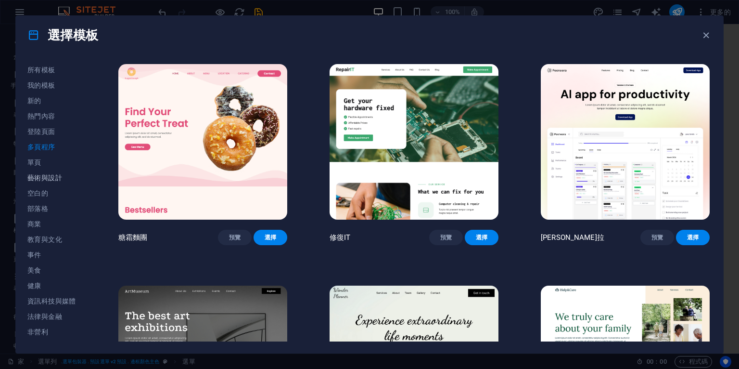
click at [61, 177] on font "藝術與設計" at bounding box center [44, 178] width 35 height 8
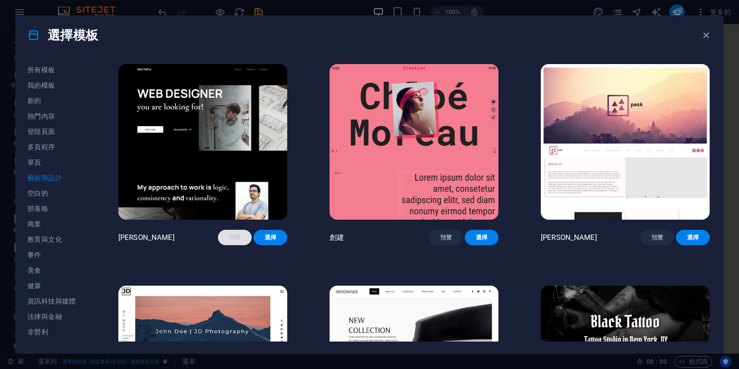
click at [238, 234] on font "預覽" at bounding box center [235, 237] width 12 height 7
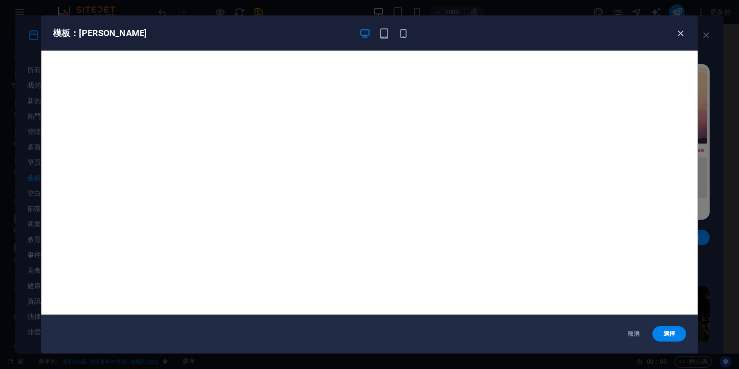
click at [677, 28] on icon "button" at bounding box center [680, 33] width 11 height 11
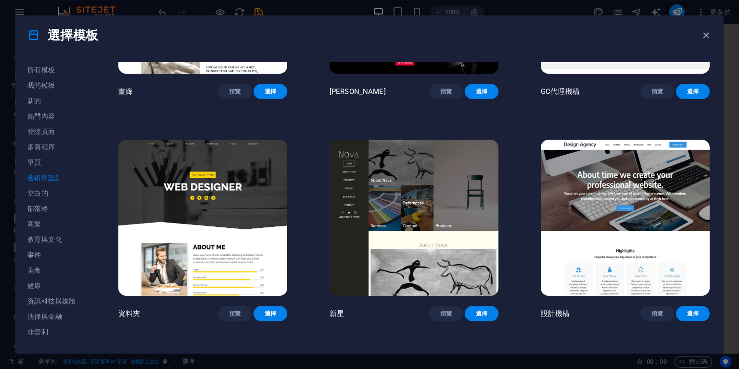
scroll to position [579, 0]
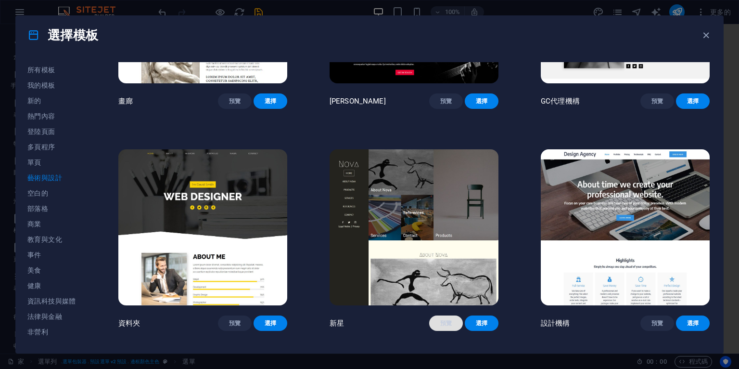
click at [445, 319] on font "預覽" at bounding box center [446, 322] width 12 height 7
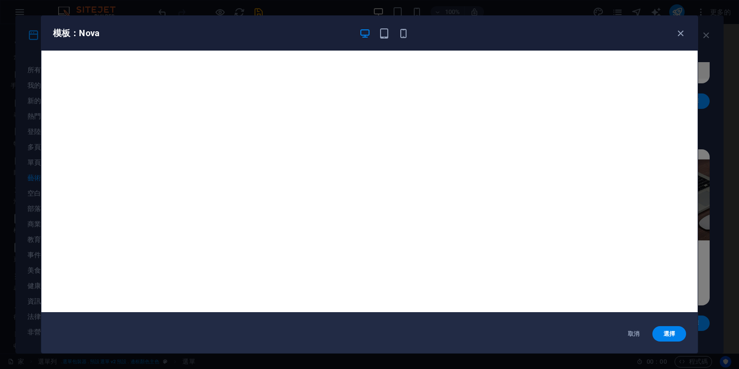
scroll to position [0, 0]
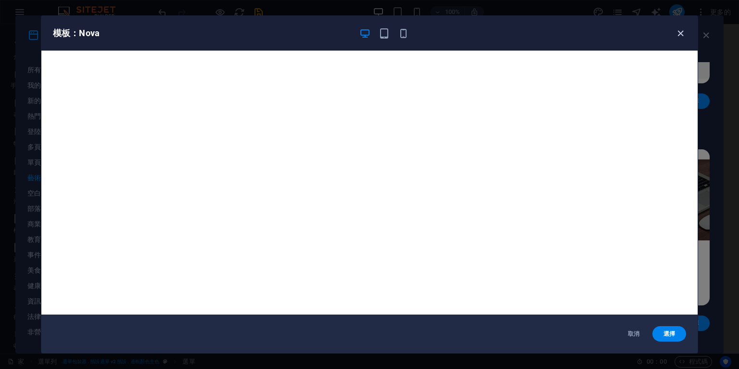
click at [681, 33] on icon "button" at bounding box center [680, 33] width 11 height 11
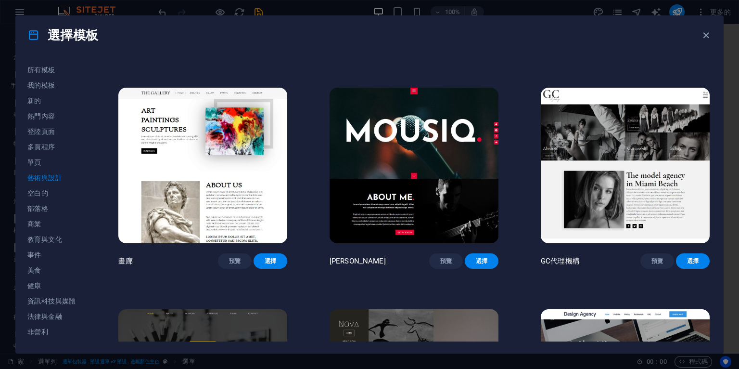
scroll to position [271, 0]
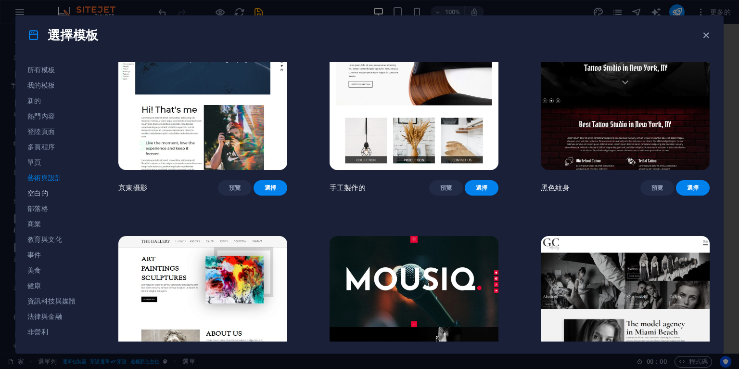
click at [33, 195] on font "空白的" at bounding box center [37, 193] width 21 height 8
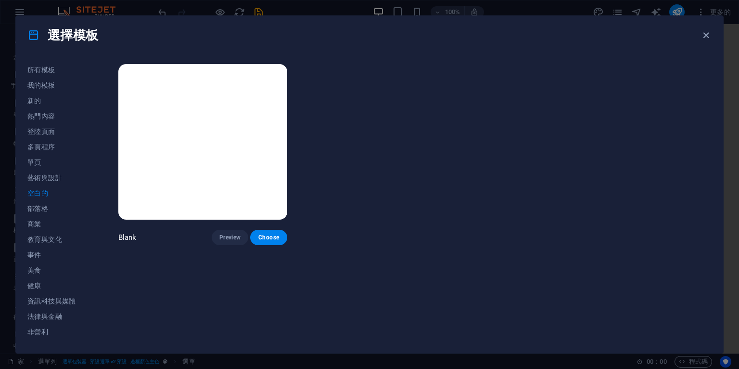
scroll to position [0, 0]
click at [41, 209] on font "部落格" at bounding box center [37, 208] width 21 height 8
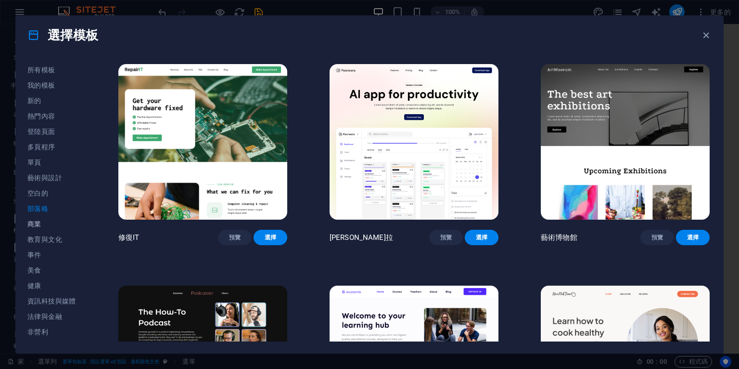
click at [33, 227] on font "商業" at bounding box center [34, 224] width 14 height 8
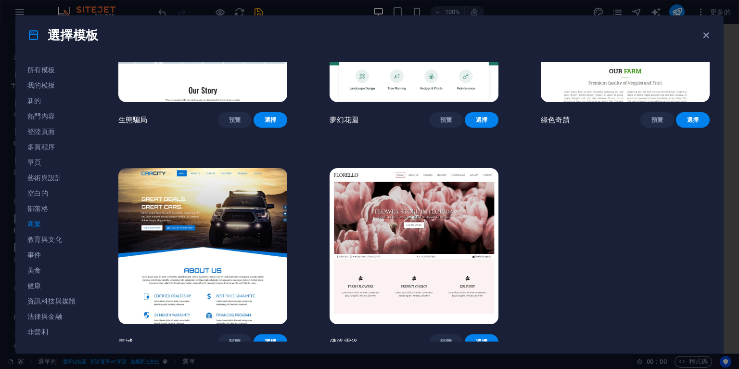
scroll to position [123, 0]
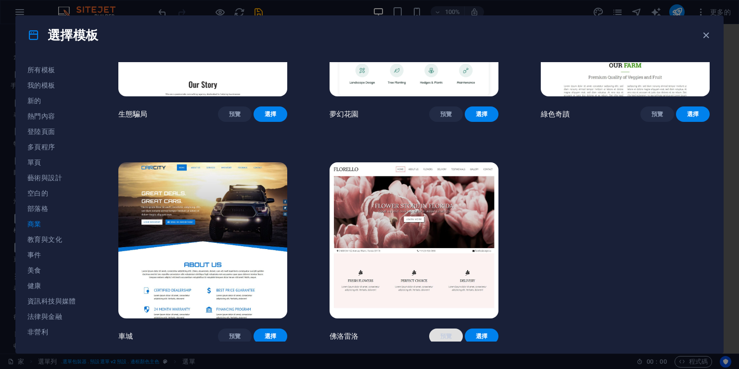
click at [451, 332] on span "預覽" at bounding box center [446, 336] width 18 height 8
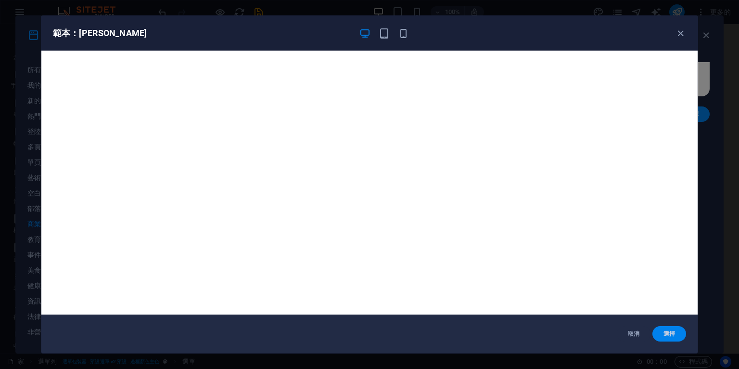
click at [673, 332] on font "選擇" at bounding box center [669, 333] width 12 height 7
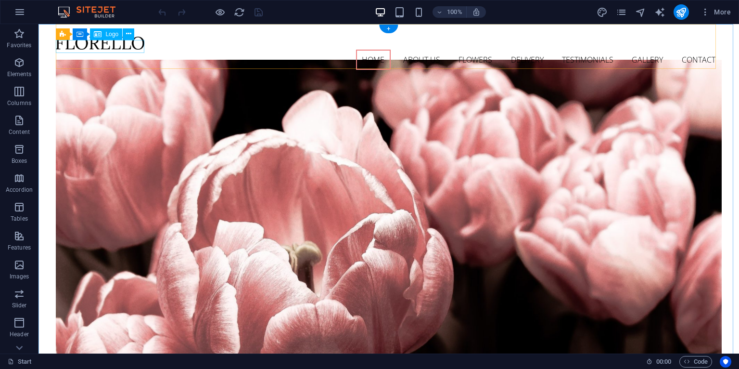
click at [123, 49] on div at bounding box center [388, 43] width 665 height 13
click at [140, 48] on div at bounding box center [388, 43] width 665 height 13
click at [140, 49] on div at bounding box center [388, 43] width 665 height 13
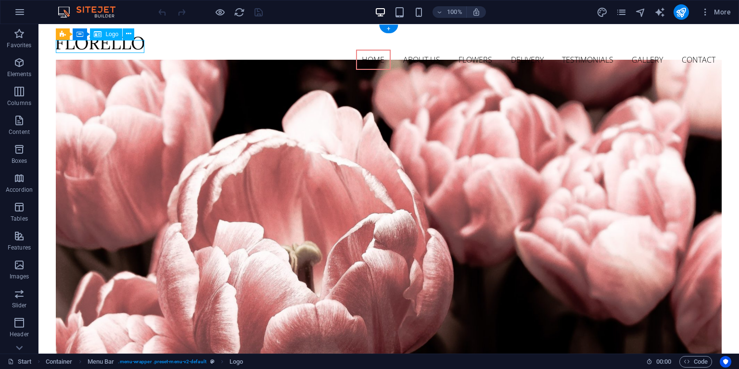
select select "px"
